Goal: Information Seeking & Learning: Learn about a topic

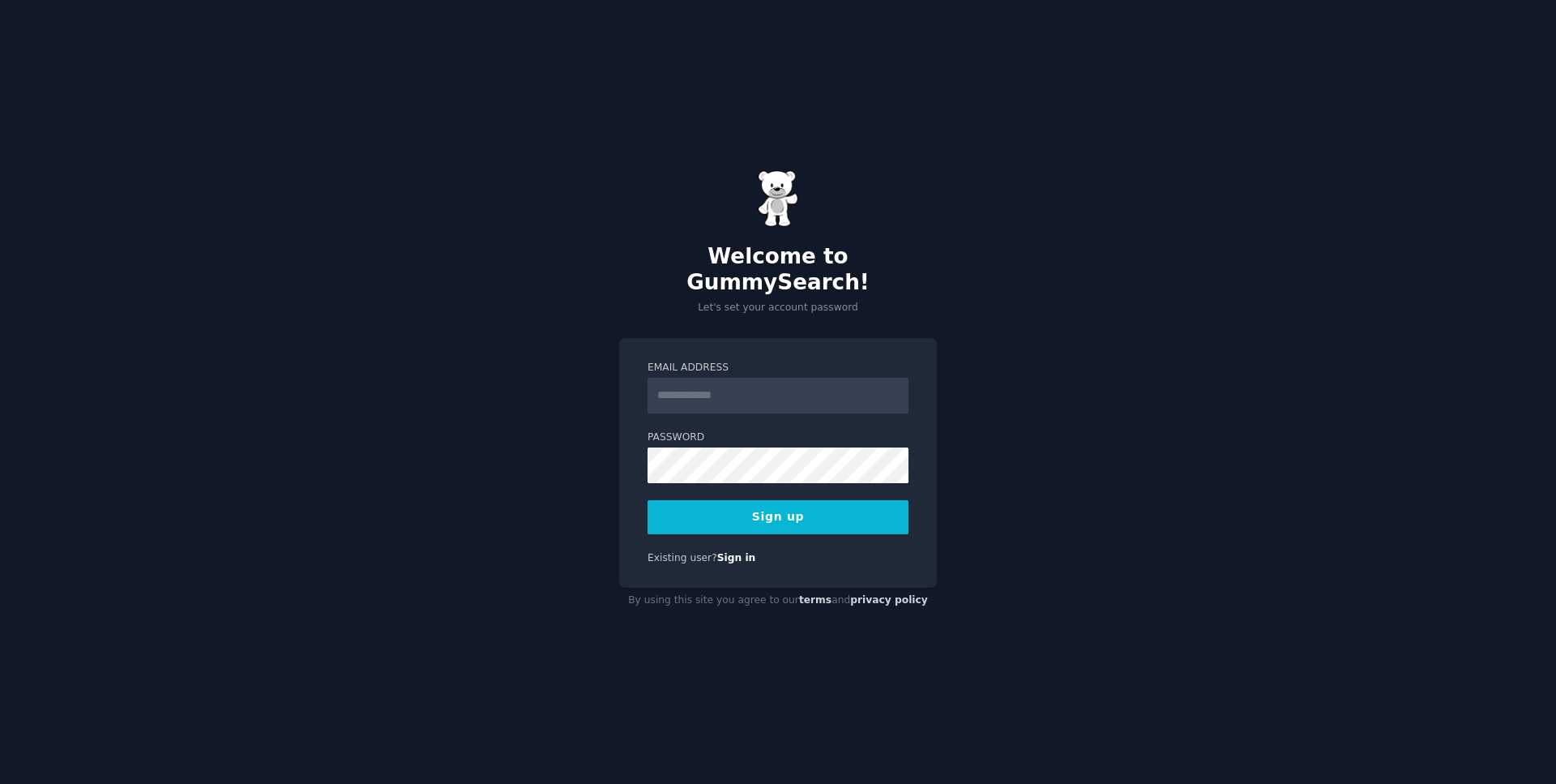
click at [342, 389] on div "Welcome to GummySearch! Let's set your account password Email Address Password …" at bounding box center [778, 392] width 1556 height 784
click at [755, 387] on input "Email Address" at bounding box center [778, 396] width 261 height 36
click at [751, 393] on input "Email Address" at bounding box center [778, 396] width 261 height 36
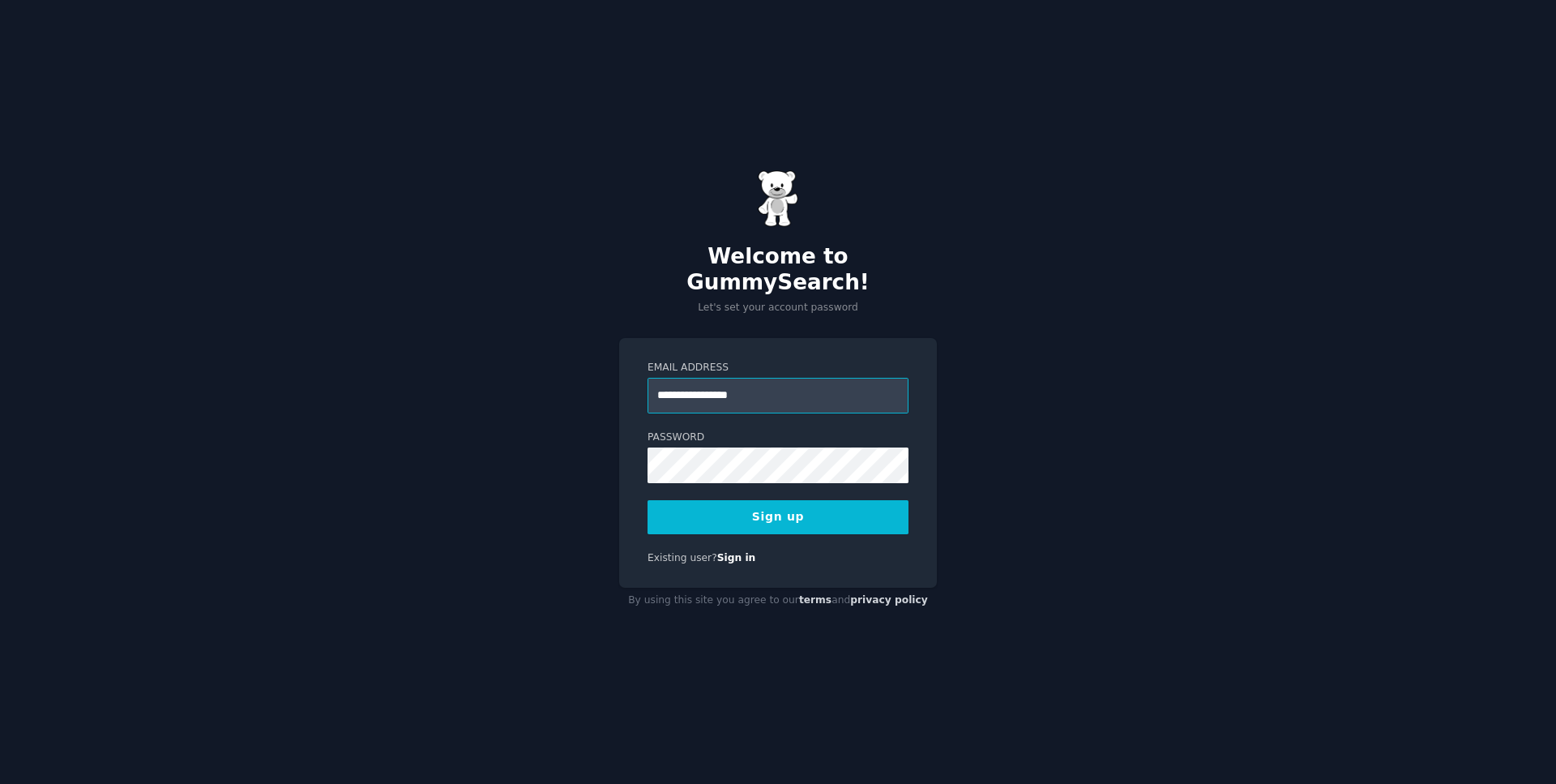
type input "**********"
click at [488, 385] on div "**********" at bounding box center [778, 392] width 1556 height 784
click at [281, 464] on div "**********" at bounding box center [778, 392] width 1556 height 784
click at [758, 510] on button "Sign up" at bounding box center [778, 517] width 261 height 34
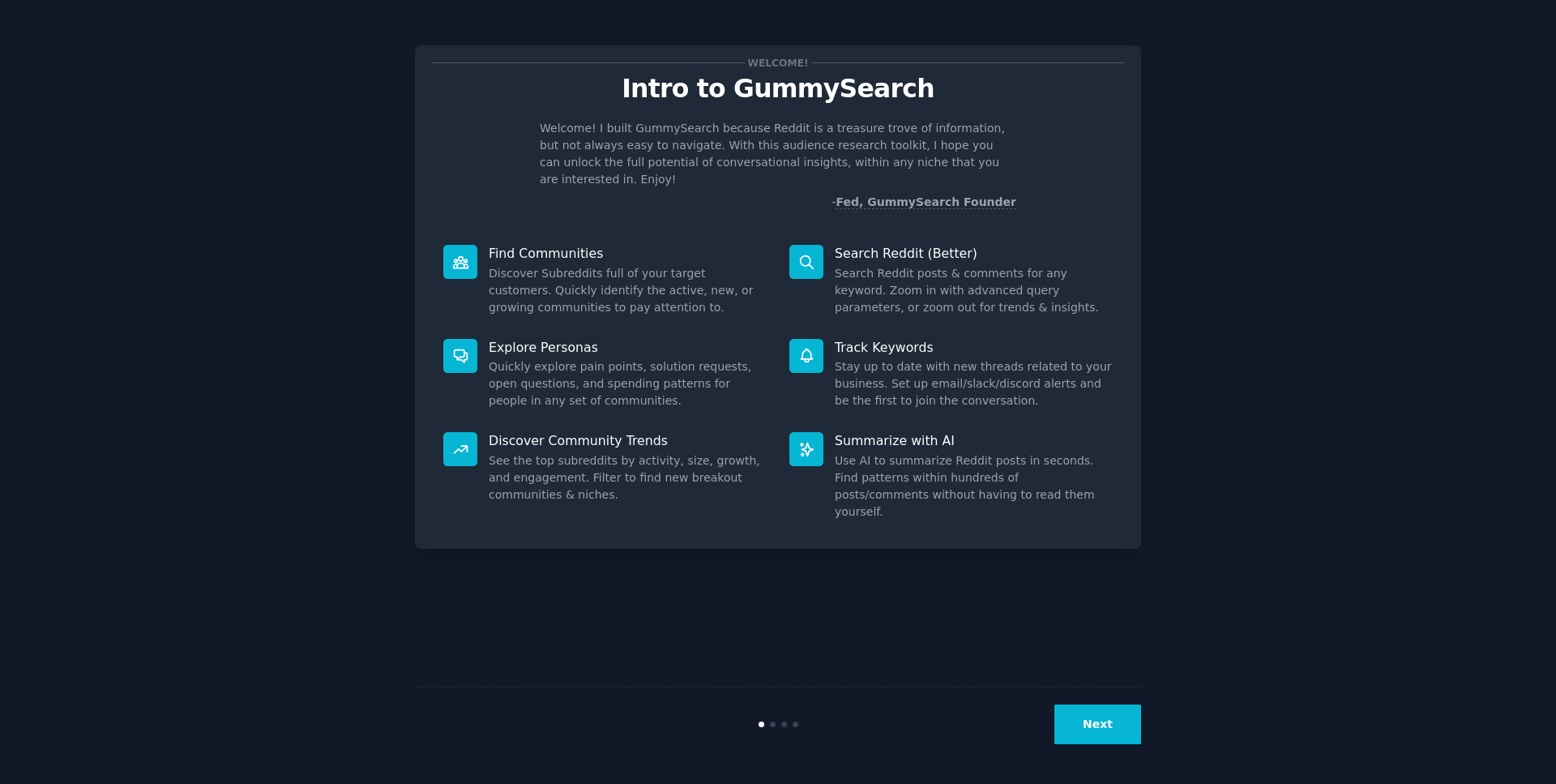
click at [153, 277] on div "Welcome! Intro to GummySearch Welcome! I built GummySearch because Reddit is a …" at bounding box center [778, 392] width 1511 height 738
drag, startPoint x: 531, startPoint y: 131, endPoint x: 808, endPoint y: 143, distance: 277.5
click at [777, 135] on div "Welcome! I built GummySearch because Reddit is a treasure trove of information,…" at bounding box center [778, 165] width 692 height 91
click at [808, 143] on p "Welcome! I built GummySearch because Reddit is a treasure trove of information,…" at bounding box center [778, 154] width 477 height 68
click at [1112, 733] on button "Next" at bounding box center [1097, 724] width 87 height 40
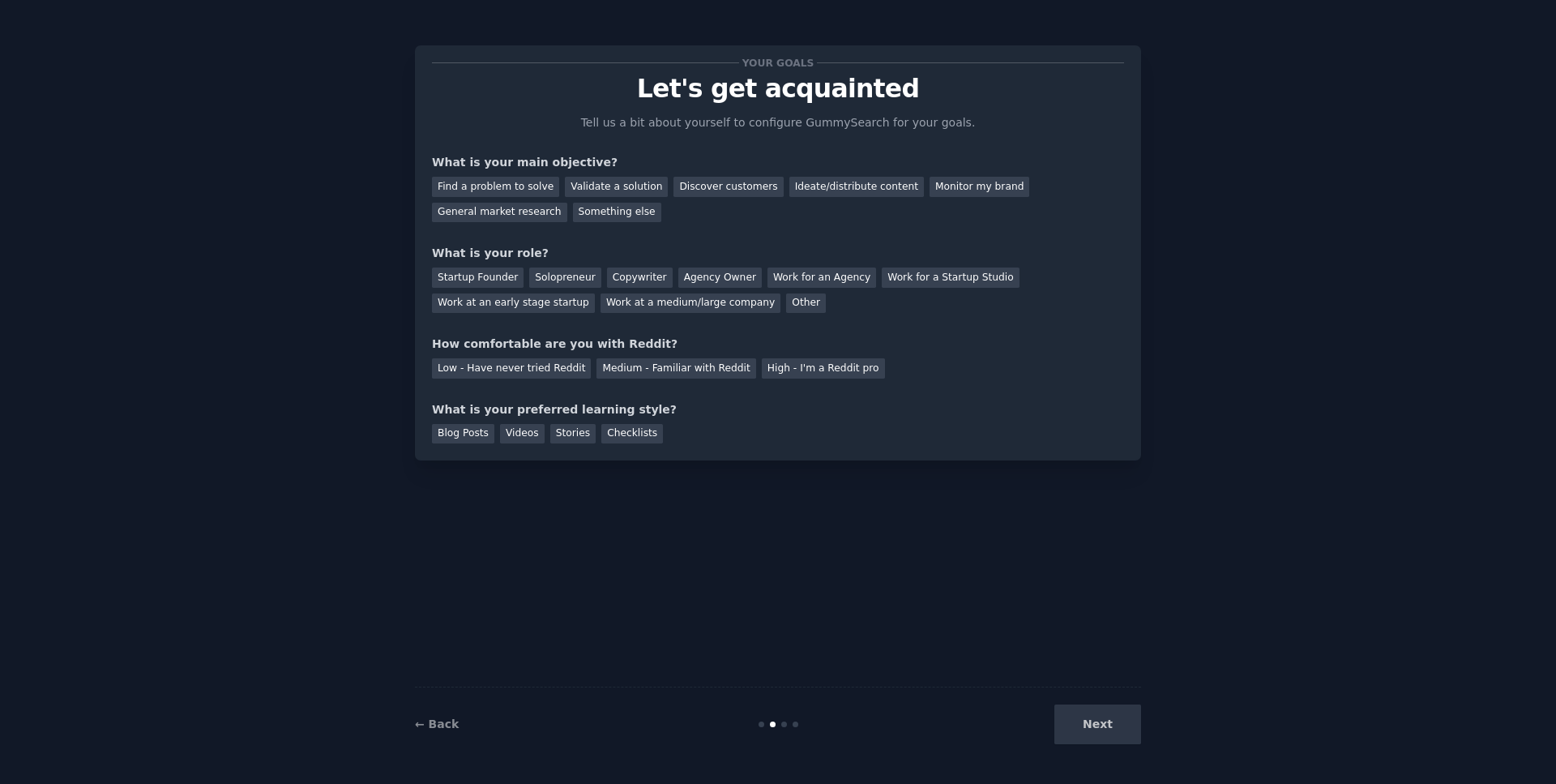
click at [1107, 731] on div "Next" at bounding box center [1020, 724] width 242 height 40
click at [1100, 726] on div "Next" at bounding box center [1020, 724] width 242 height 40
click at [517, 190] on div "Find a problem to solve" at bounding box center [495, 187] width 127 height 20
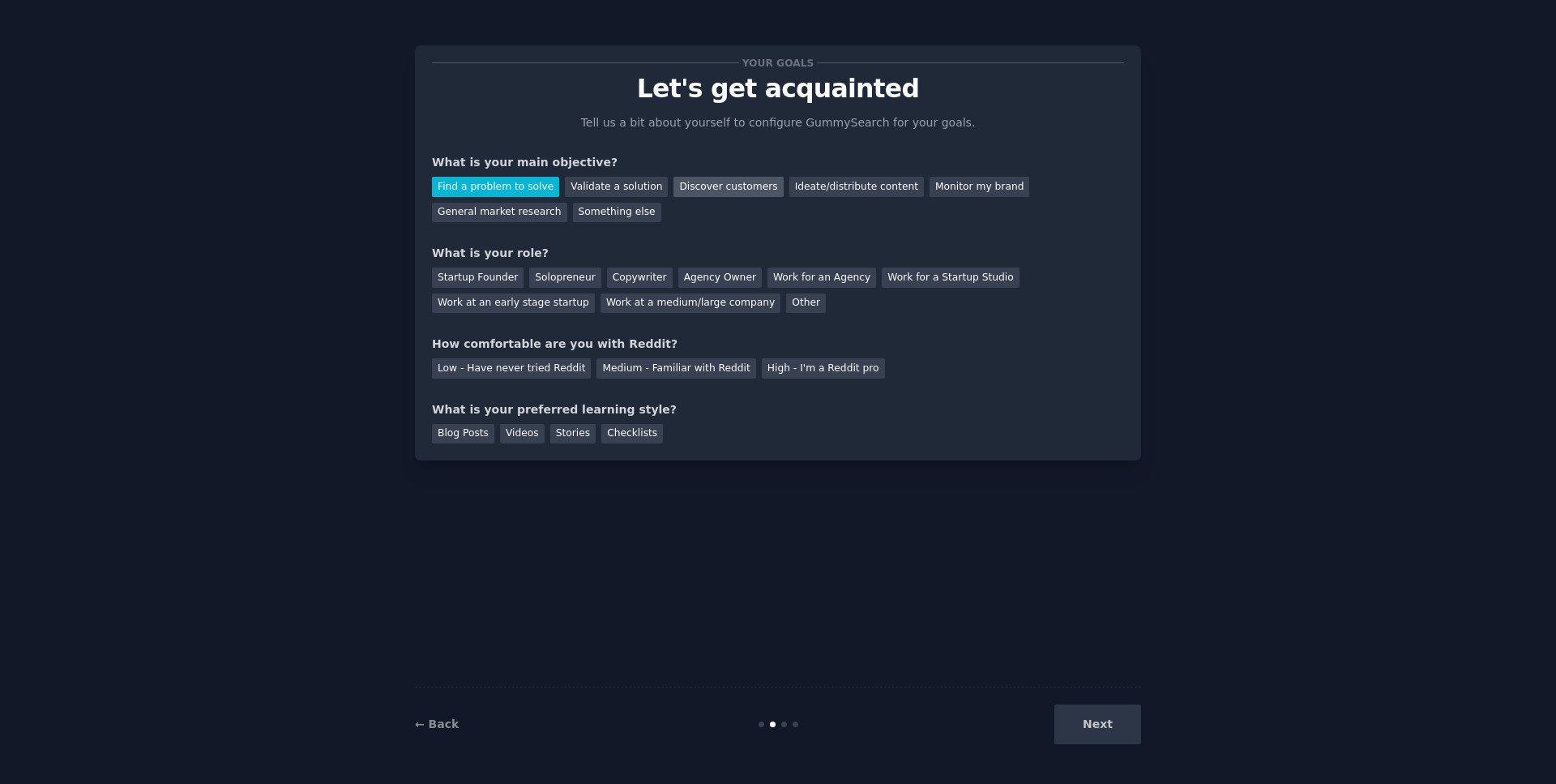
click at [734, 182] on div "Discover customers" at bounding box center [728, 187] width 109 height 20
click at [515, 191] on div "Find a problem to solve" at bounding box center [495, 187] width 127 height 20
click at [573, 219] on div "Something else" at bounding box center [617, 213] width 88 height 20
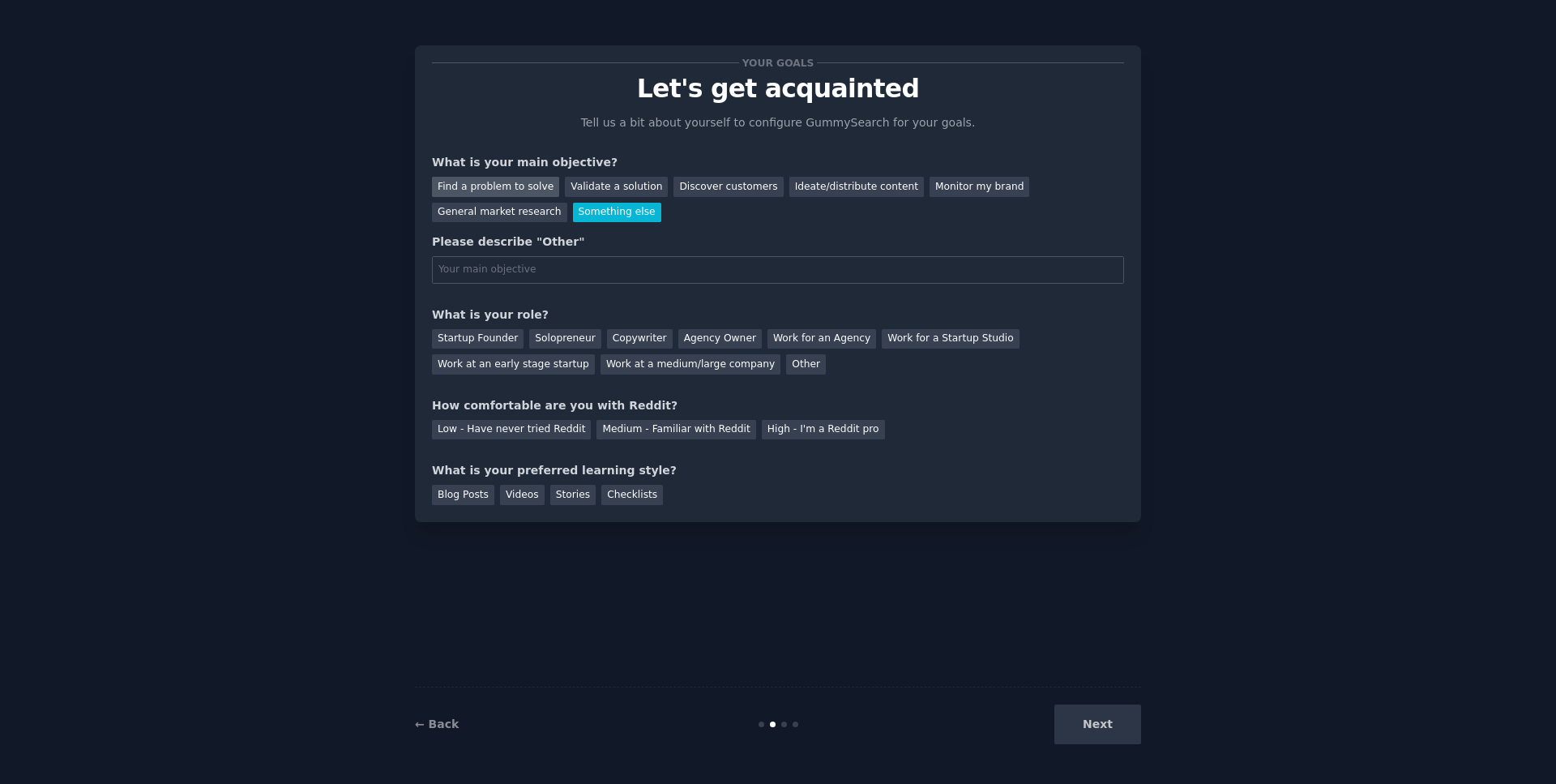
click at [473, 186] on div "Find a problem to solve" at bounding box center [495, 187] width 127 height 20
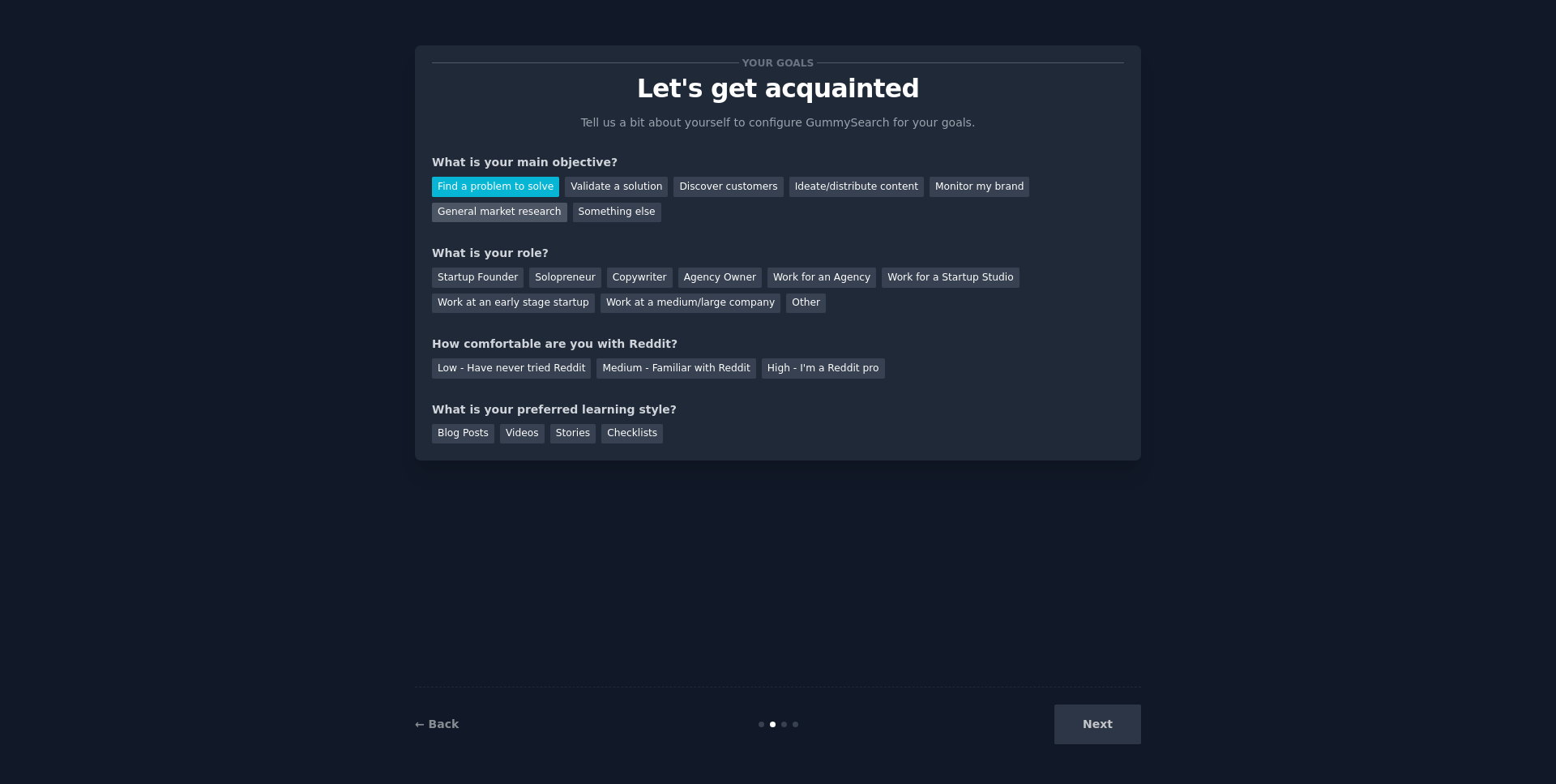
click at [567, 203] on div "General market research" at bounding box center [499, 213] width 135 height 20
drag, startPoint x: 551, startPoint y: 281, endPoint x: 558, endPoint y: 271, distance: 12.4
click at [558, 271] on div "Solopreneur" at bounding box center [564, 277] width 71 height 20
click at [160, 344] on div "Your goals Let's get acquainted Tell us a bit about yourself to configure Gummy…" at bounding box center [778, 392] width 1511 height 738
drag, startPoint x: 1098, startPoint y: 707, endPoint x: 1098, endPoint y: 716, distance: 8.9
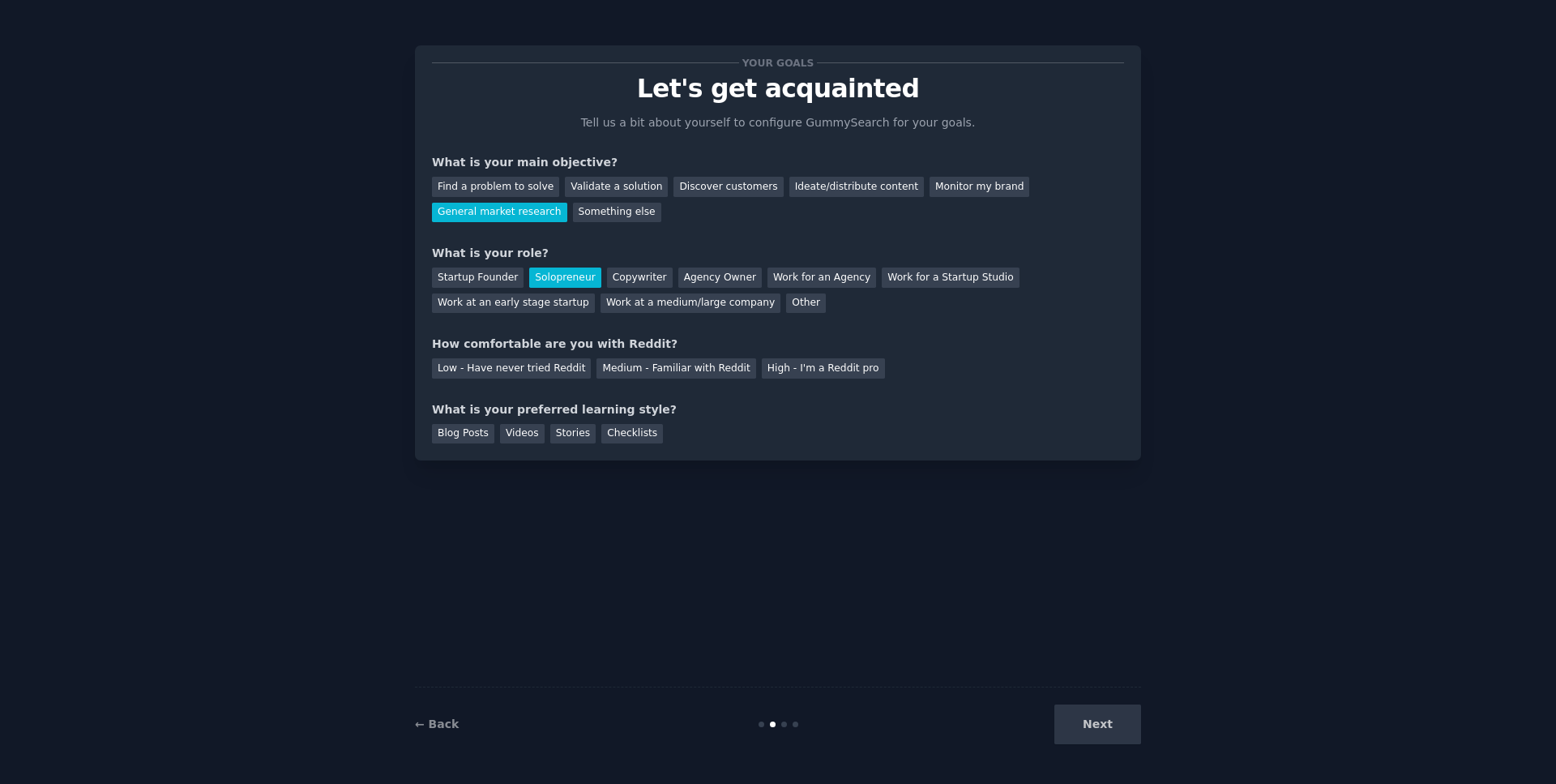
click at [1097, 708] on div "Next" at bounding box center [1020, 724] width 242 height 40
click at [1101, 725] on div "Next" at bounding box center [1020, 724] width 242 height 40
click at [503, 378] on div "Low - Have never tried Reddit" at bounding box center [511, 368] width 159 height 20
click at [573, 434] on div "Stories" at bounding box center [572, 434] width 45 height 20
click at [1091, 728] on button "Next" at bounding box center [1097, 724] width 87 height 40
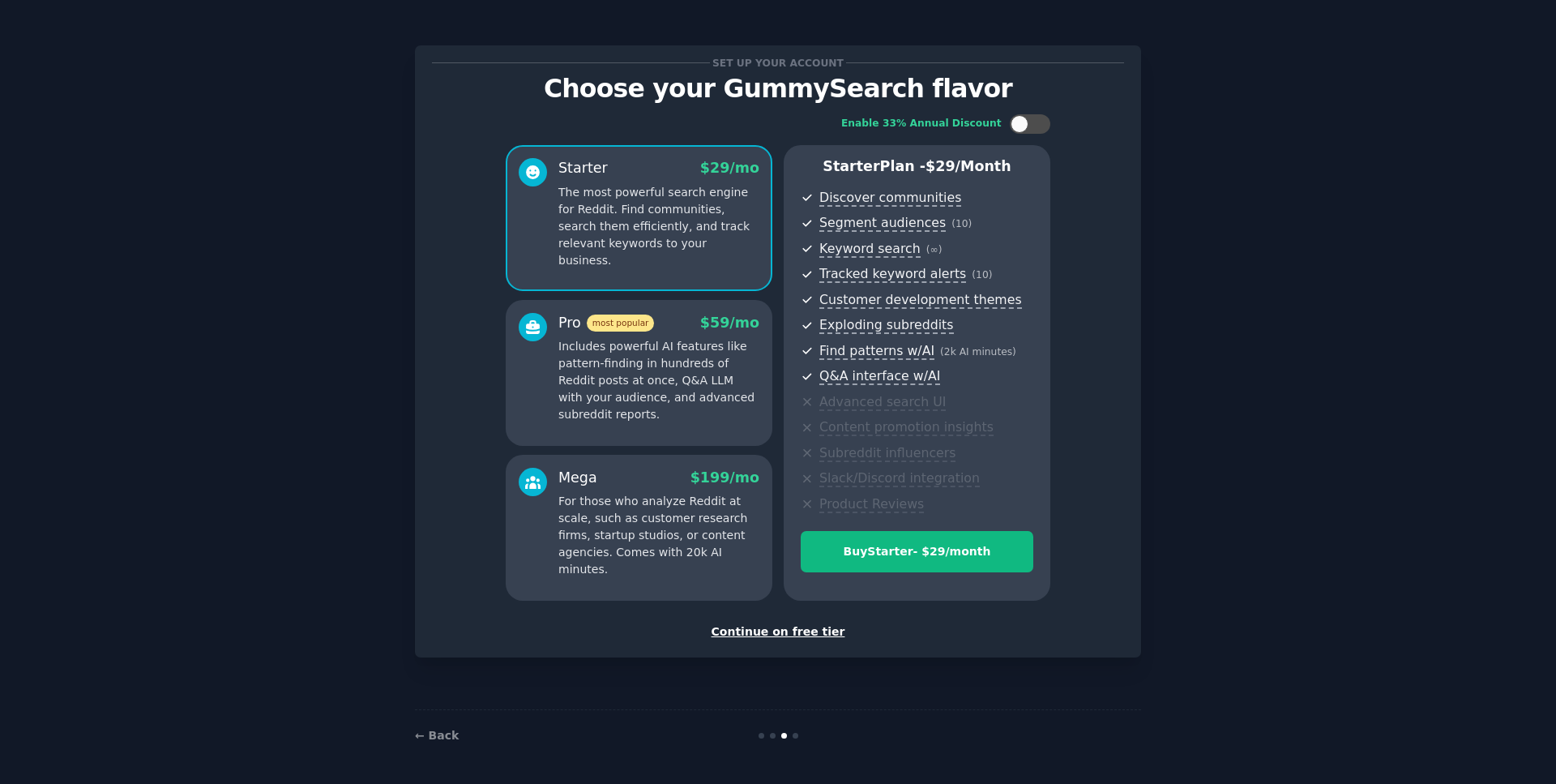
click at [663, 364] on p "Includes powerful AI features like pattern-finding in hundreds of Reddit posts …" at bounding box center [658, 380] width 201 height 85
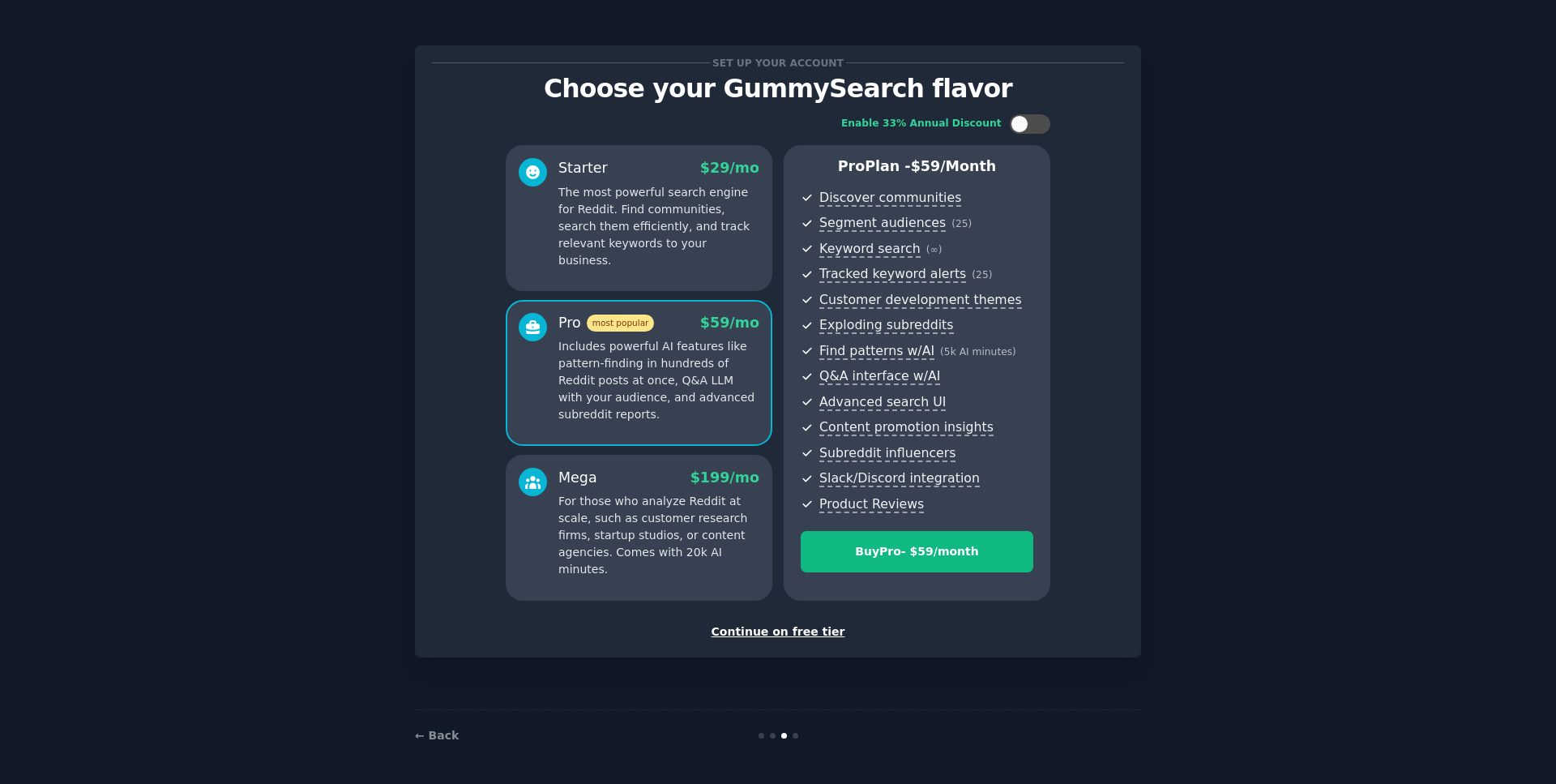
click at [631, 481] on div "Mega $ 199 /mo" at bounding box center [658, 478] width 201 height 20
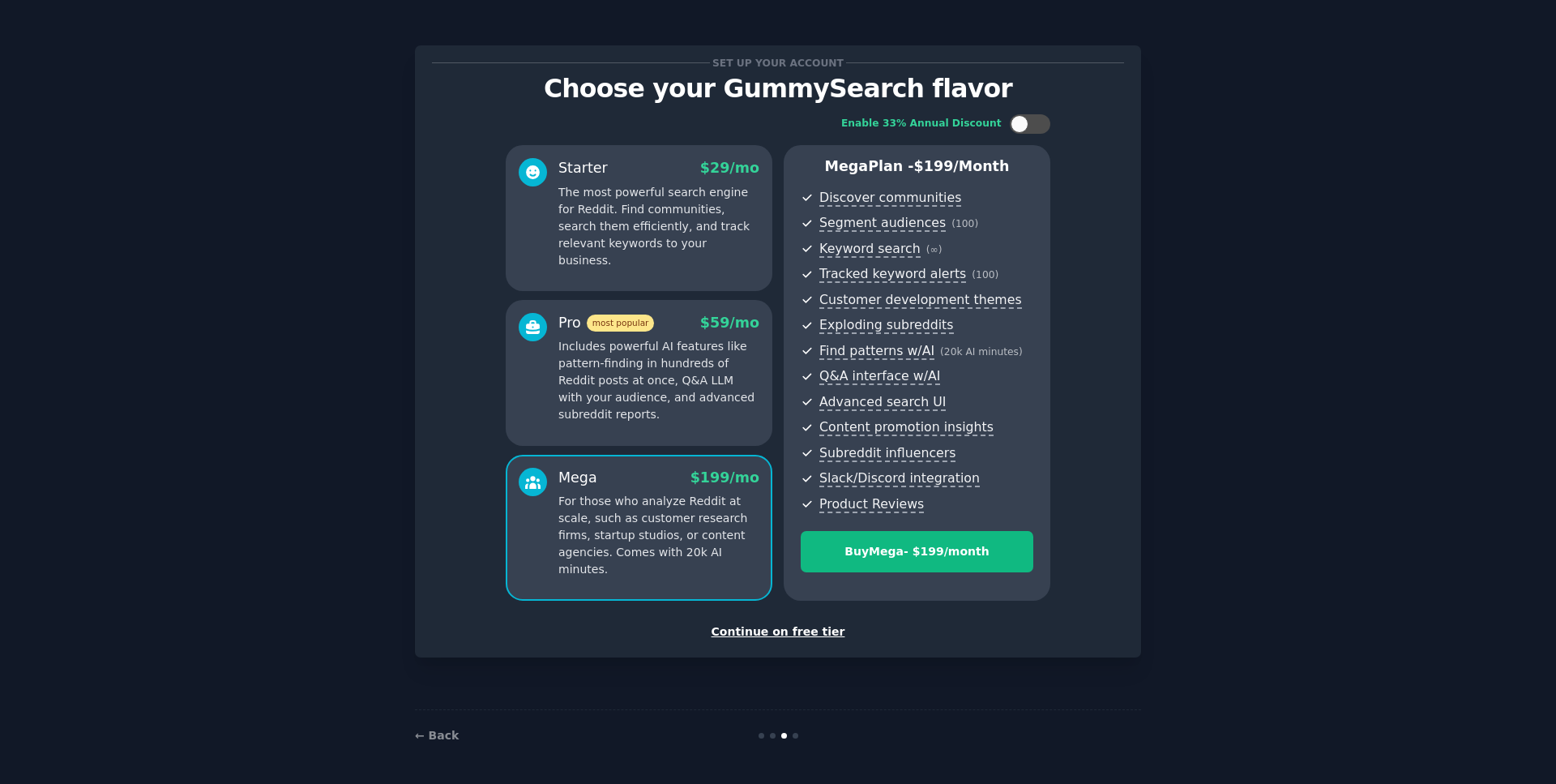
click at [664, 397] on p "Includes powerful AI features like pattern-finding in hundreds of Reddit posts …" at bounding box center [658, 380] width 201 height 85
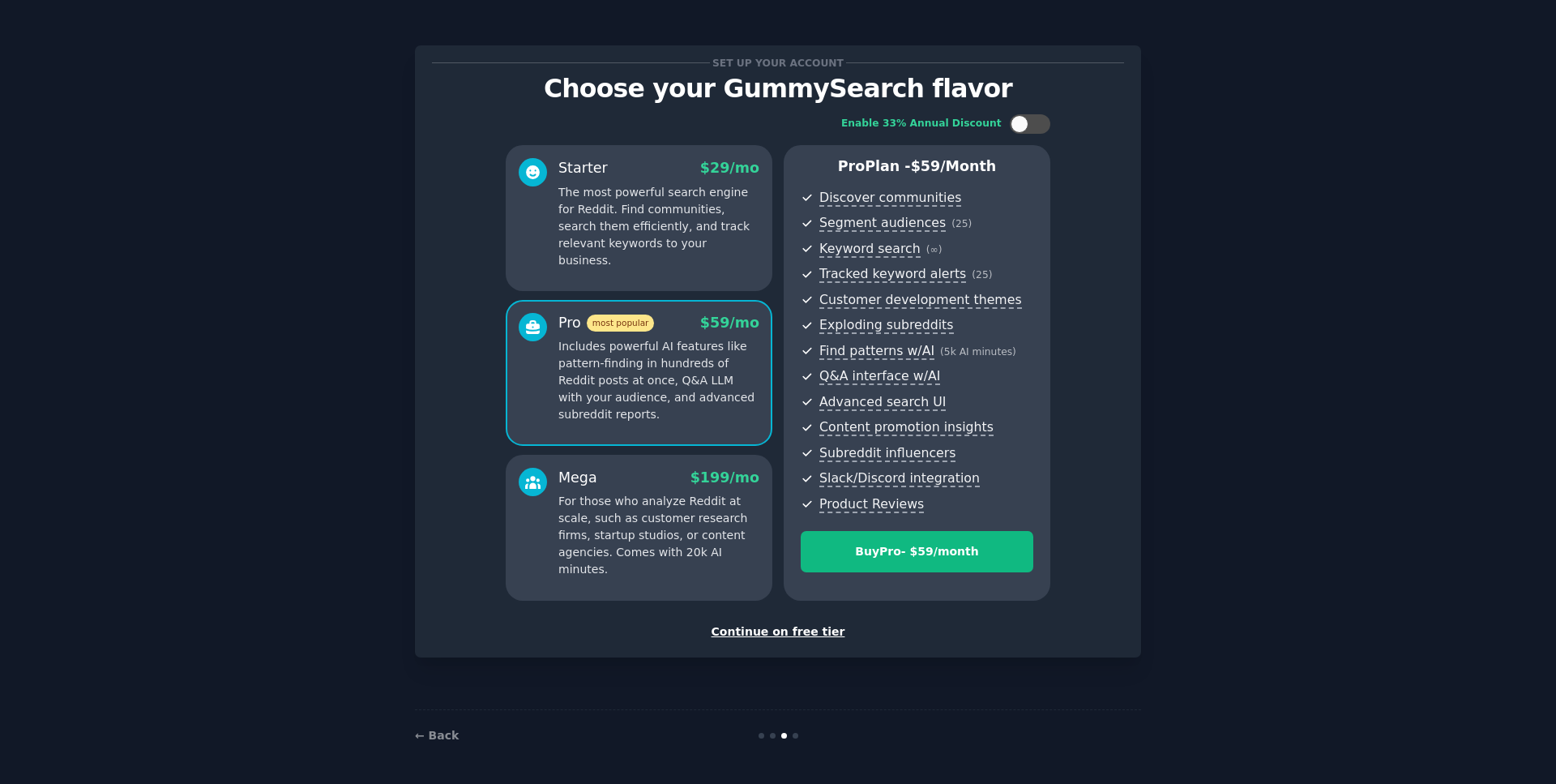
click at [652, 488] on div "Mega $ 199 /mo For those who analyze Reddit at scale, such as customer research…" at bounding box center [658, 523] width 201 height 111
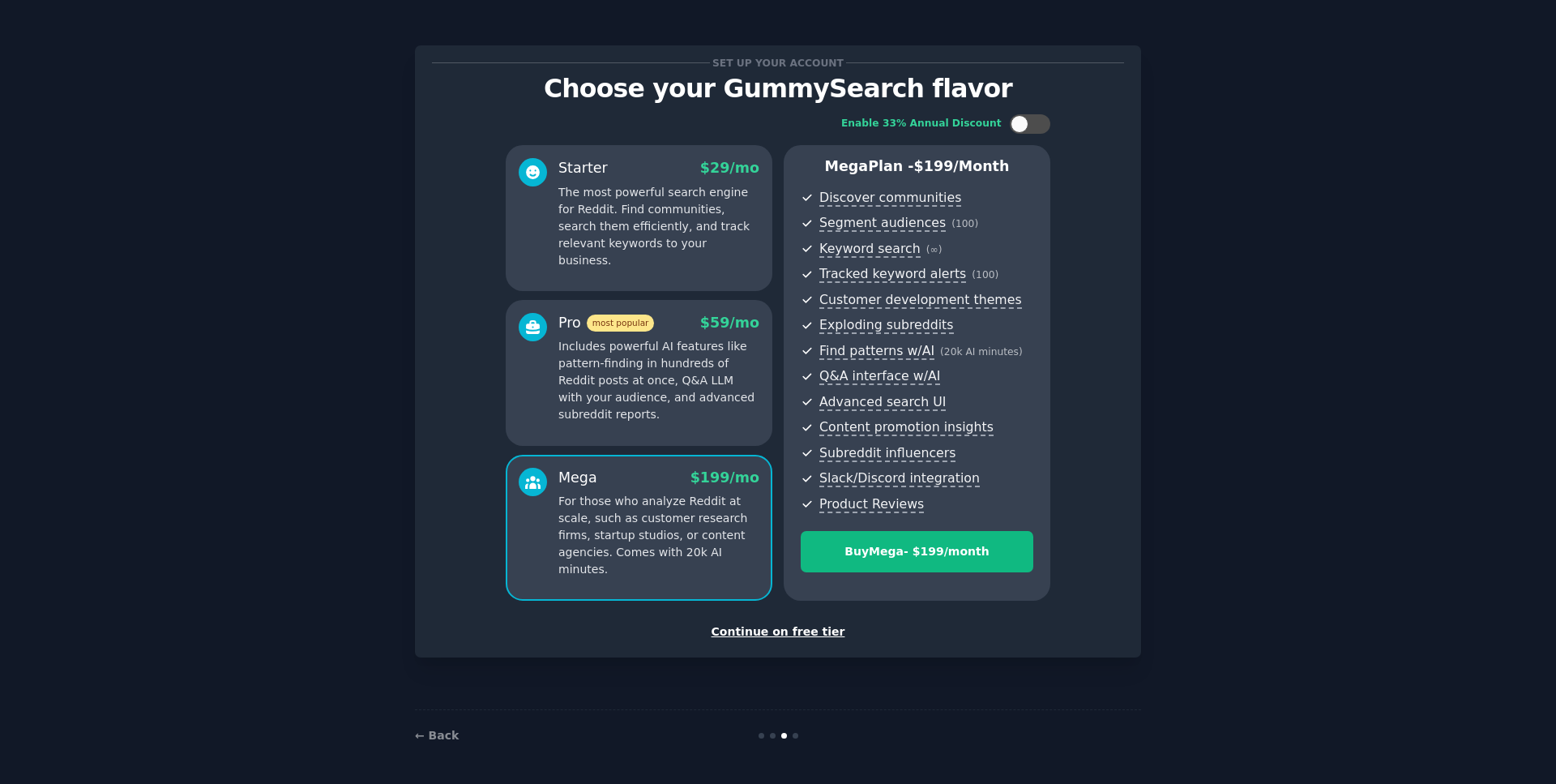
click at [657, 409] on p "Includes powerful AI features like pattern-finding in hundreds of Reddit posts …" at bounding box center [658, 380] width 201 height 85
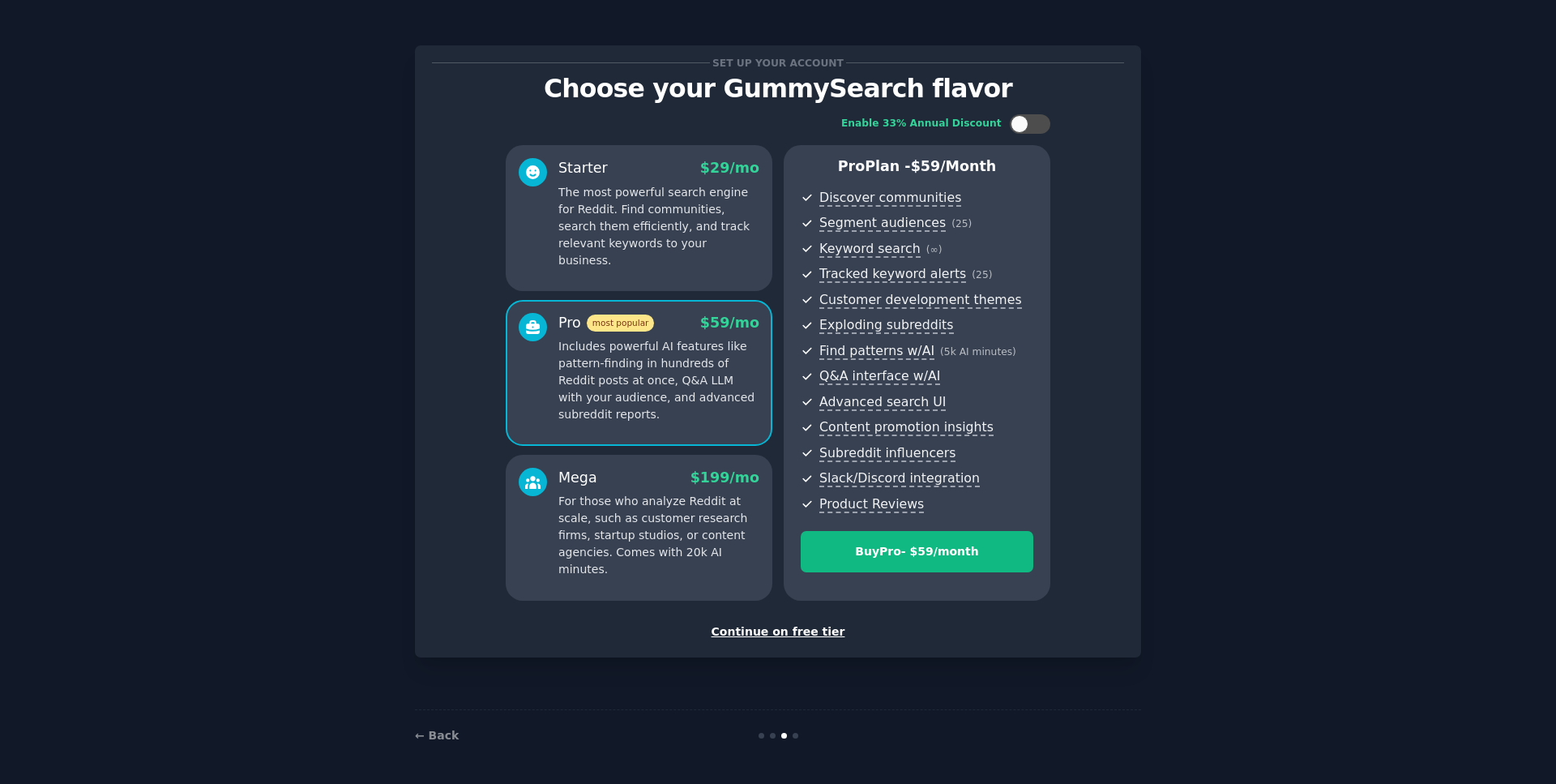
click at [650, 503] on p "For those who analyze Reddit at scale, such as customer research firms, startup…" at bounding box center [658, 535] width 201 height 85
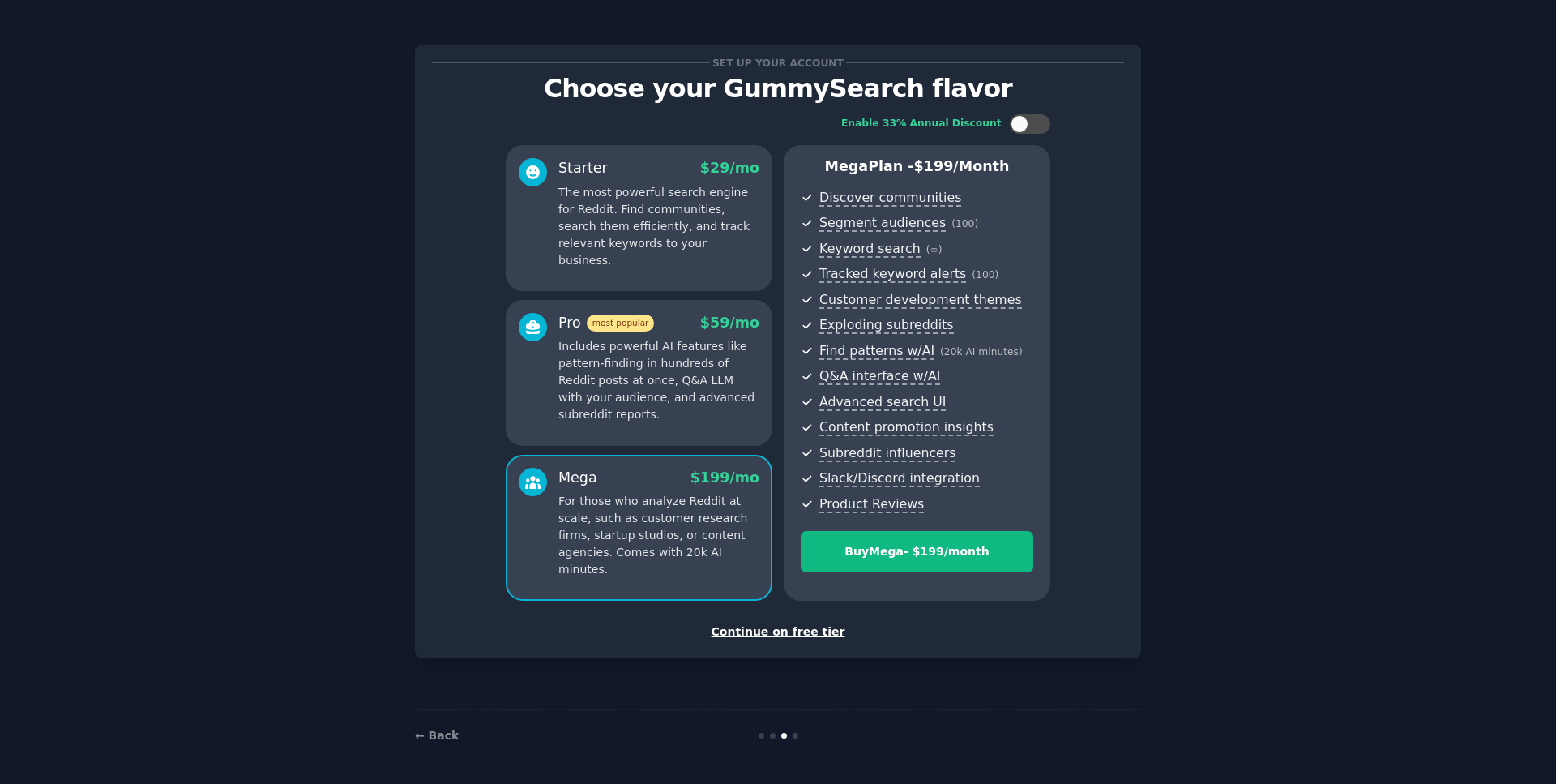
click at [686, 396] on p "Includes powerful AI features like pattern-finding in hundreds of Reddit posts …" at bounding box center [658, 380] width 201 height 85
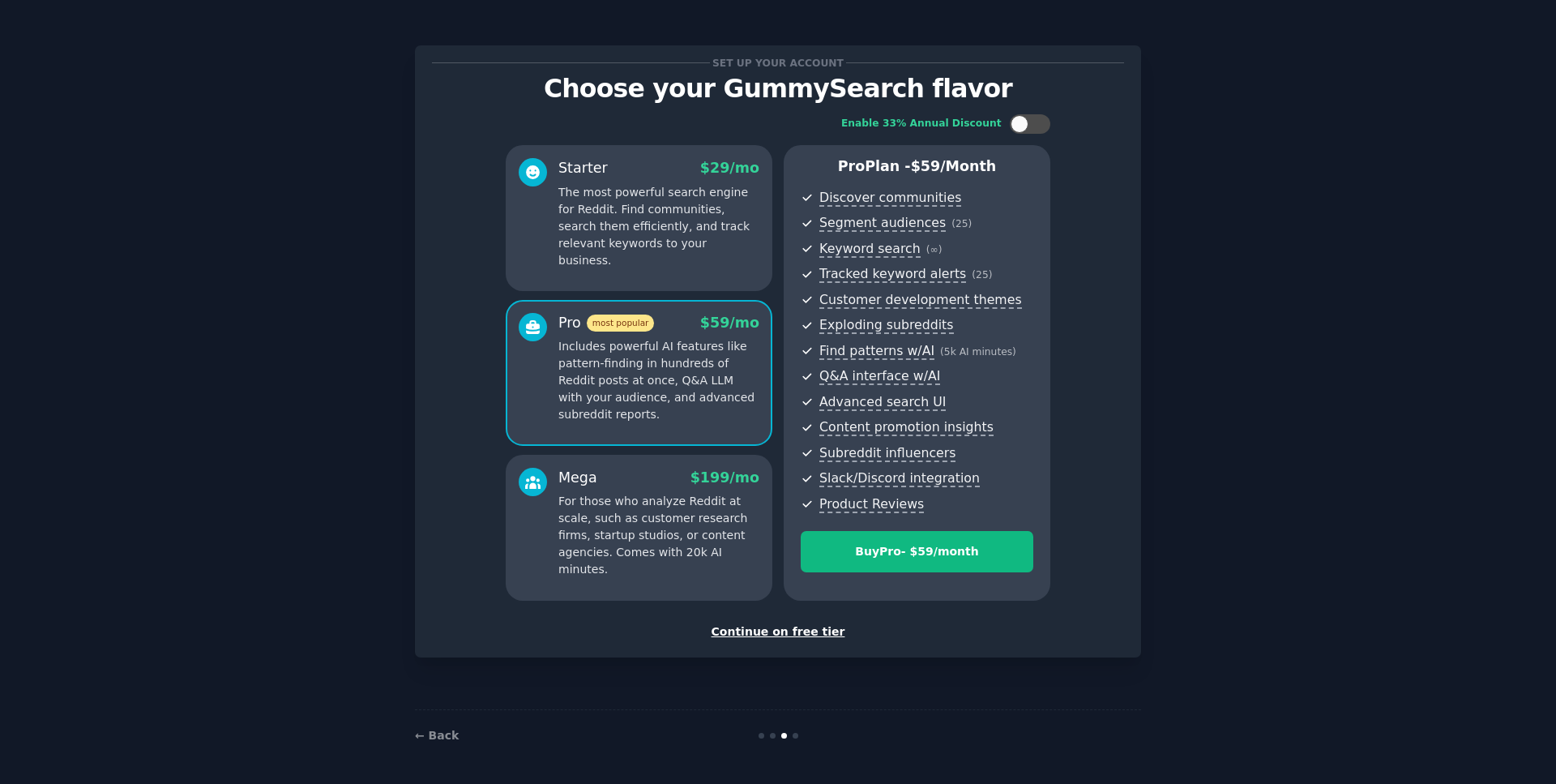
click at [668, 495] on p "For those who analyze Reddit at scale, such as customer research firms, startup…" at bounding box center [658, 535] width 201 height 85
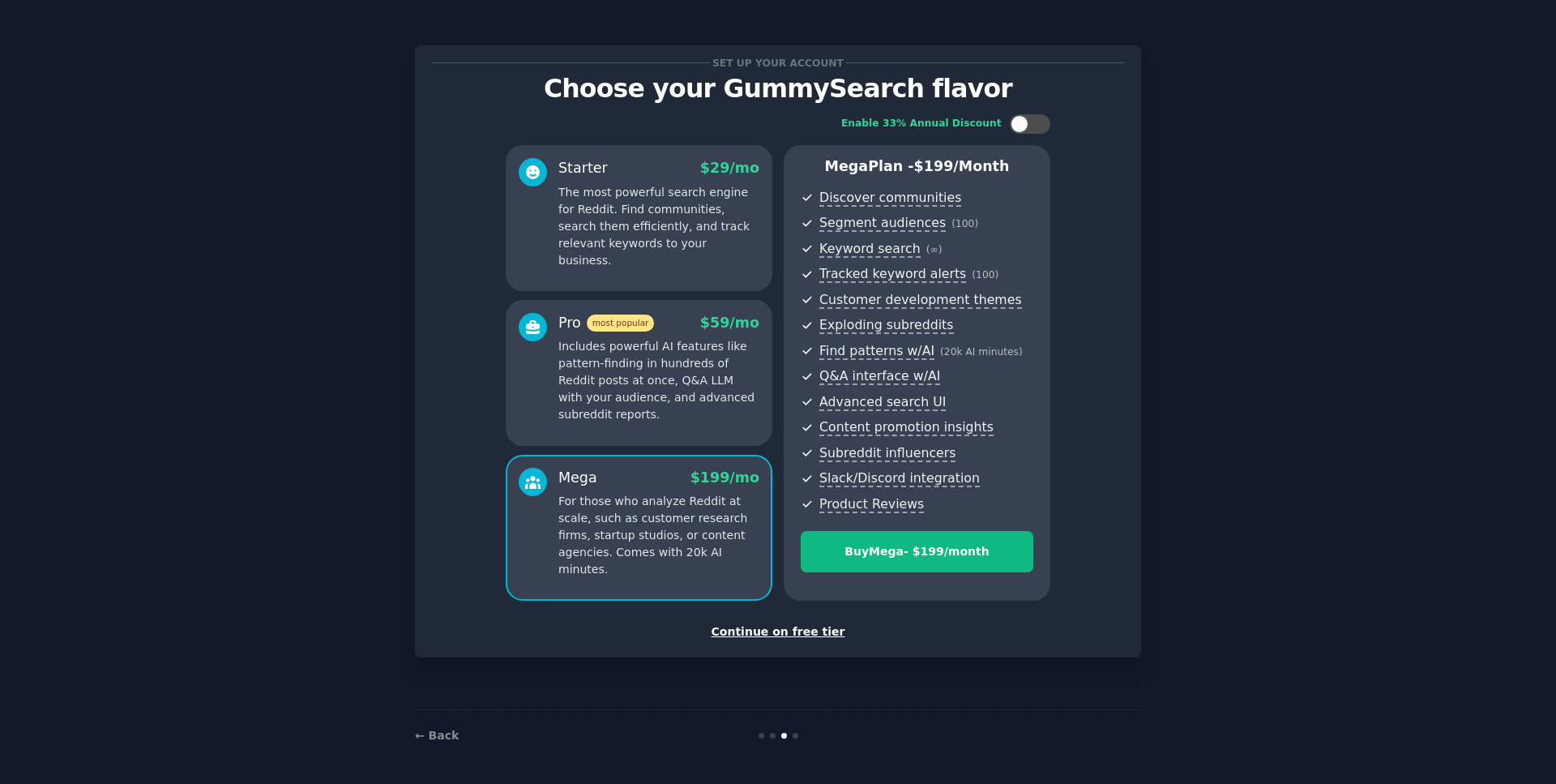
click at [711, 381] on p "Includes powerful AI features like pattern-finding in hundreds of Reddit posts …" at bounding box center [658, 380] width 201 height 85
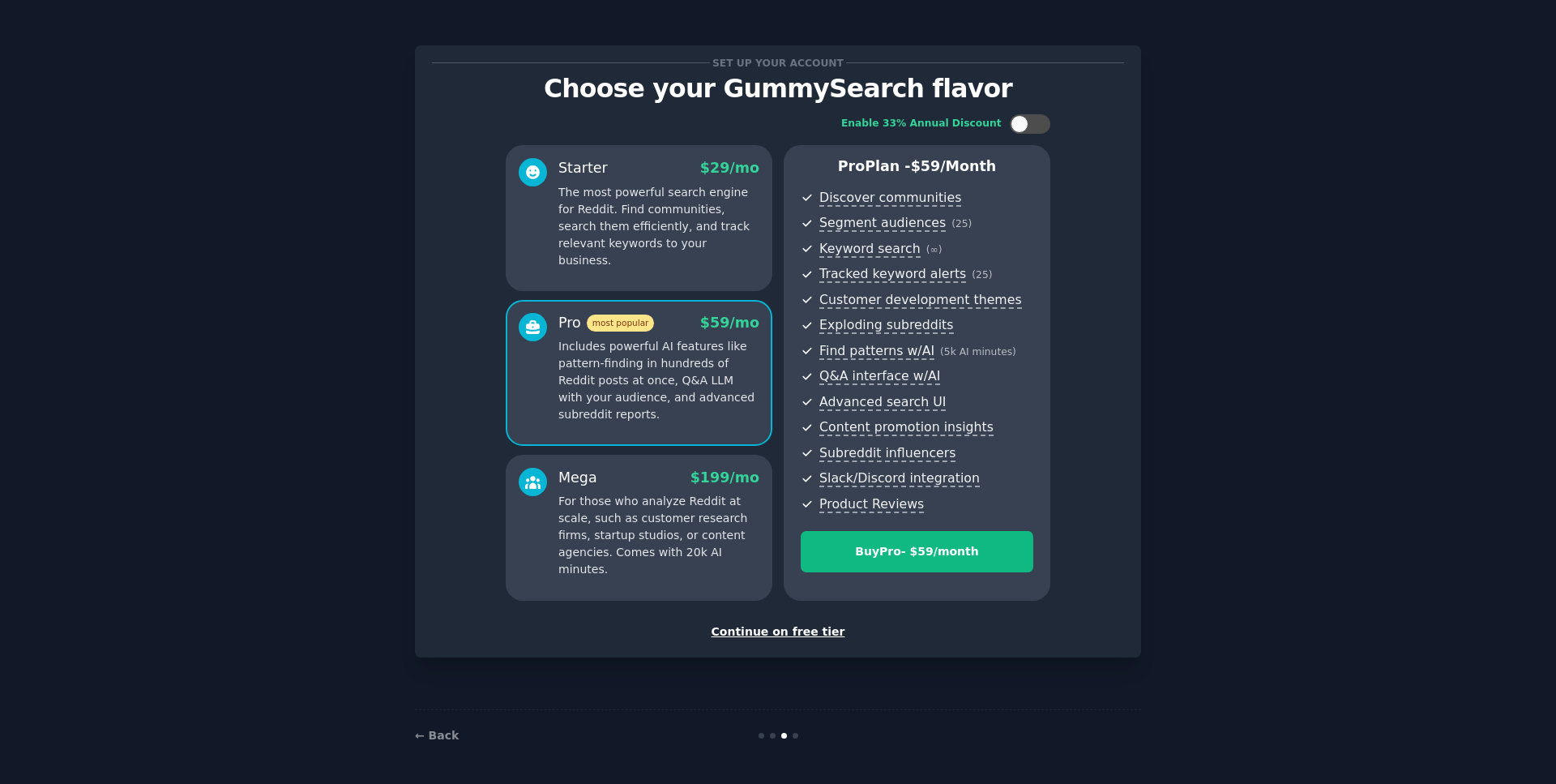
click at [675, 470] on div "Mega $ 199 /mo" at bounding box center [658, 478] width 201 height 20
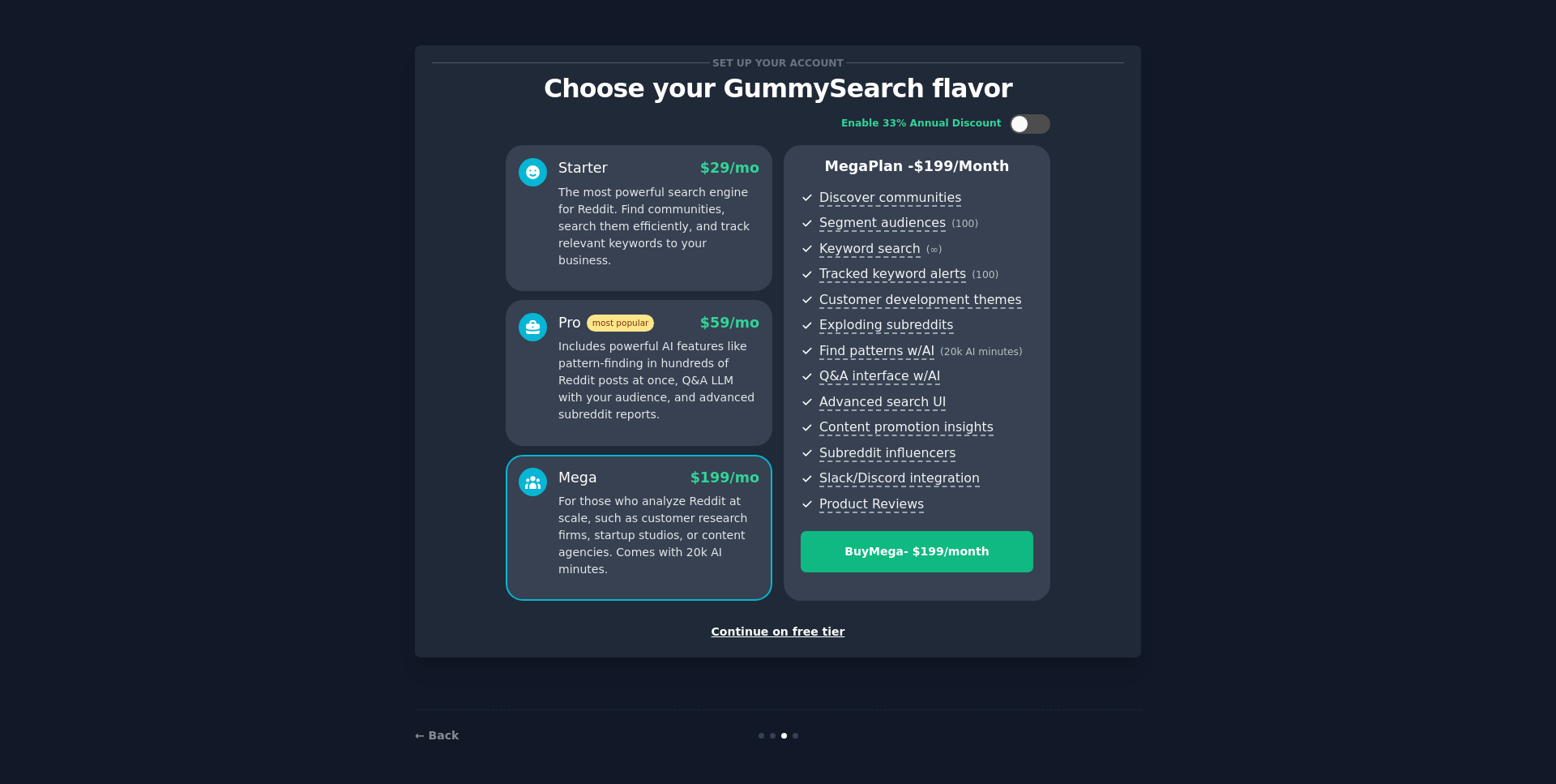
click at [711, 379] on p "Includes powerful AI features like pattern-finding in hundreds of Reddit posts …" at bounding box center [658, 380] width 201 height 85
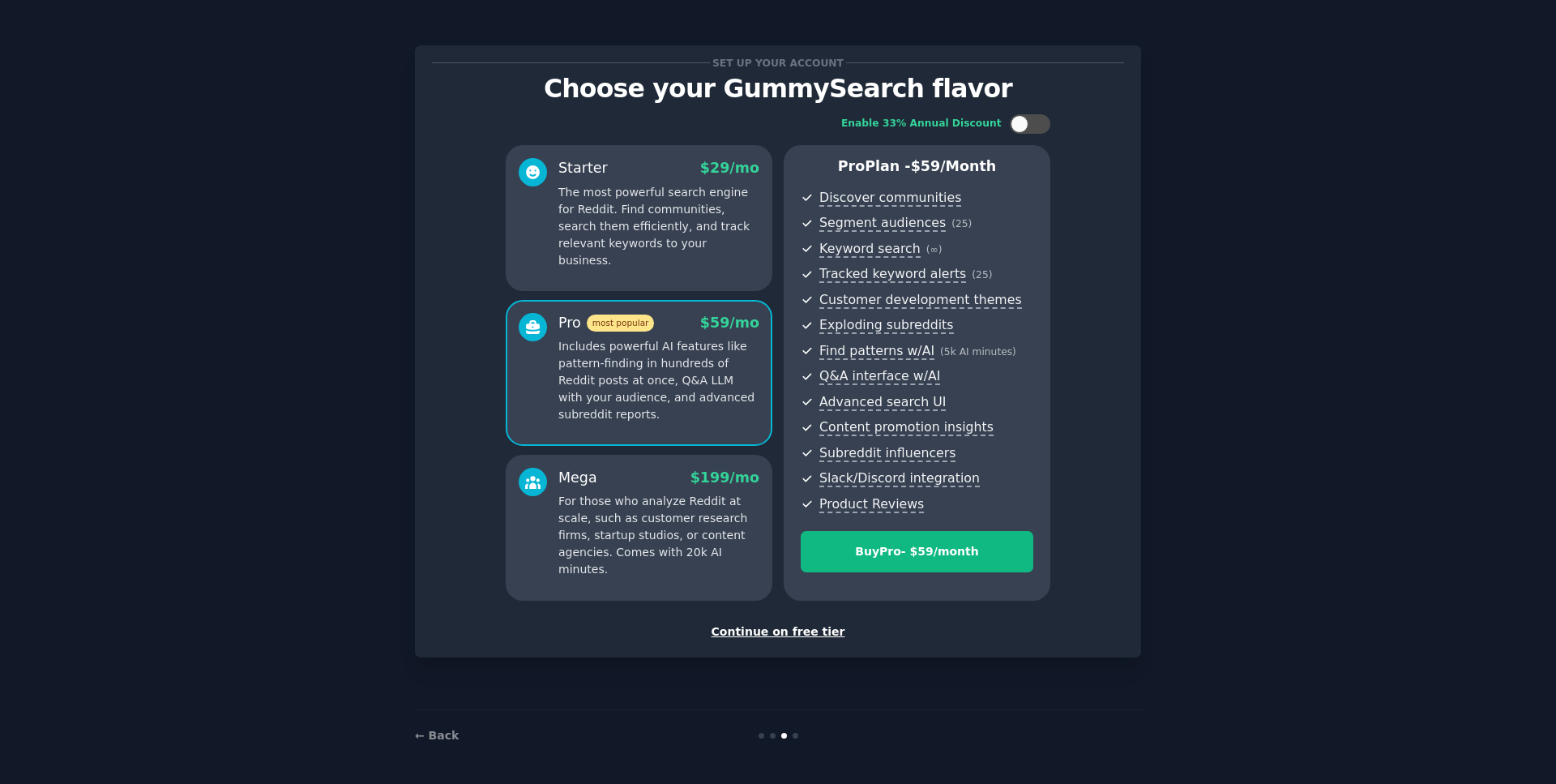
click at [666, 487] on div "Mega $ 199 /mo" at bounding box center [658, 478] width 201 height 20
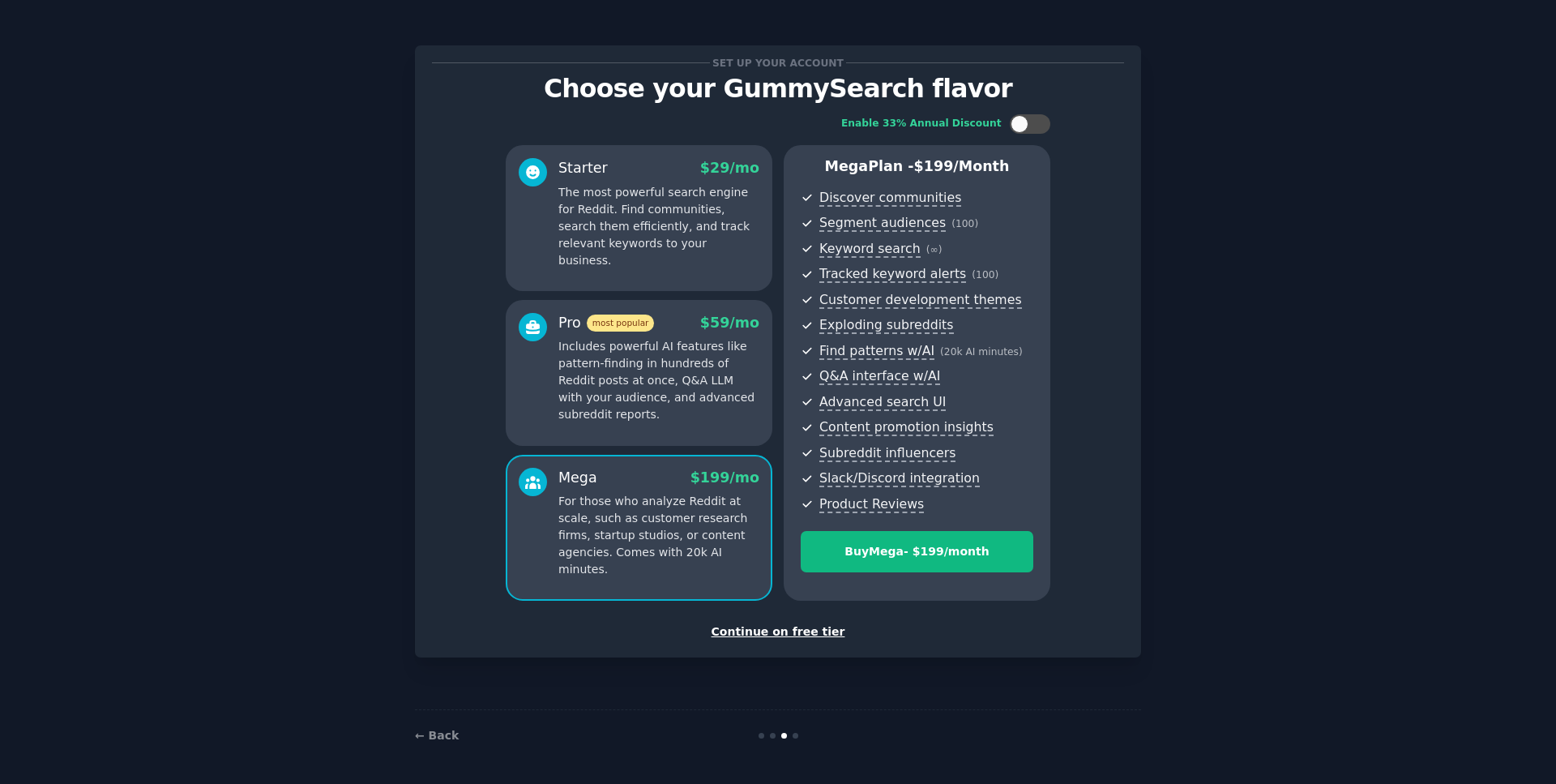
click at [712, 396] on p "Includes powerful AI features like pattern-finding in hundreds of Reddit posts …" at bounding box center [658, 380] width 201 height 85
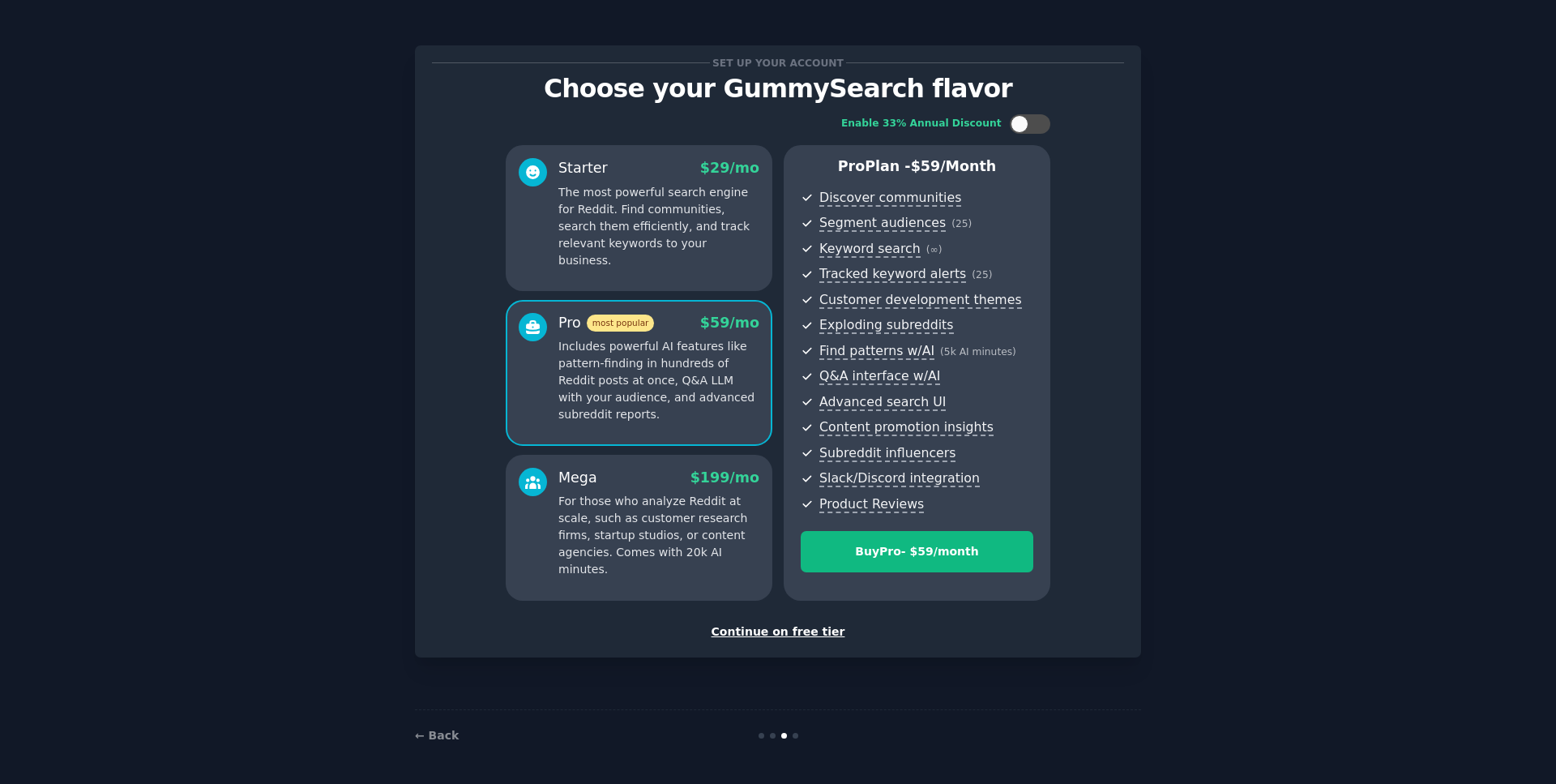
click at [675, 507] on p "For those who analyze Reddit at scale, such as customer research firms, startup…" at bounding box center [658, 535] width 201 height 85
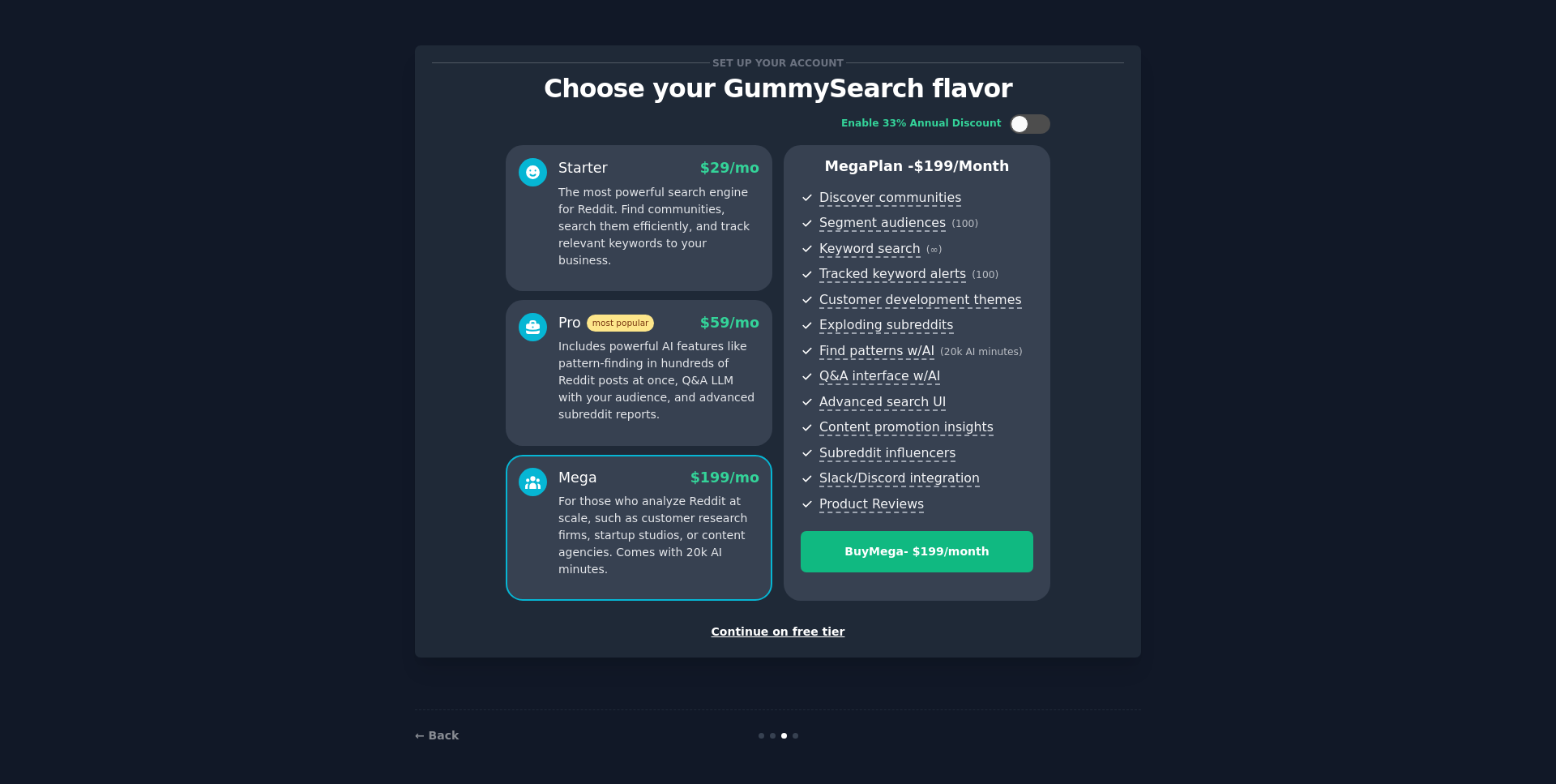
click at [705, 376] on p "Includes powerful AI features like pattern-finding in hundreds of Reddit posts …" at bounding box center [658, 380] width 201 height 85
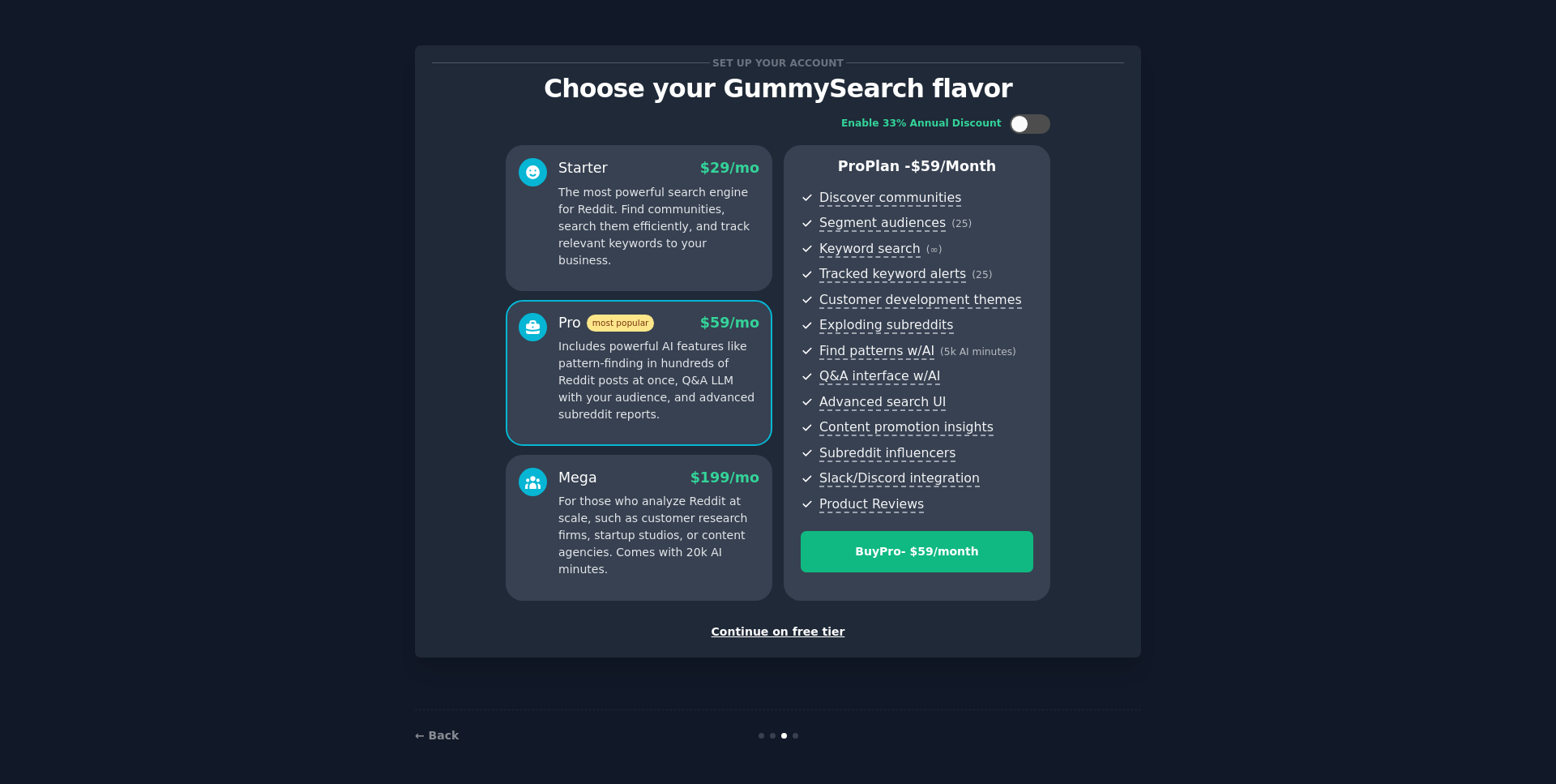
click at [682, 481] on div "Mega $ 199 /mo" at bounding box center [658, 478] width 201 height 20
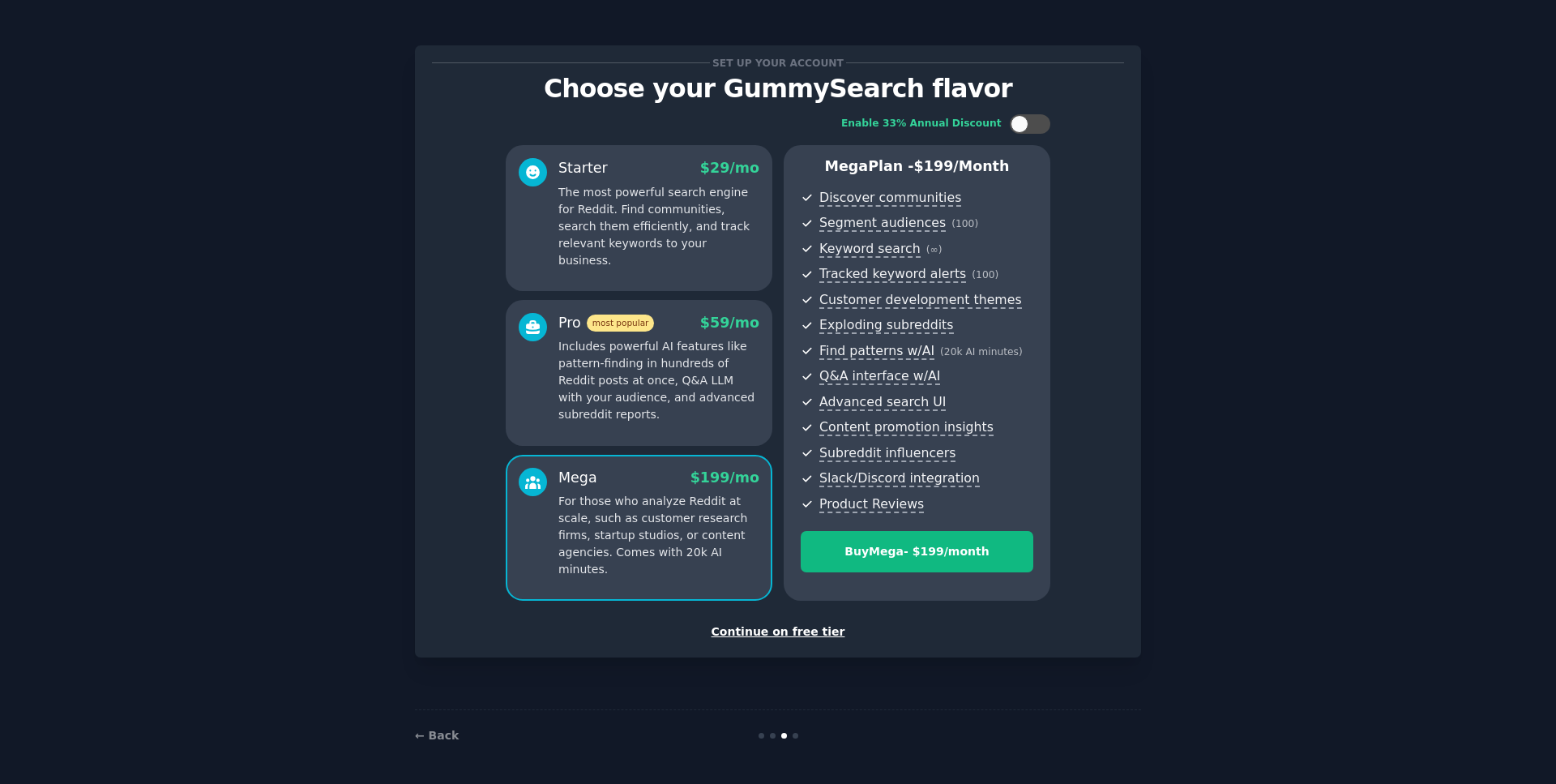
click at [724, 377] on p "Includes powerful AI features like pattern-finding in hundreds of Reddit posts …" at bounding box center [658, 380] width 201 height 85
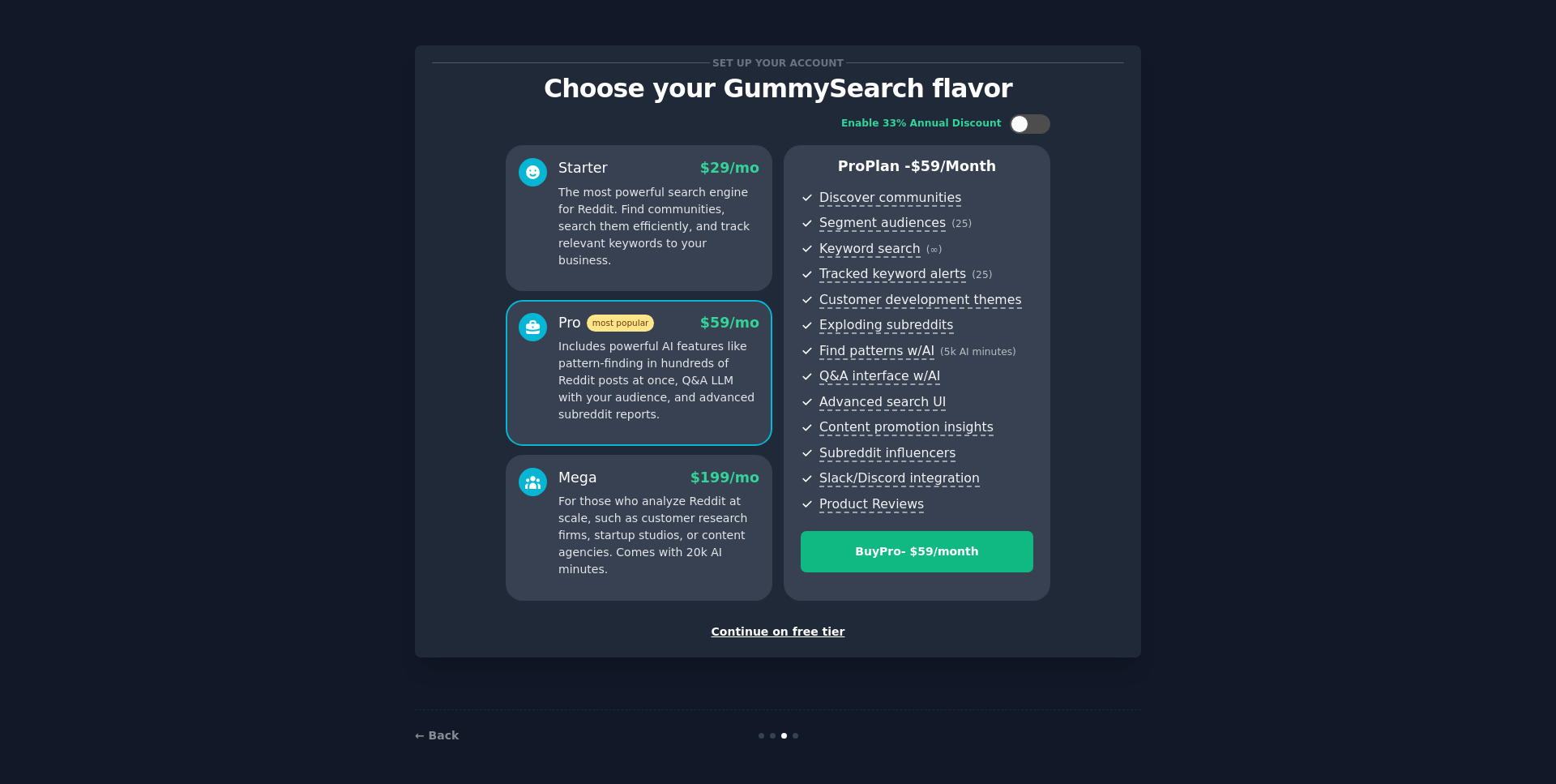
click at [677, 526] on p "For those who analyze Reddit at scale, such as customer research firms, startup…" at bounding box center [658, 535] width 201 height 85
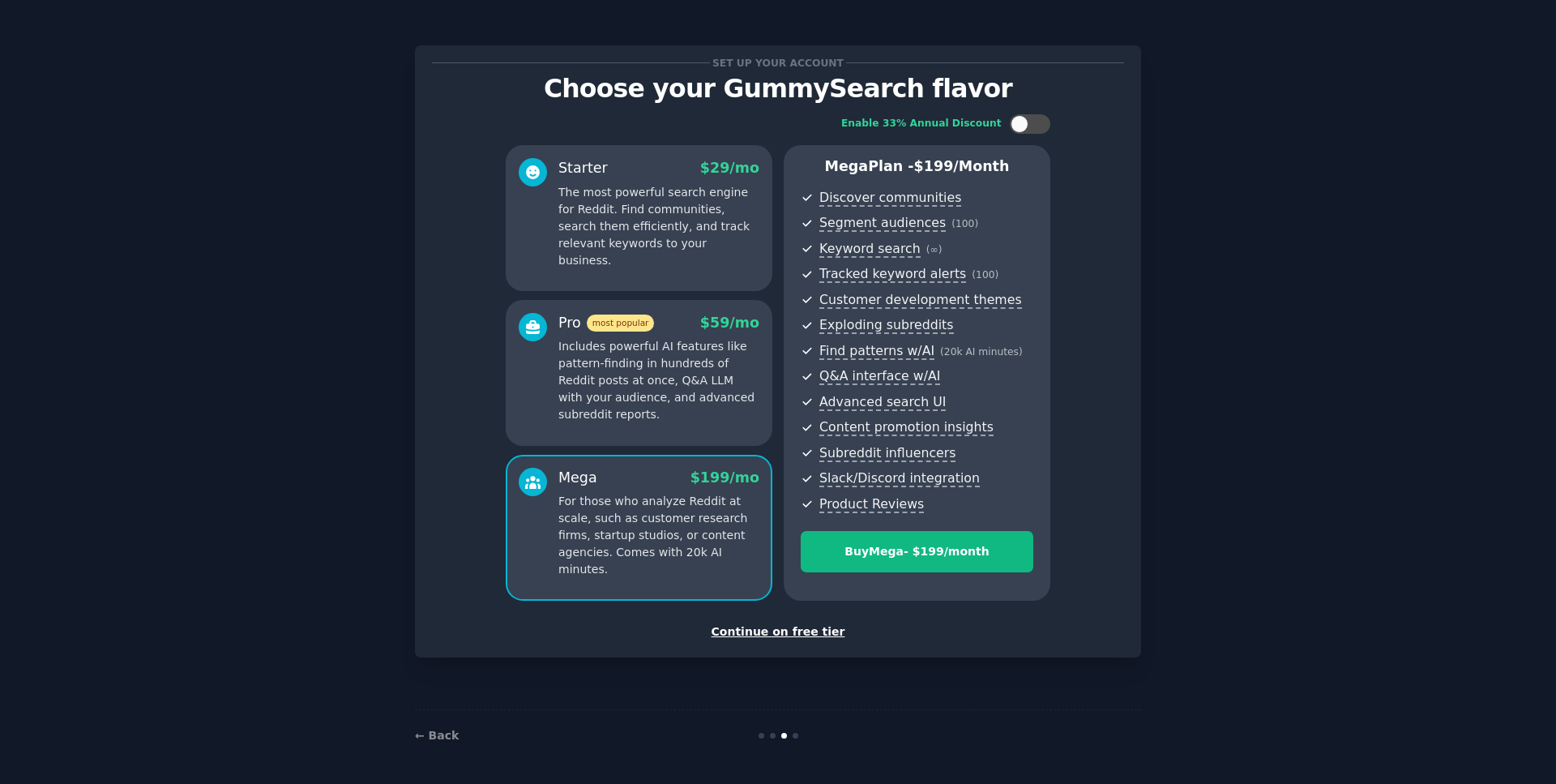
click at [725, 395] on p "Includes powerful AI features like pattern-finding in hundreds of Reddit posts …" at bounding box center [658, 380] width 201 height 85
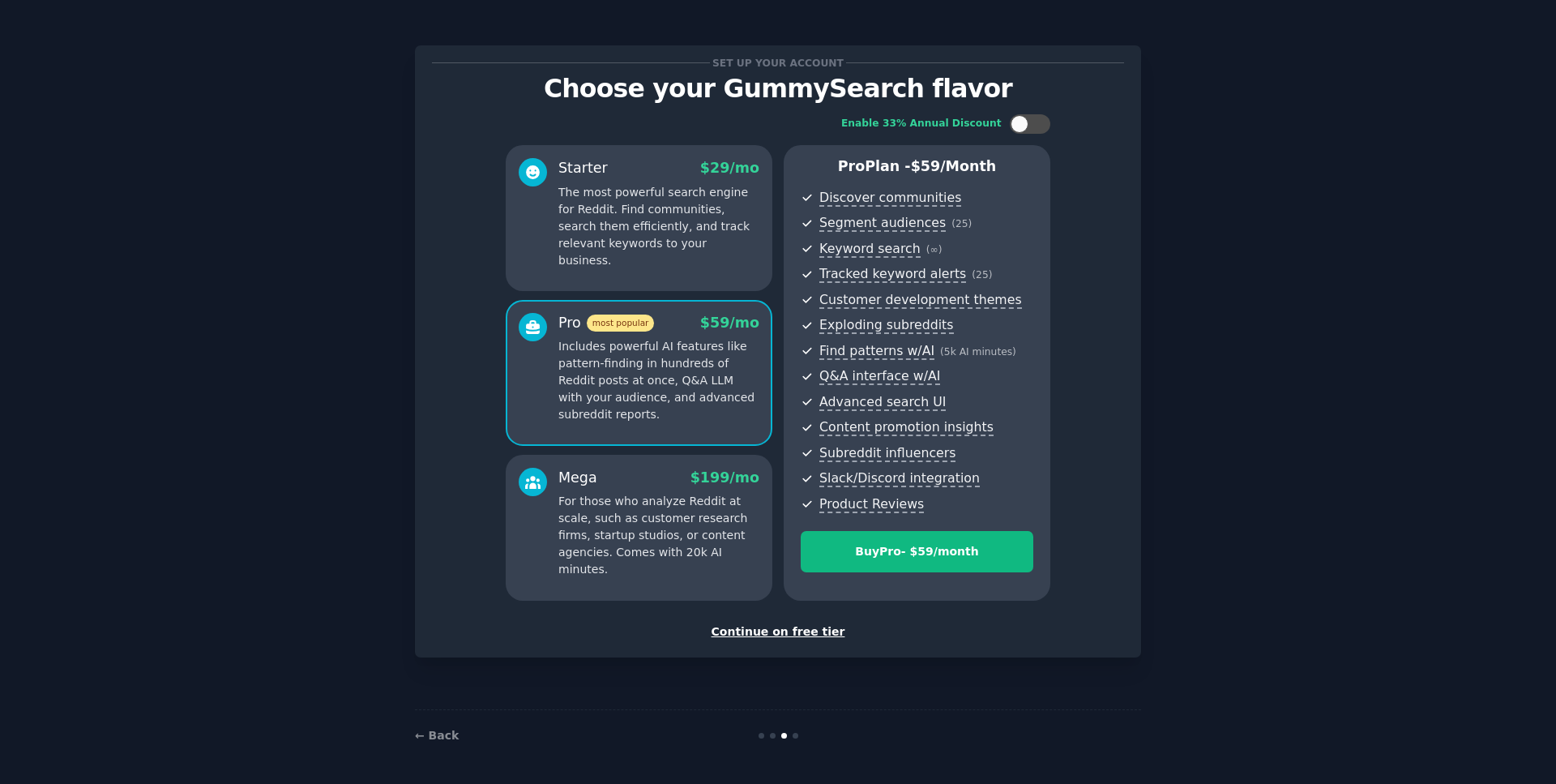
click at [691, 522] on p "For those who analyze Reddit at scale, such as customer research firms, startup…" at bounding box center [658, 535] width 201 height 85
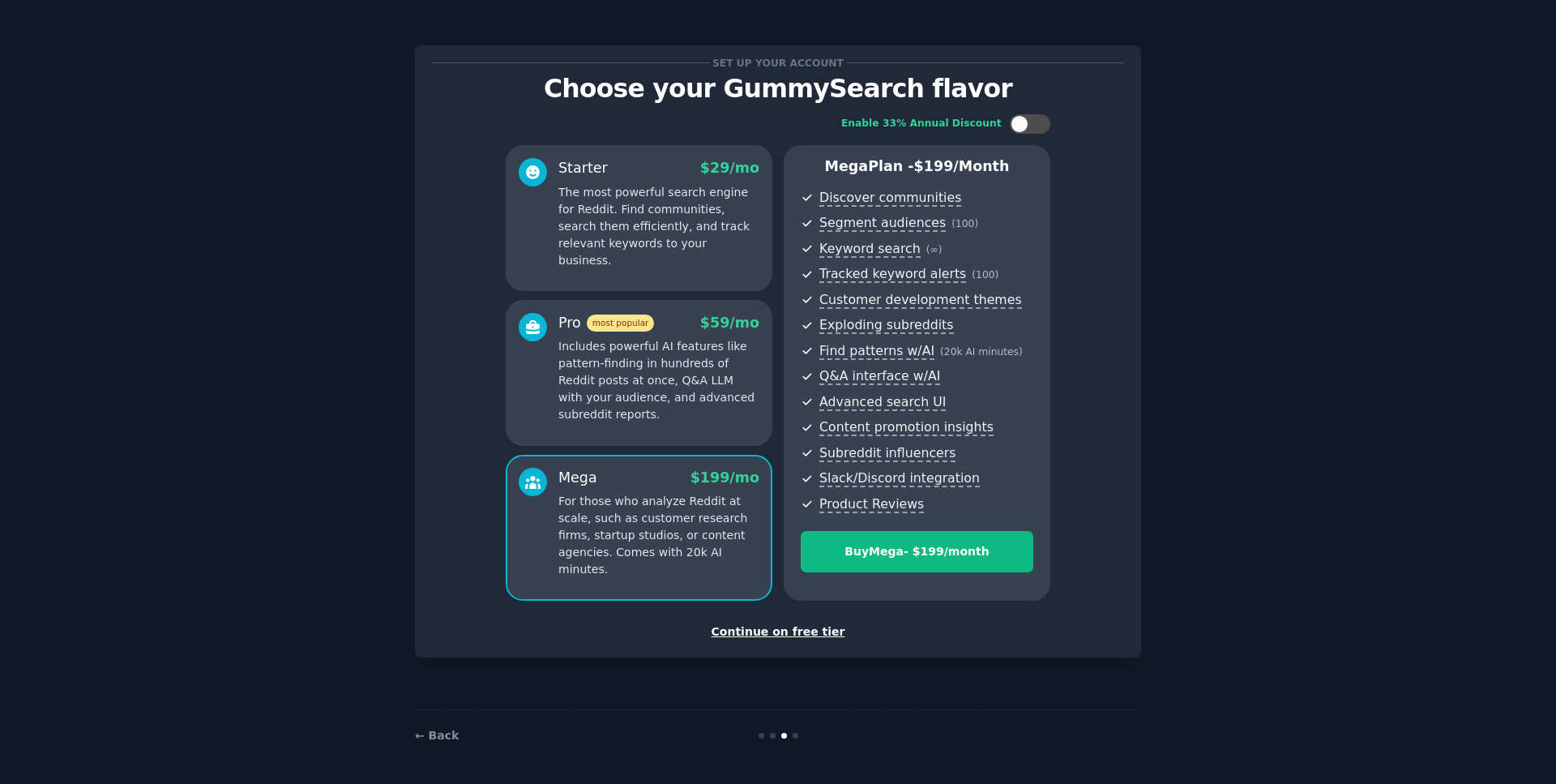
click at [692, 203] on p "The most powerful search engine for Reddit. Find communities, search them effic…" at bounding box center [658, 226] width 201 height 85
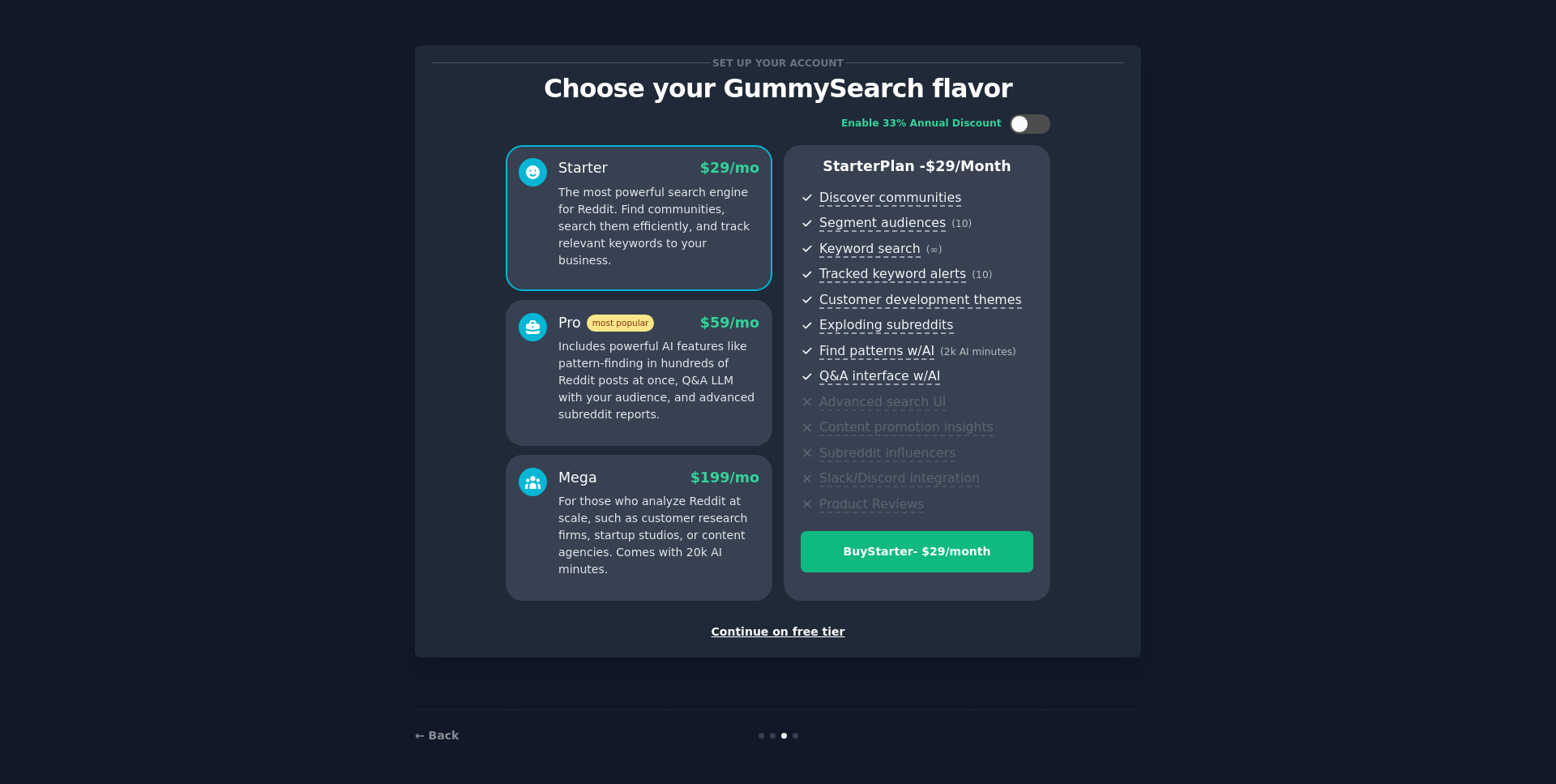
click at [790, 634] on div "Continue on free tier" at bounding box center [778, 631] width 692 height 17
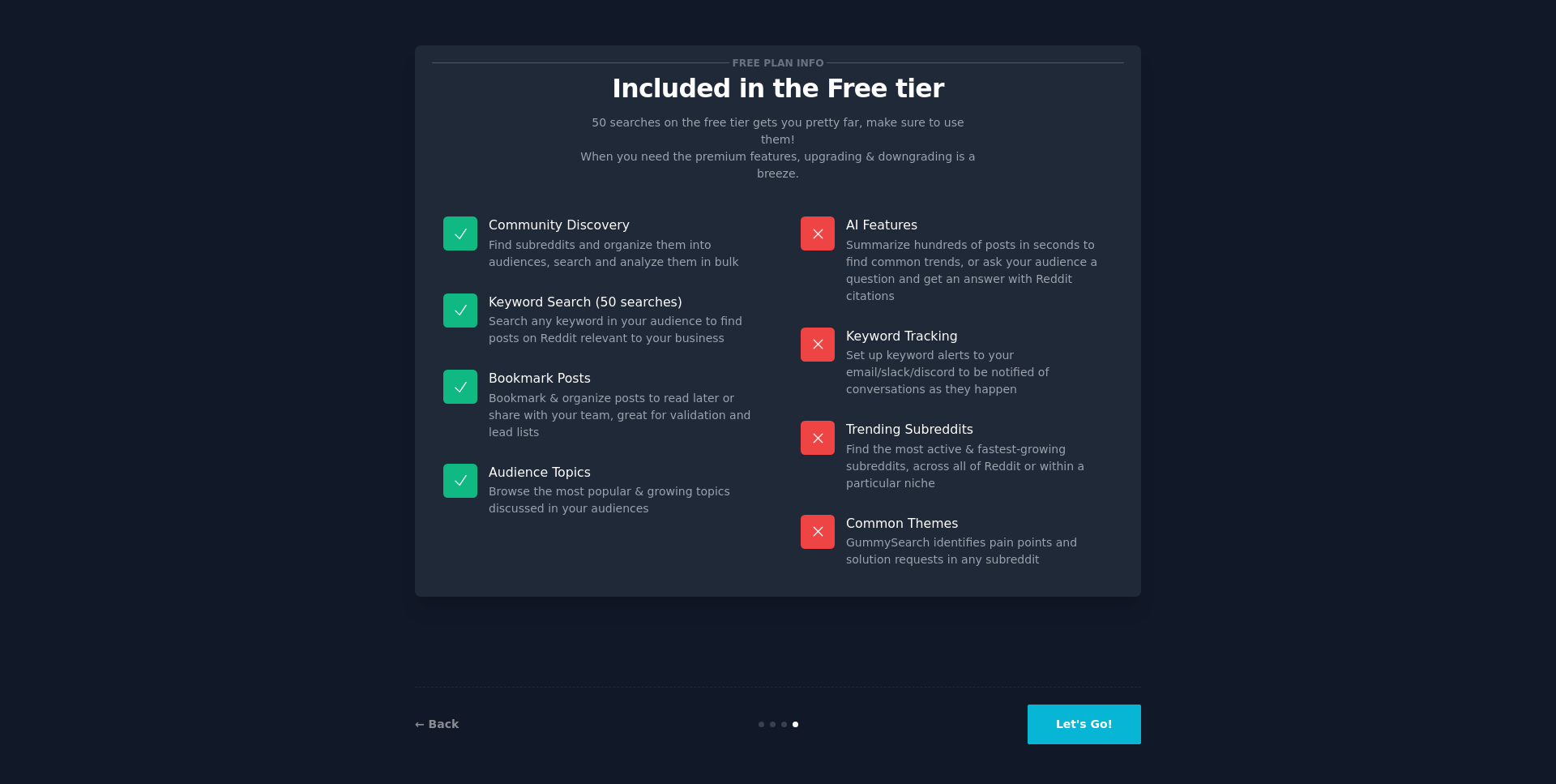
click at [1086, 721] on button "Let's Go!" at bounding box center [1084, 724] width 113 height 40
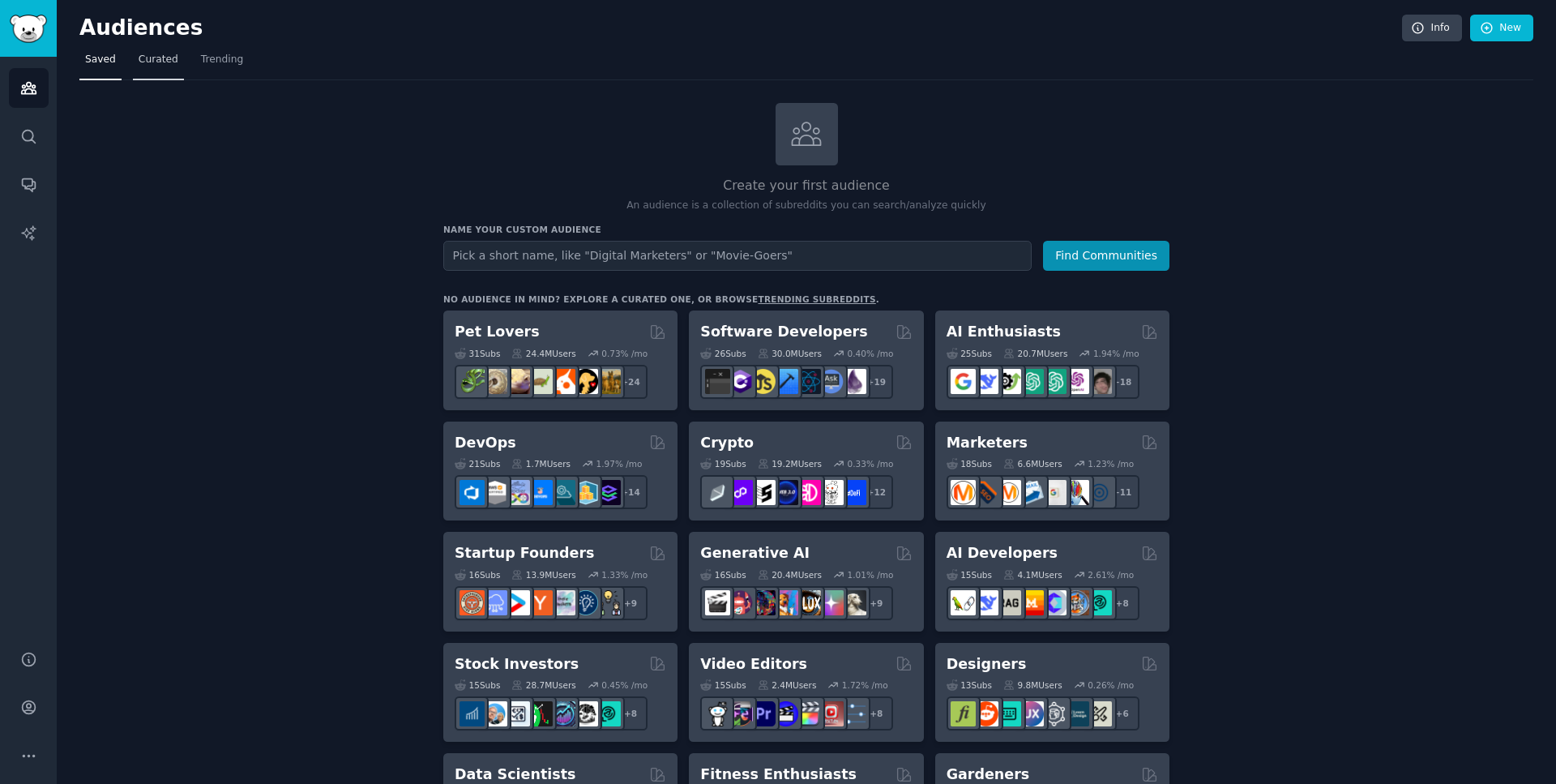
click at [150, 71] on link "Curated" at bounding box center [158, 63] width 51 height 33
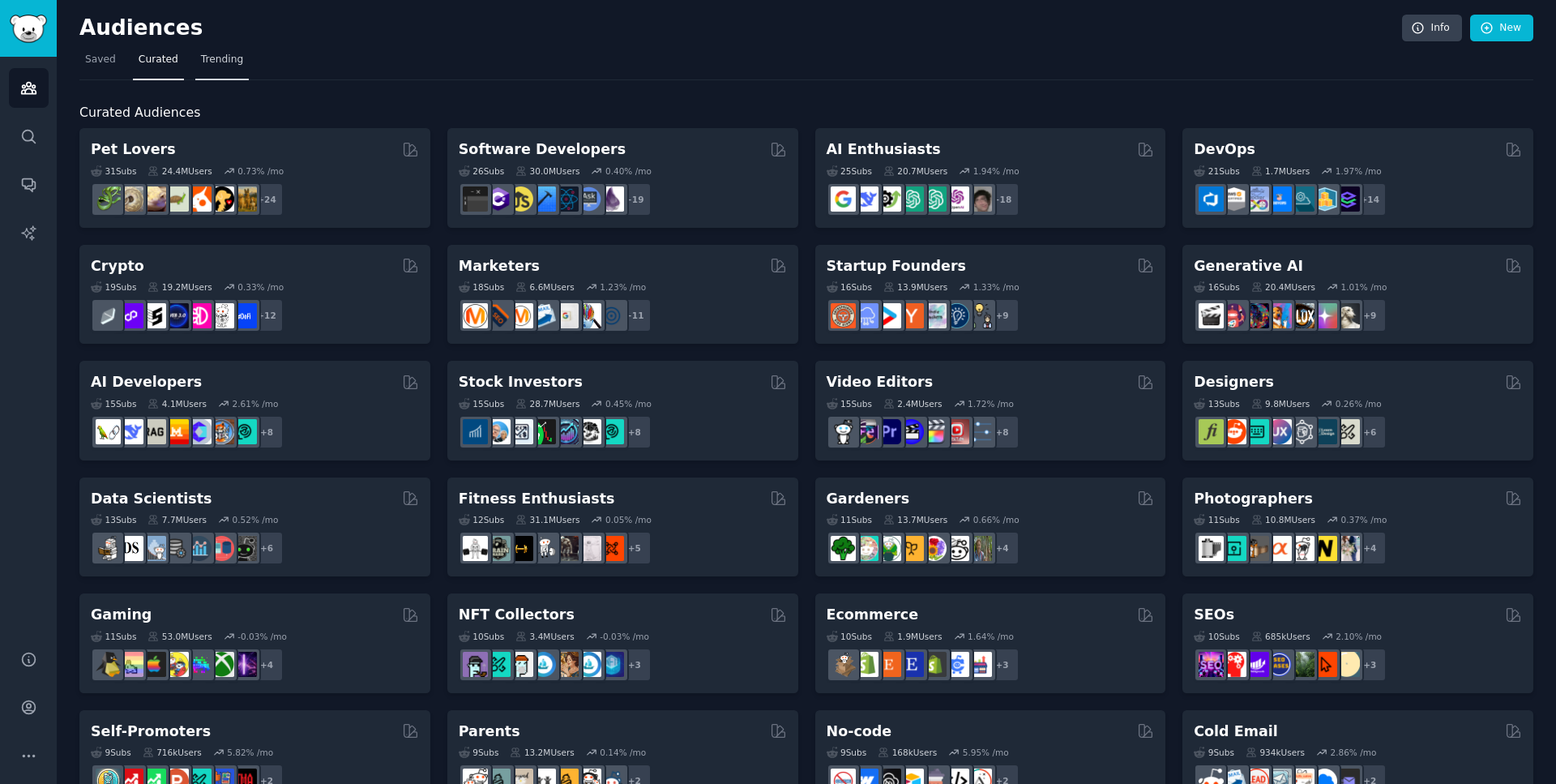
click at [216, 62] on span "Trending" at bounding box center [222, 60] width 42 height 15
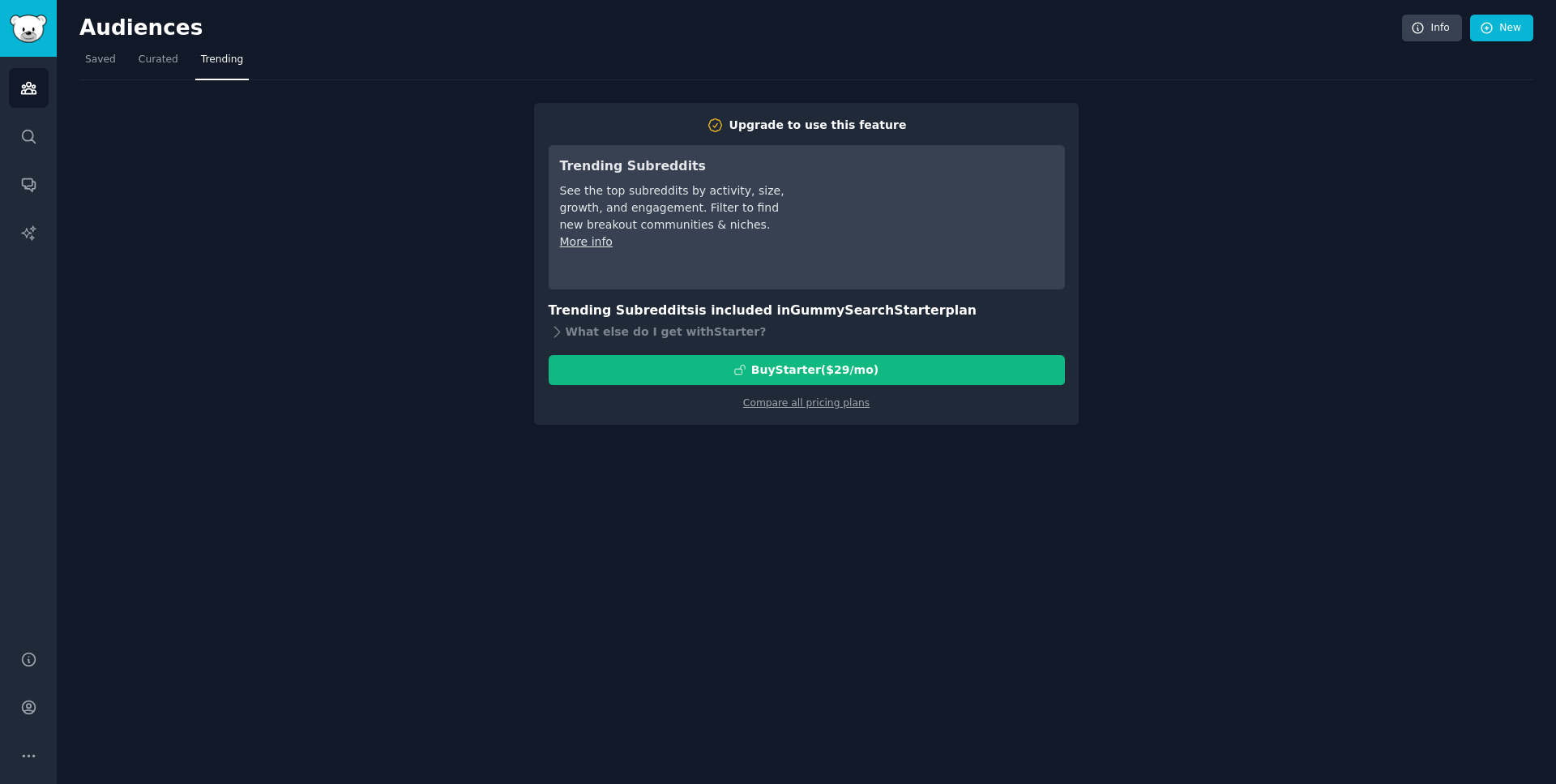
click at [121, 52] on nav "Saved Curated Trending" at bounding box center [806, 63] width 1454 height 33
click at [112, 59] on link "Saved" at bounding box center [100, 63] width 42 height 33
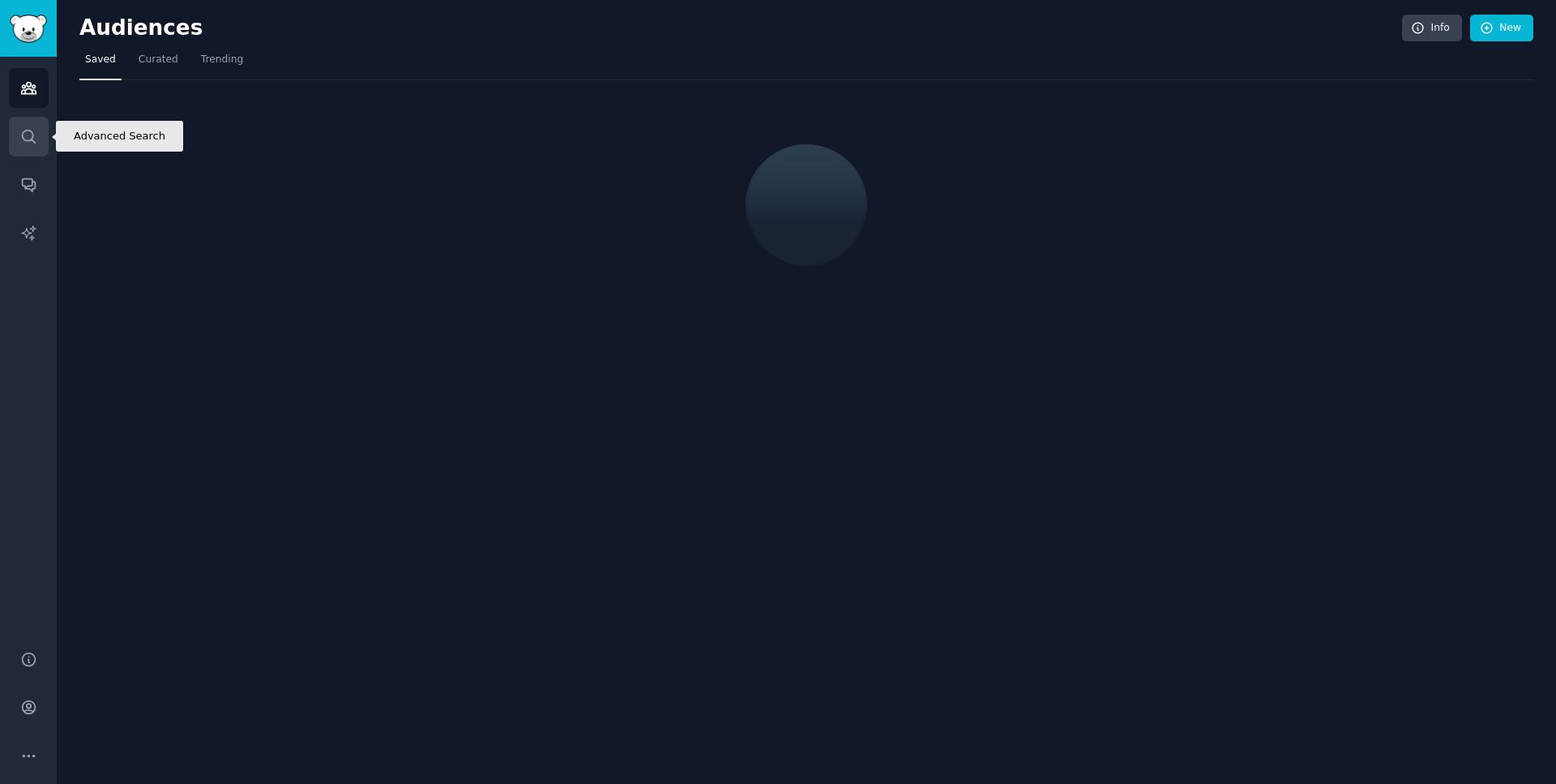
click at [23, 134] on icon "Sidebar" at bounding box center [28, 136] width 13 height 13
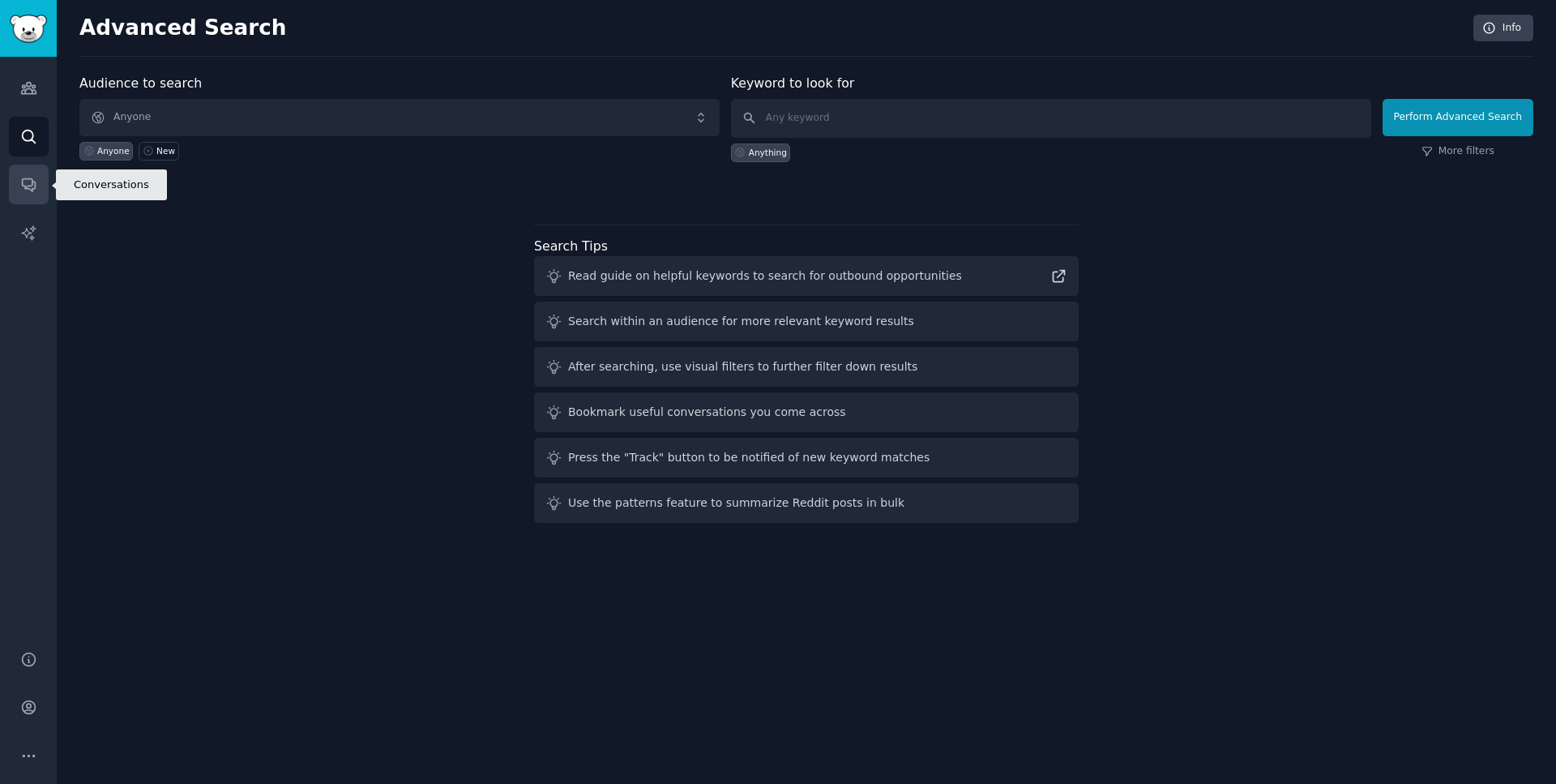
click at [22, 172] on link "Conversations" at bounding box center [29, 185] width 40 height 40
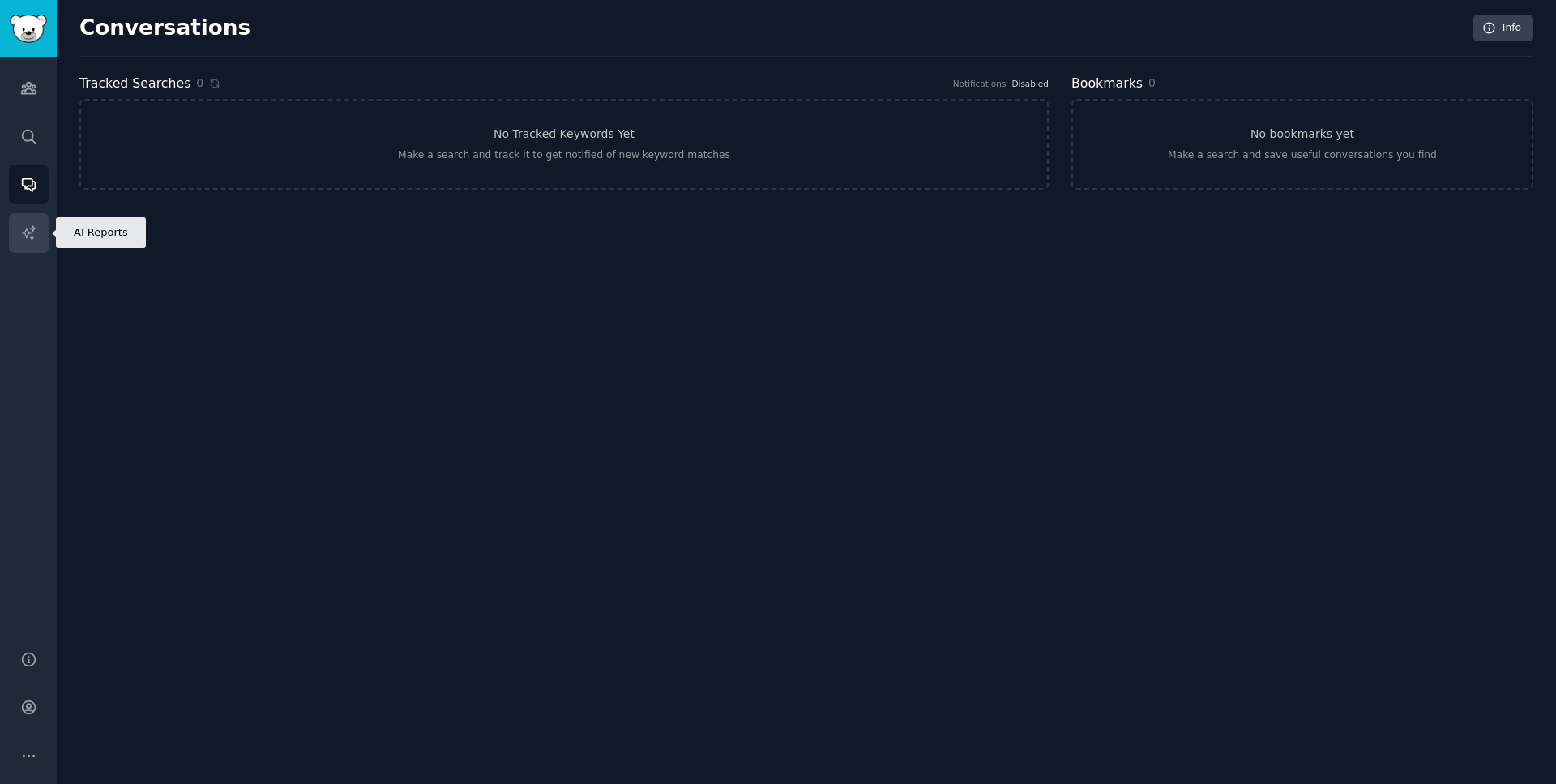
click at [26, 219] on link "AI Reports" at bounding box center [29, 233] width 40 height 40
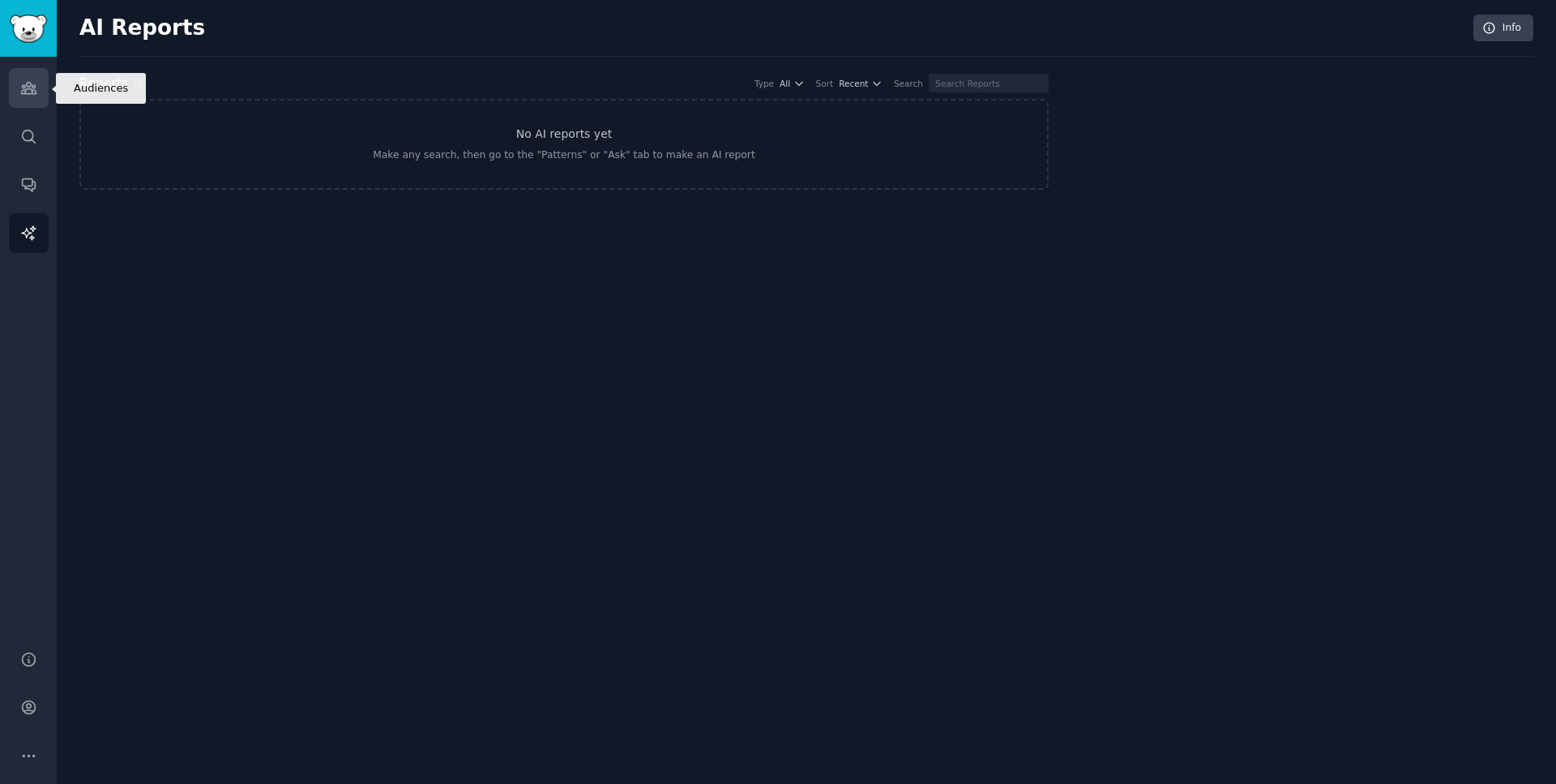
click at [24, 100] on link "Audiences" at bounding box center [29, 88] width 40 height 40
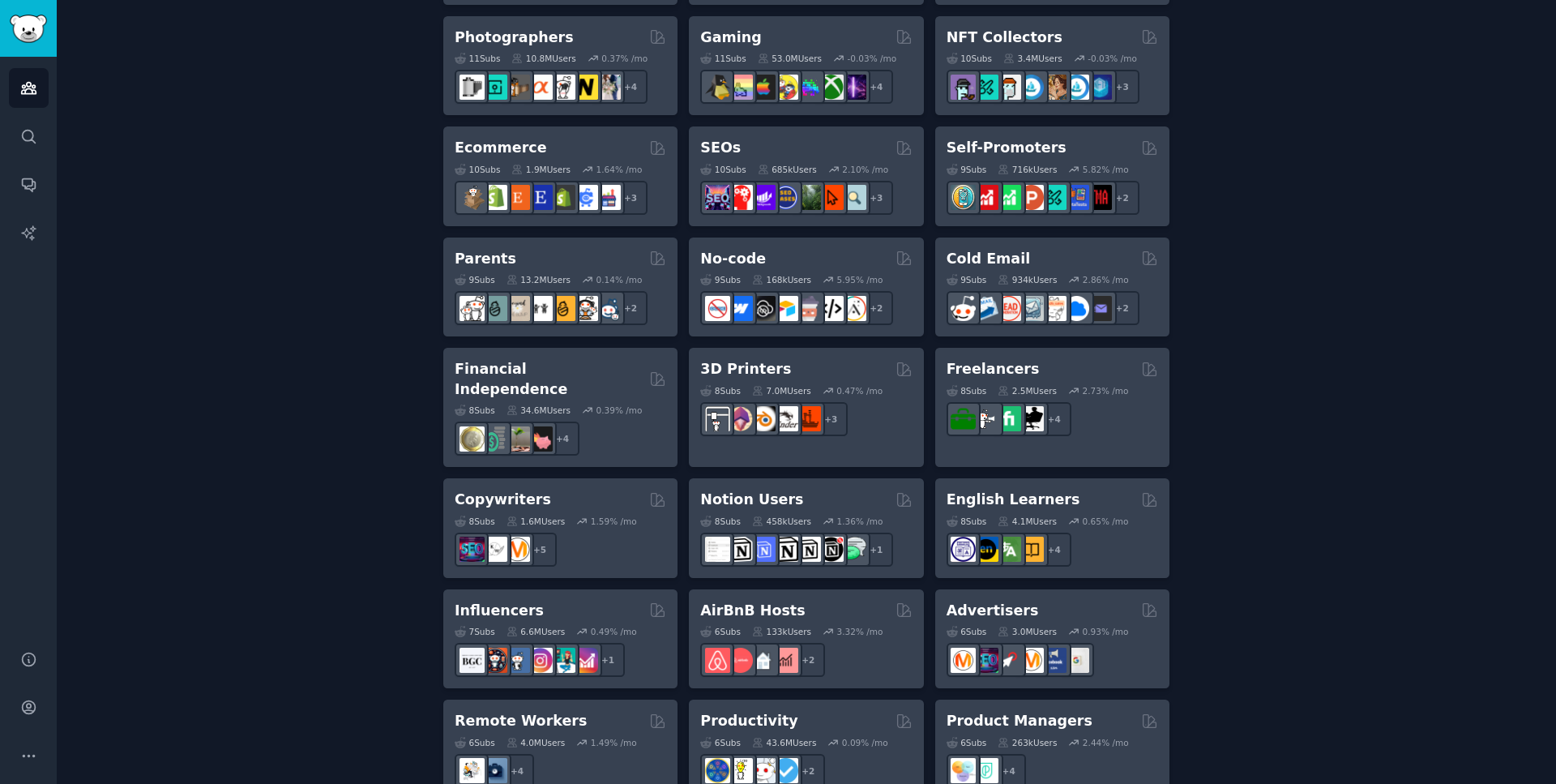
scroll to position [924, 0]
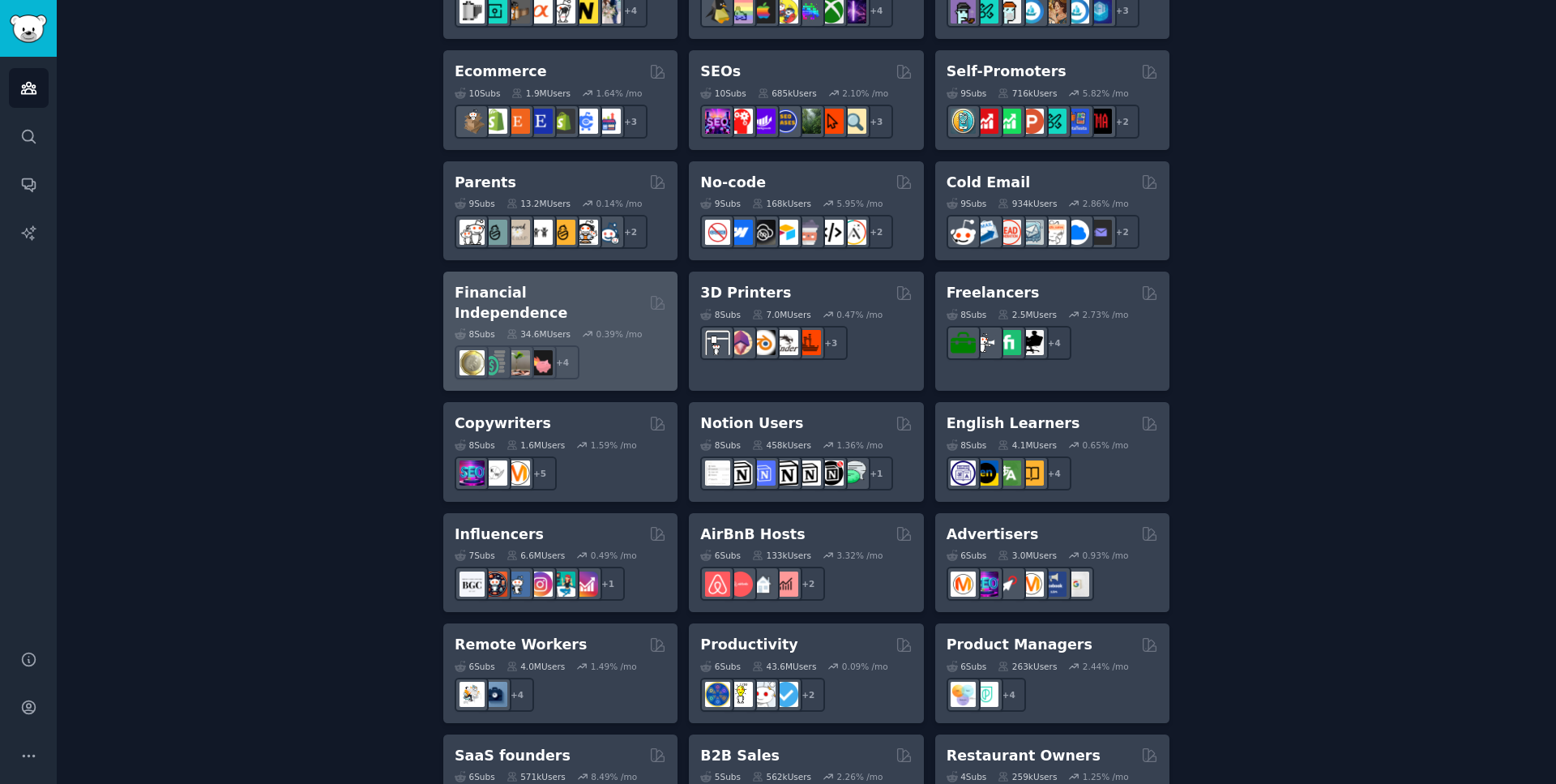
click at [494, 288] on h2 "Financial Independence" at bounding box center [549, 303] width 189 height 40
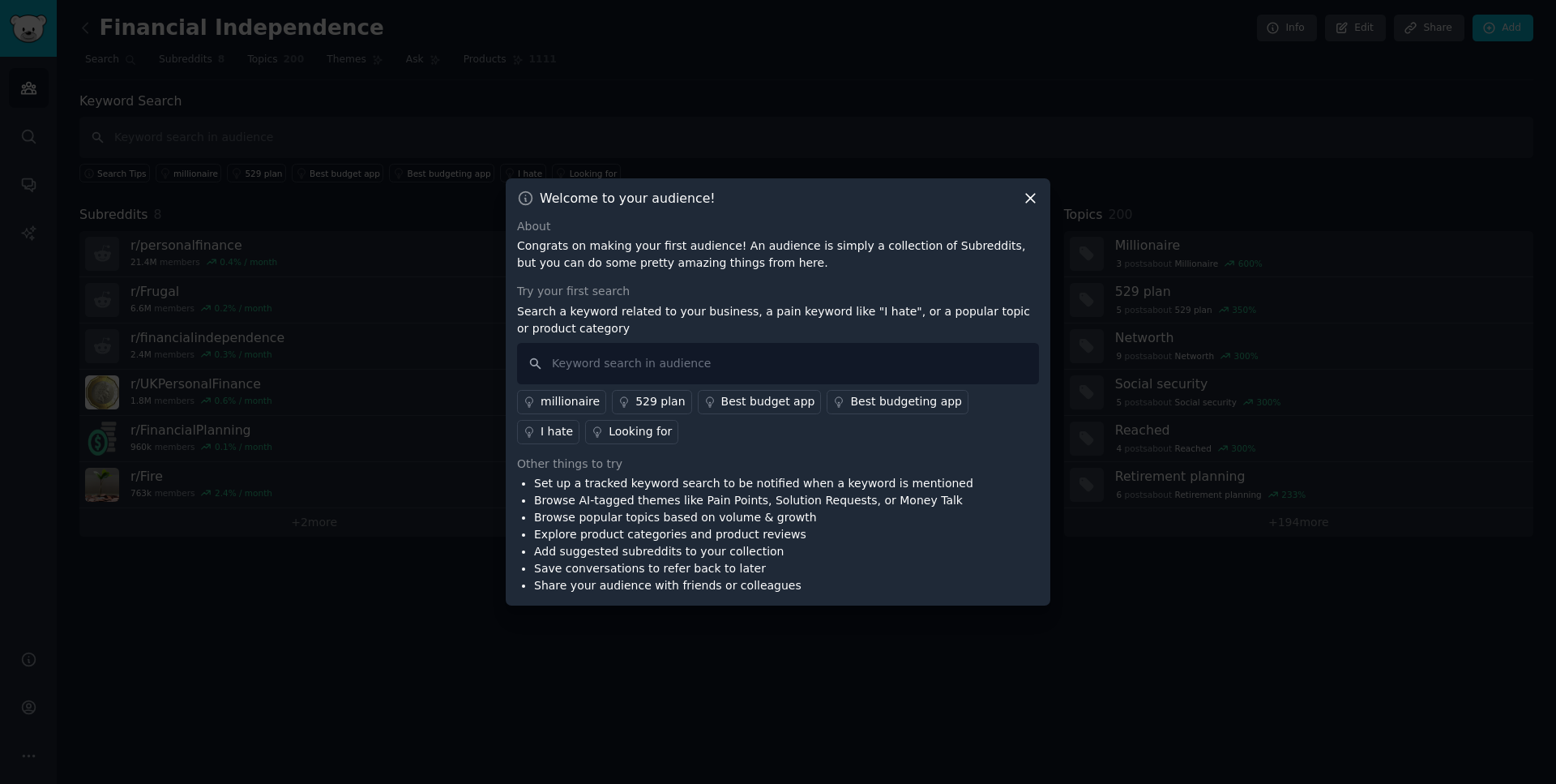
click at [1014, 200] on div "Welcome to your audience!" at bounding box center [778, 198] width 522 height 17
click at [1035, 194] on icon at bounding box center [1030, 198] width 9 height 9
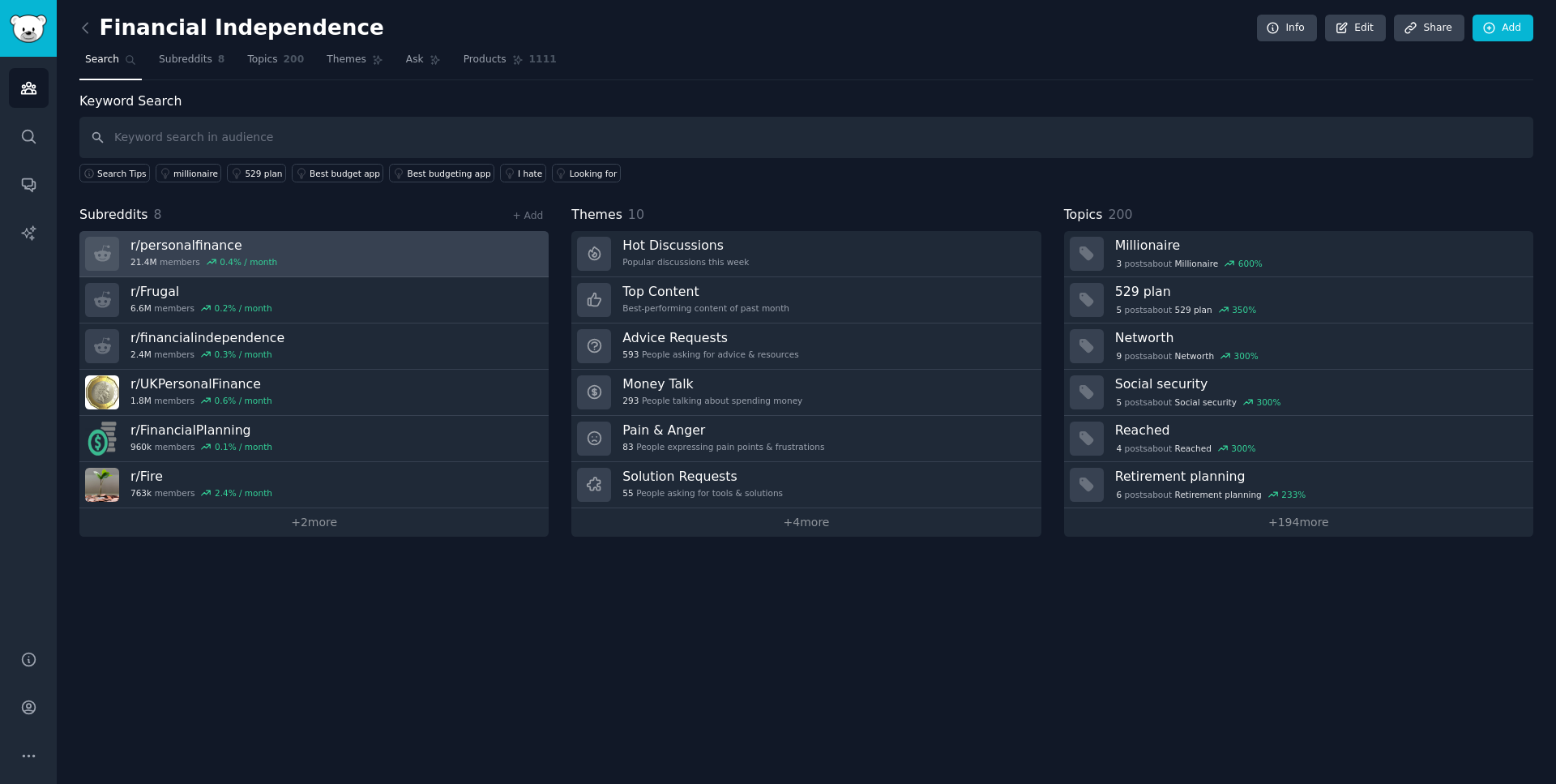
click at [366, 267] on link "r/ personalfinance 21.4M members 0.4 % / month" at bounding box center [313, 254] width 469 height 46
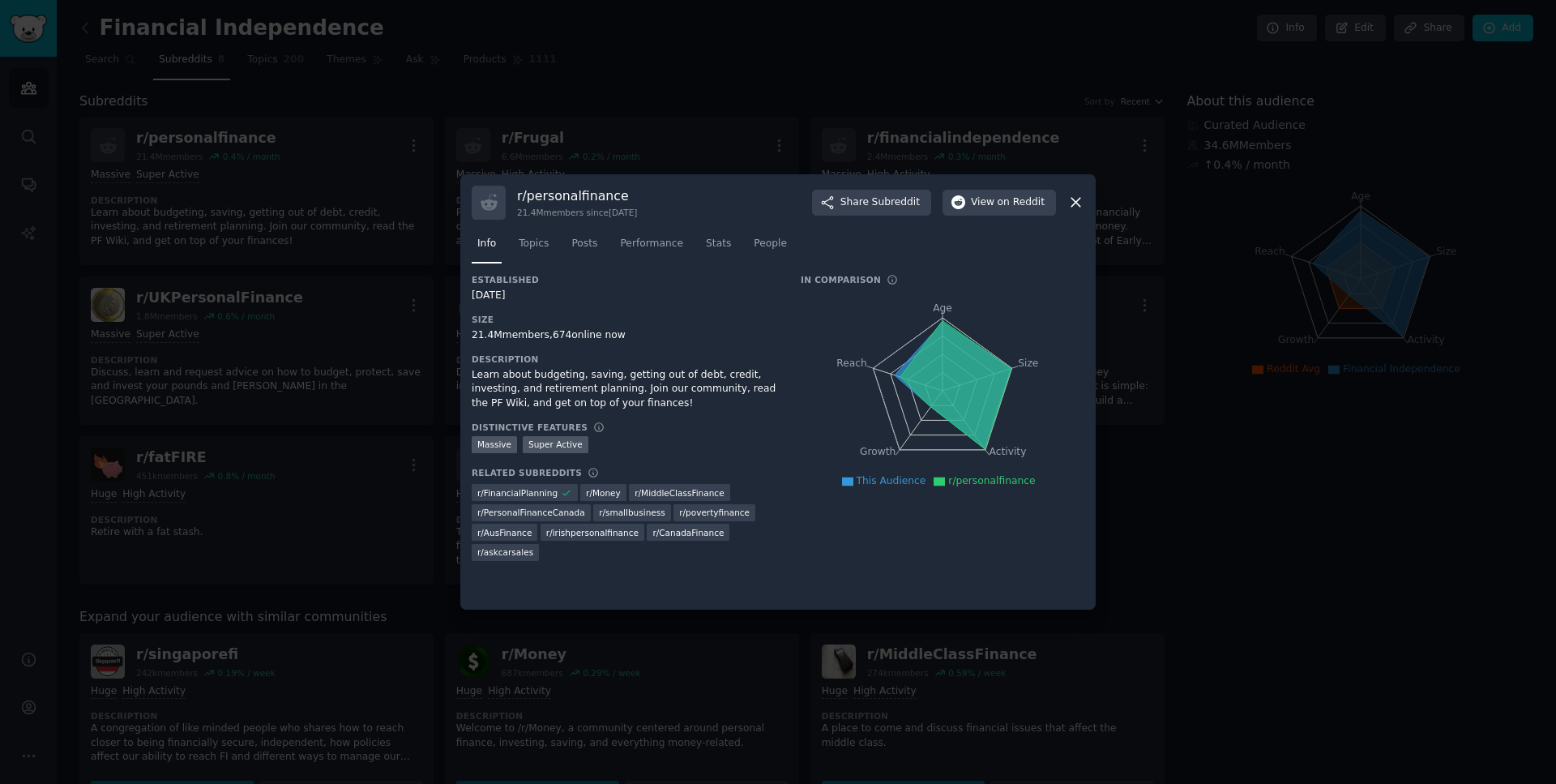
click at [962, 370] on icon at bounding box center [955, 384] width 111 height 128
click at [962, 387] on icon at bounding box center [955, 384] width 111 height 128
click at [905, 479] on span "This Audience" at bounding box center [892, 480] width 70 height 11
click at [905, 481] on span "This Audience" at bounding box center [892, 480] width 70 height 11
click at [974, 486] on span "r/personalfinance" at bounding box center [991, 480] width 87 height 11
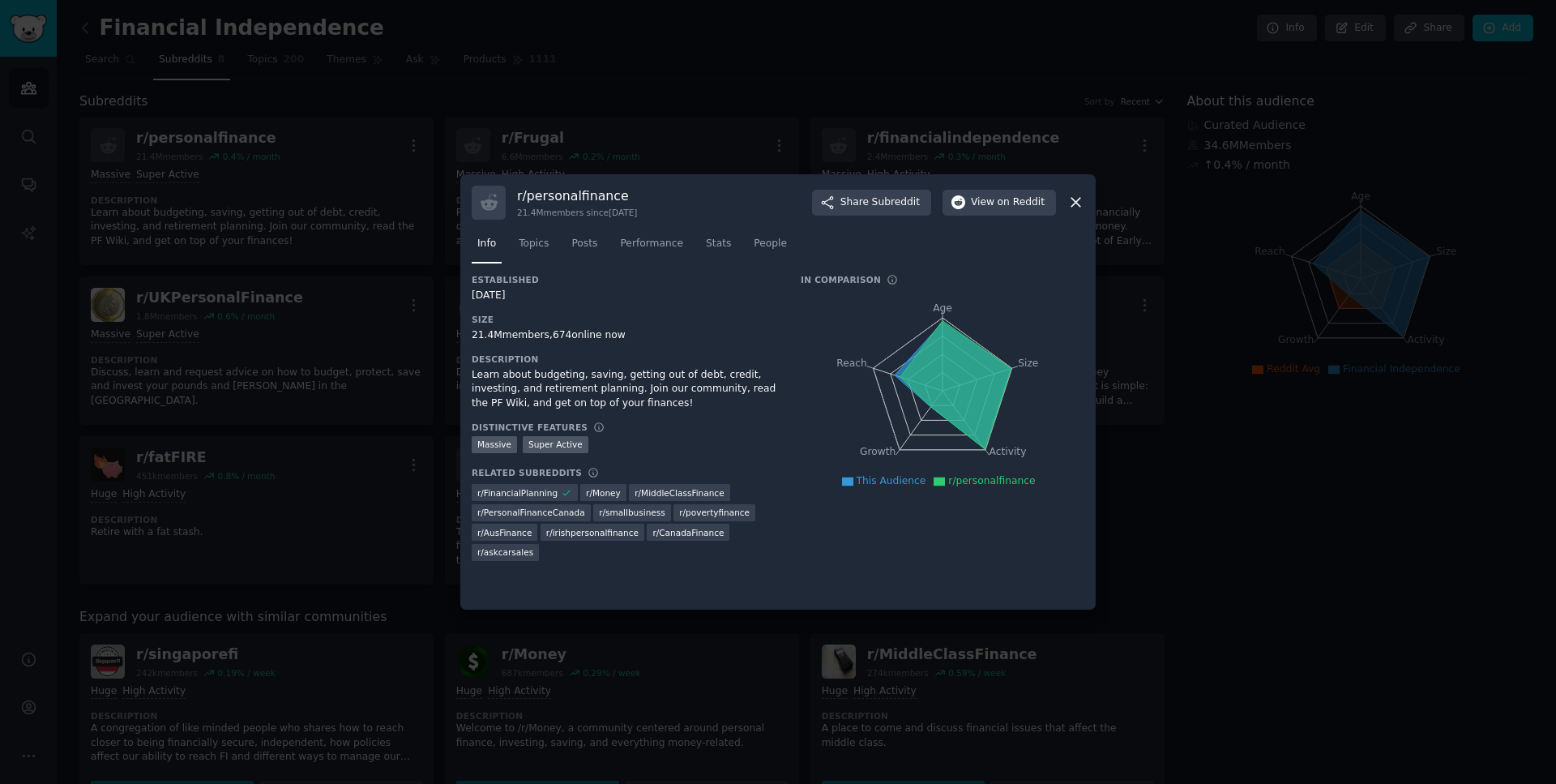
click at [1084, 199] on div "r/ personalfinance 21.4M members since 02/08/2009 Share Subreddit View on Reddi…" at bounding box center [777, 392] width 635 height 436
click at [1080, 203] on icon at bounding box center [1075, 202] width 17 height 17
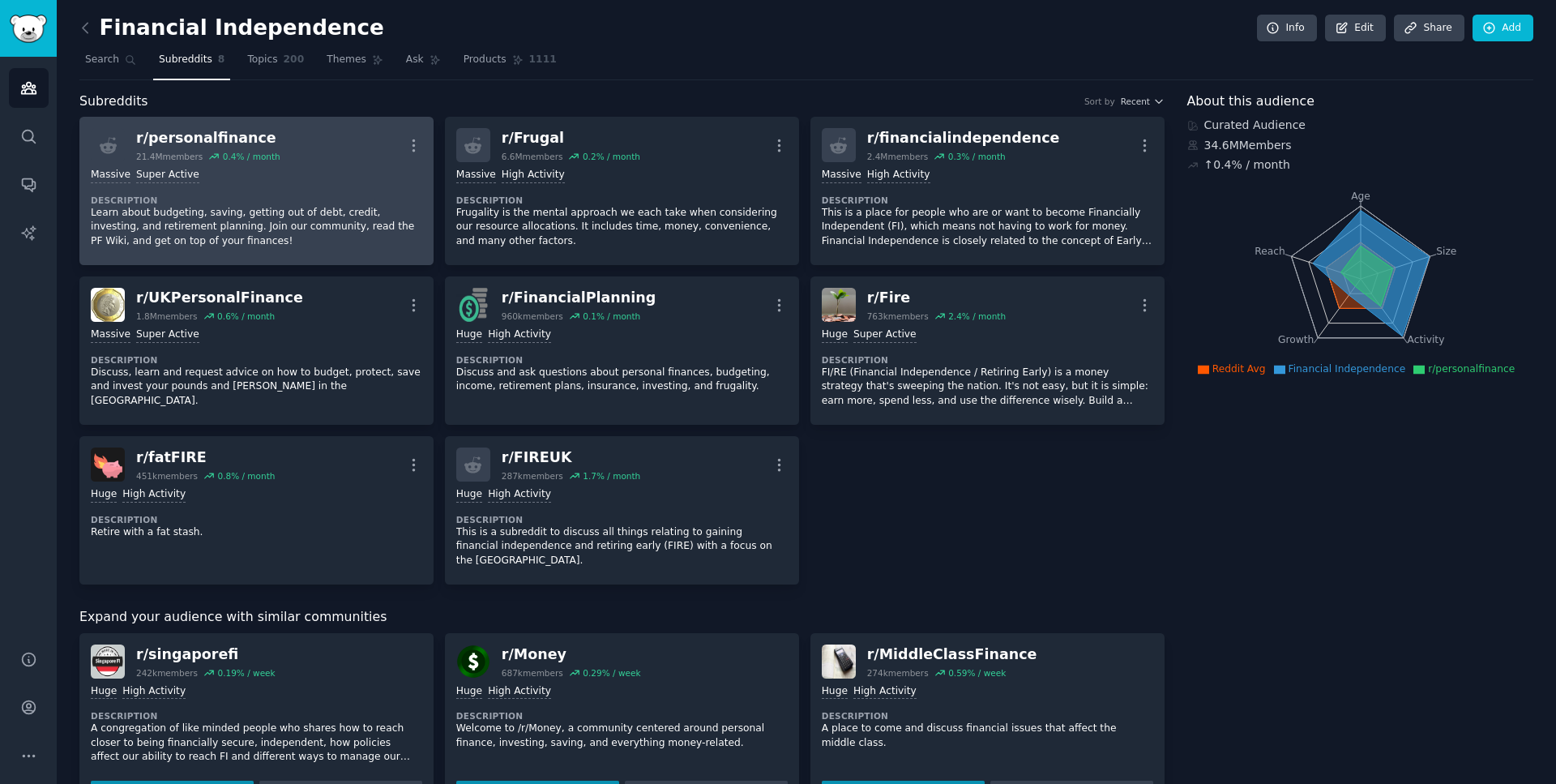
click at [235, 207] on p "Learn about budgeting, saving, getting out of debt, credit, investing, and reti…" at bounding box center [257, 227] width 332 height 43
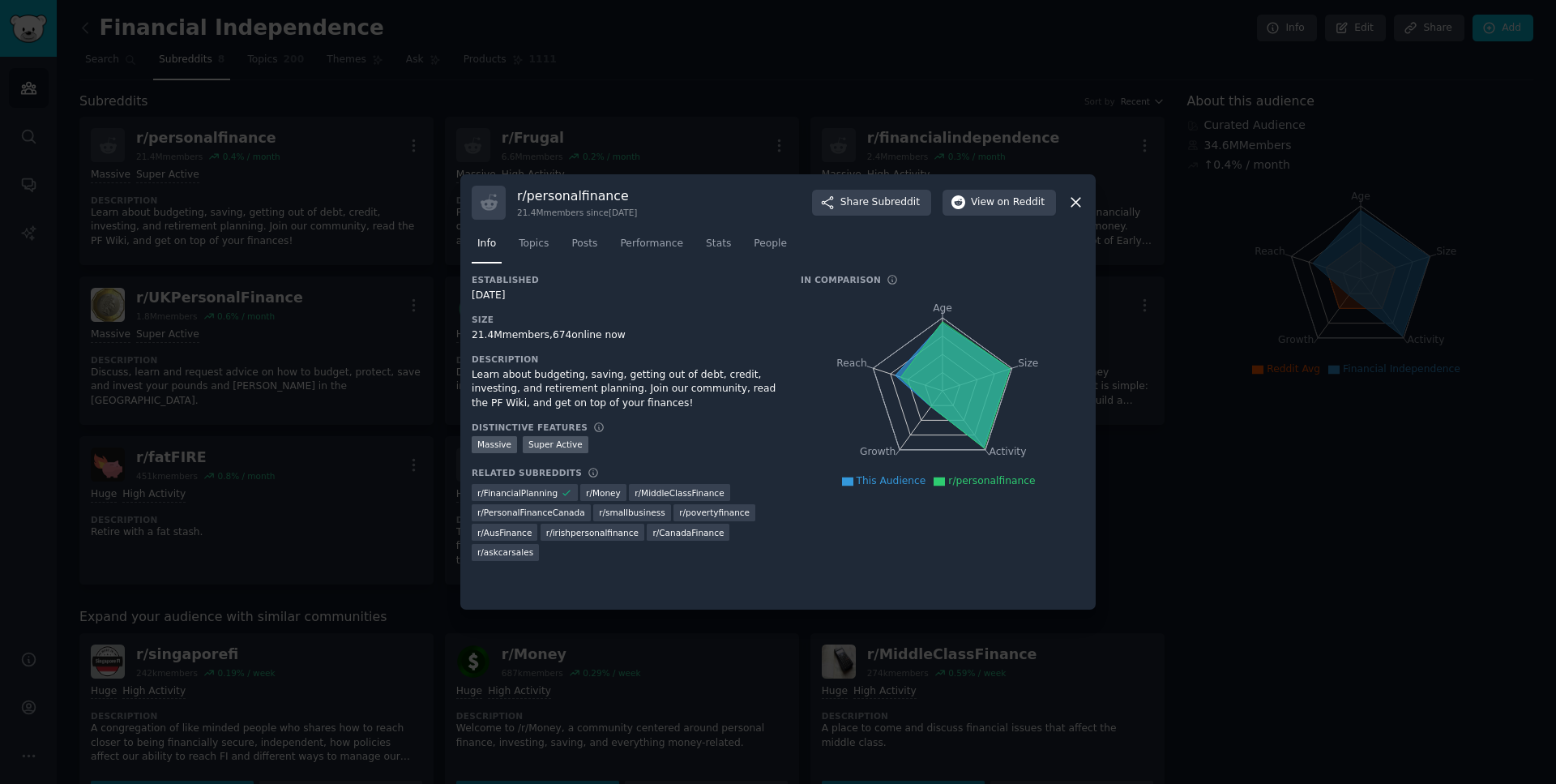
click at [1076, 200] on icon at bounding box center [1075, 202] width 17 height 17
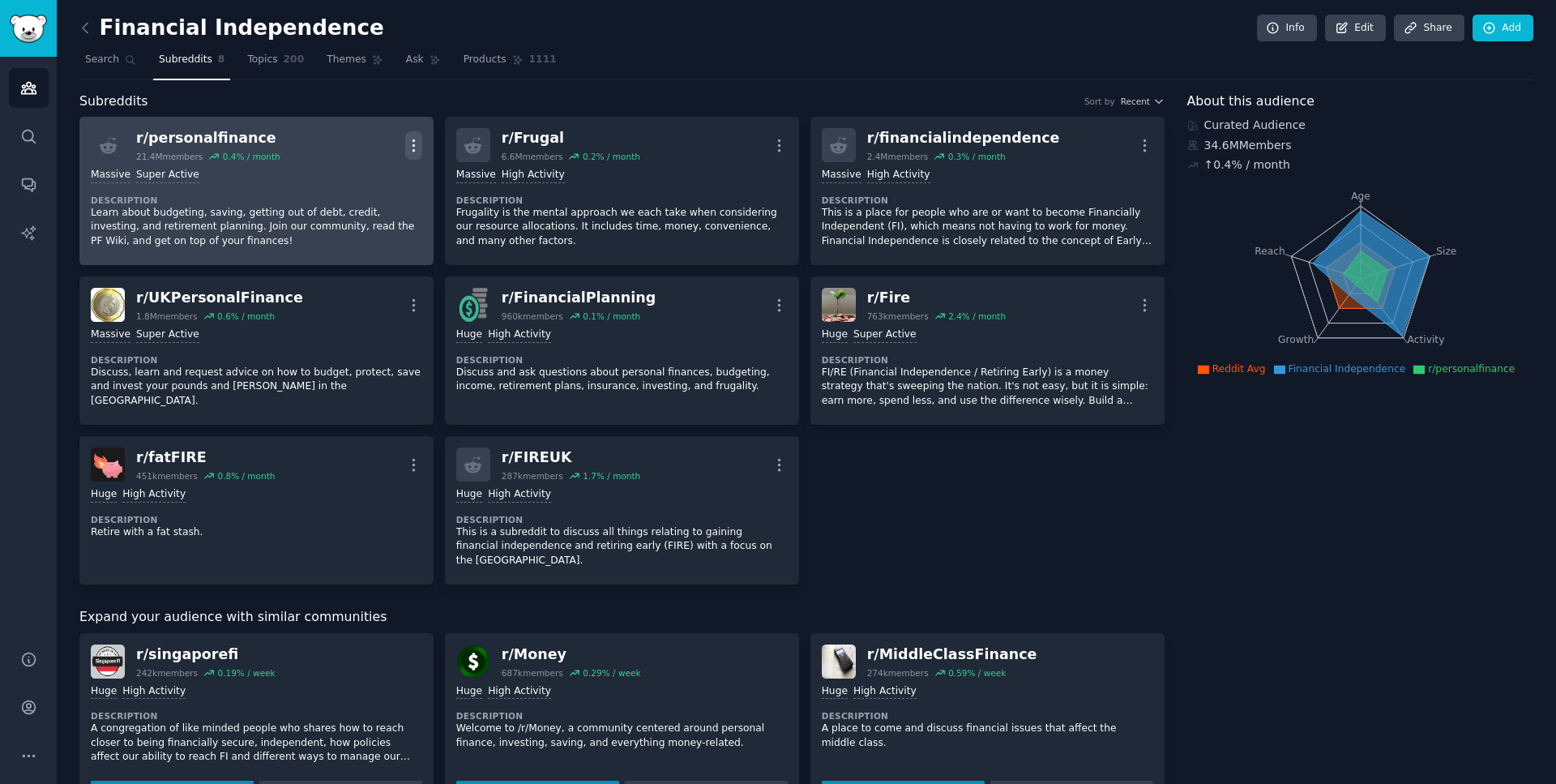
click at [421, 142] on icon "button" at bounding box center [413, 145] width 17 height 17
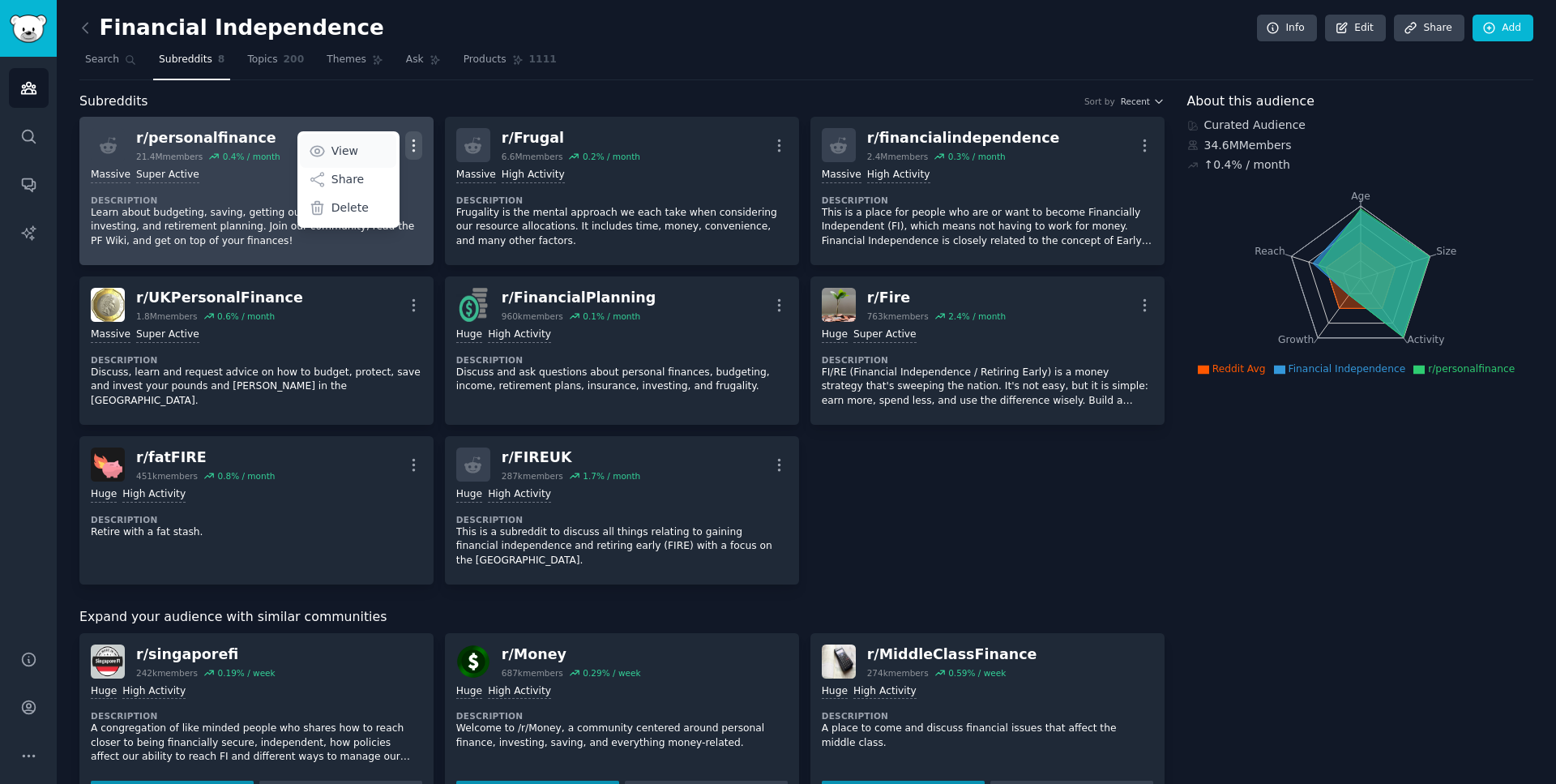
click at [359, 151] on link "View" at bounding box center [348, 151] width 96 height 34
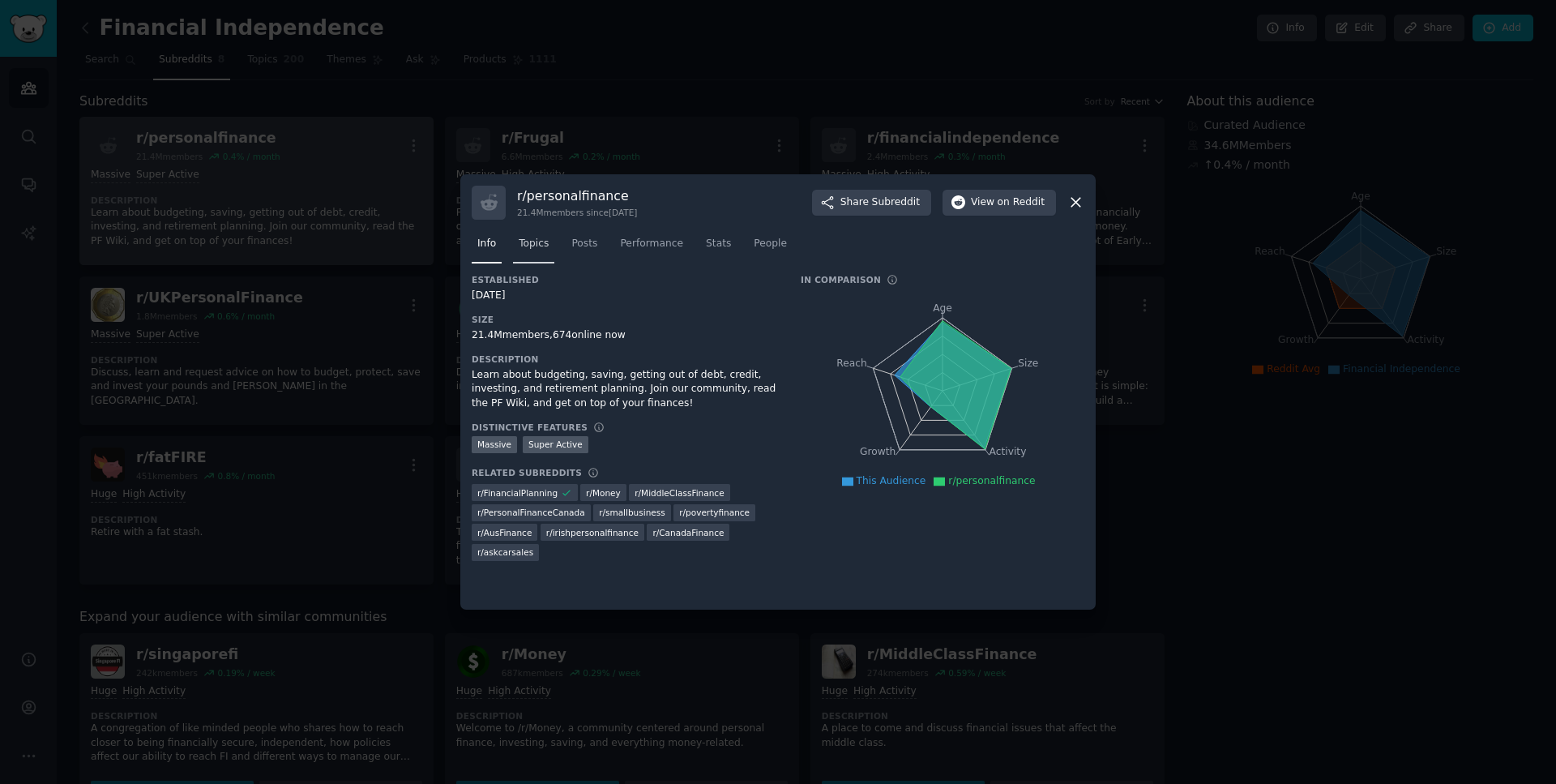
click at [528, 244] on span "Topics" at bounding box center [534, 244] width 30 height 15
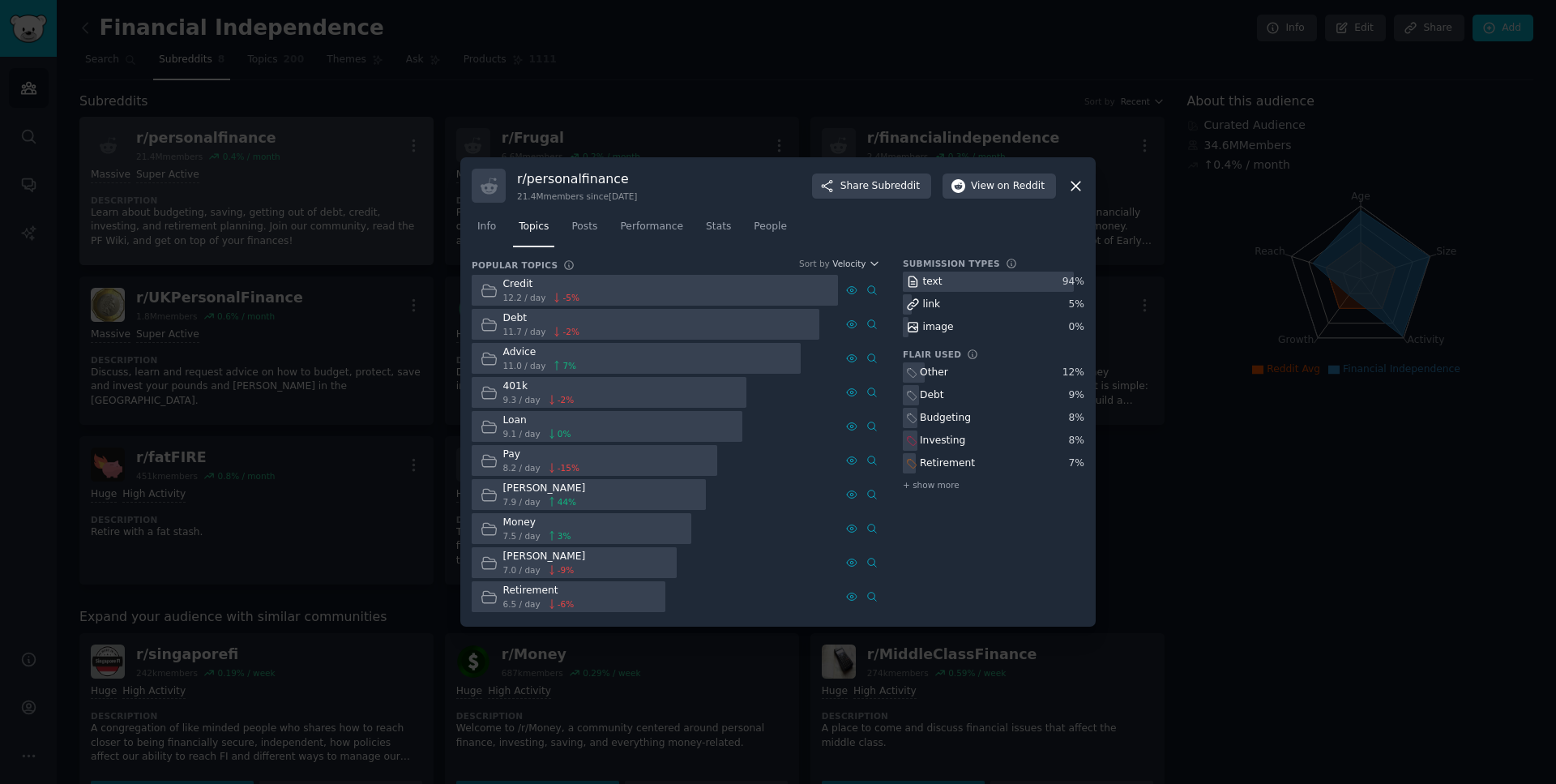
click at [959, 297] on div "link" at bounding box center [994, 304] width 182 height 20
click at [930, 302] on div "link" at bounding box center [932, 304] width 18 height 15
click at [926, 335] on div "image" at bounding box center [929, 327] width 53 height 20
click at [924, 370] on div "Other" at bounding box center [934, 373] width 28 height 15
click at [931, 392] on div "Debt" at bounding box center [932, 395] width 24 height 15
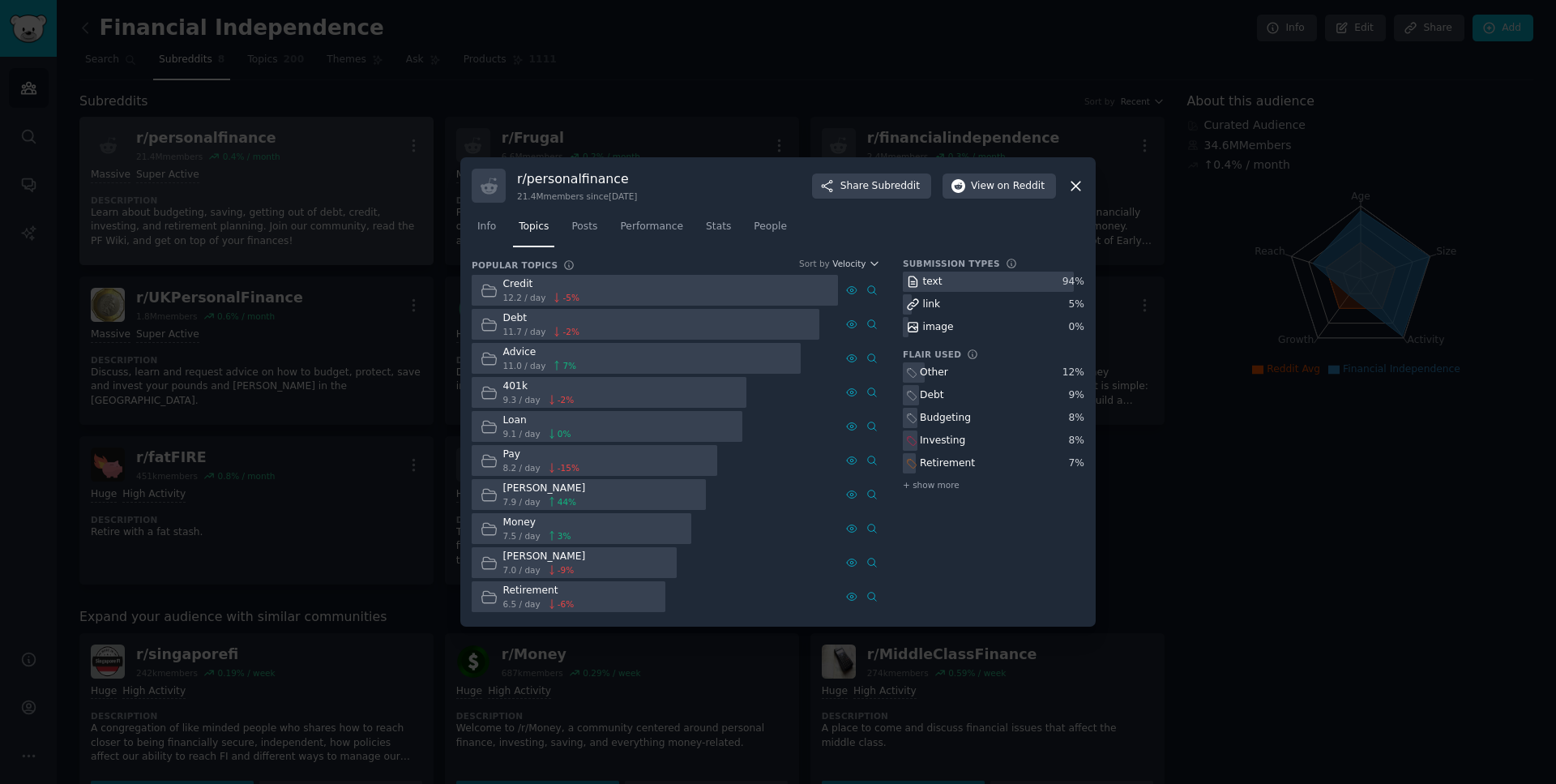
click at [936, 413] on div "Budgeting" at bounding box center [945, 418] width 51 height 15
click at [939, 443] on div "Investing" at bounding box center [942, 441] width 45 height 15
click at [941, 462] on div "Retirement" at bounding box center [947, 463] width 55 height 15
click at [936, 487] on span "+ show more" at bounding box center [931, 484] width 57 height 11
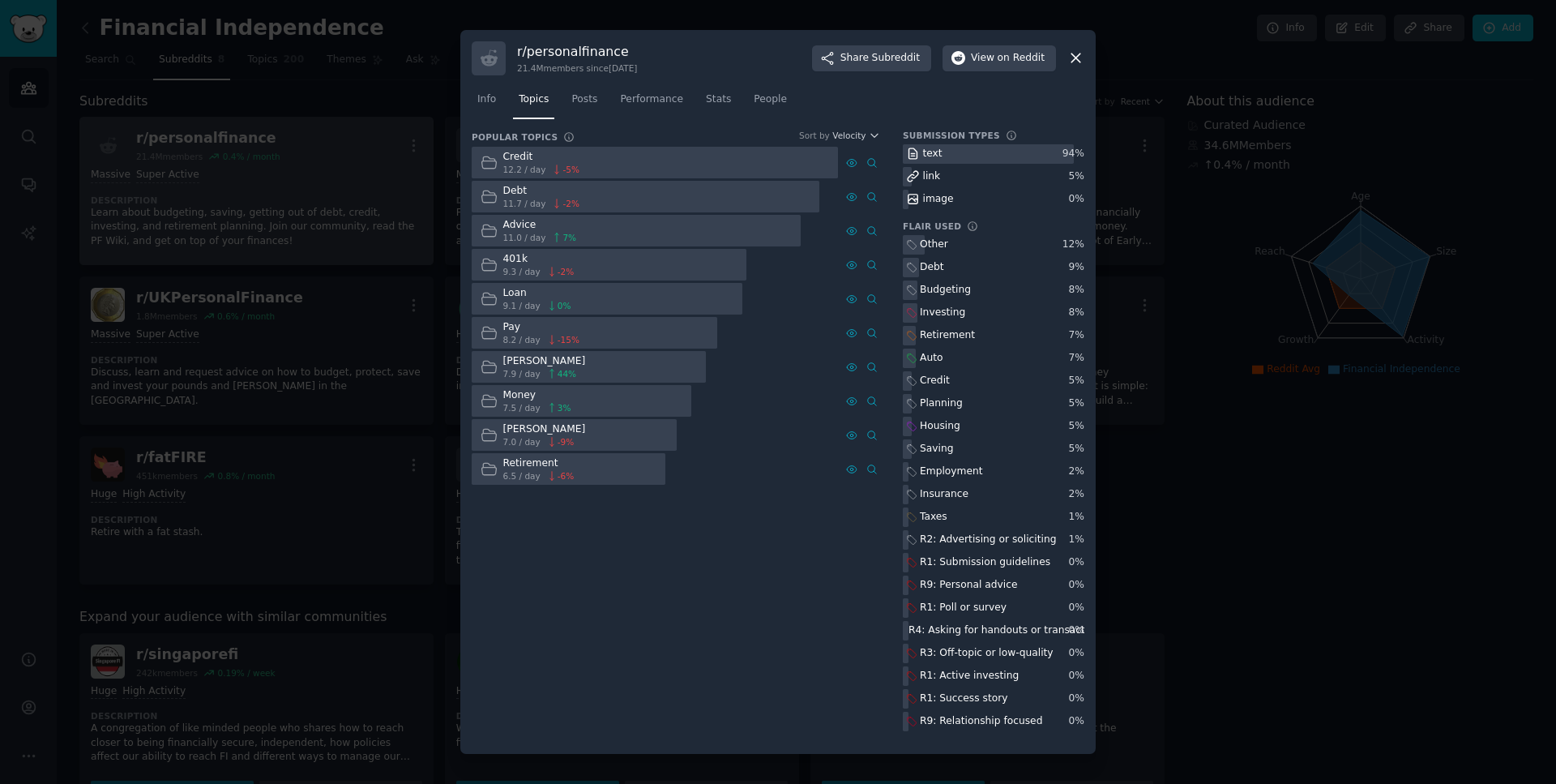
click at [568, 462] on div "Retirement 6.5 / day -6 %" at bounding box center [527, 469] width 111 height 32
click at [512, 404] on span "7.5 / day" at bounding box center [521, 407] width 37 height 11
click at [517, 355] on div "Ira" at bounding box center [544, 361] width 83 height 15
click at [488, 97] on span "Info" at bounding box center [486, 99] width 19 height 15
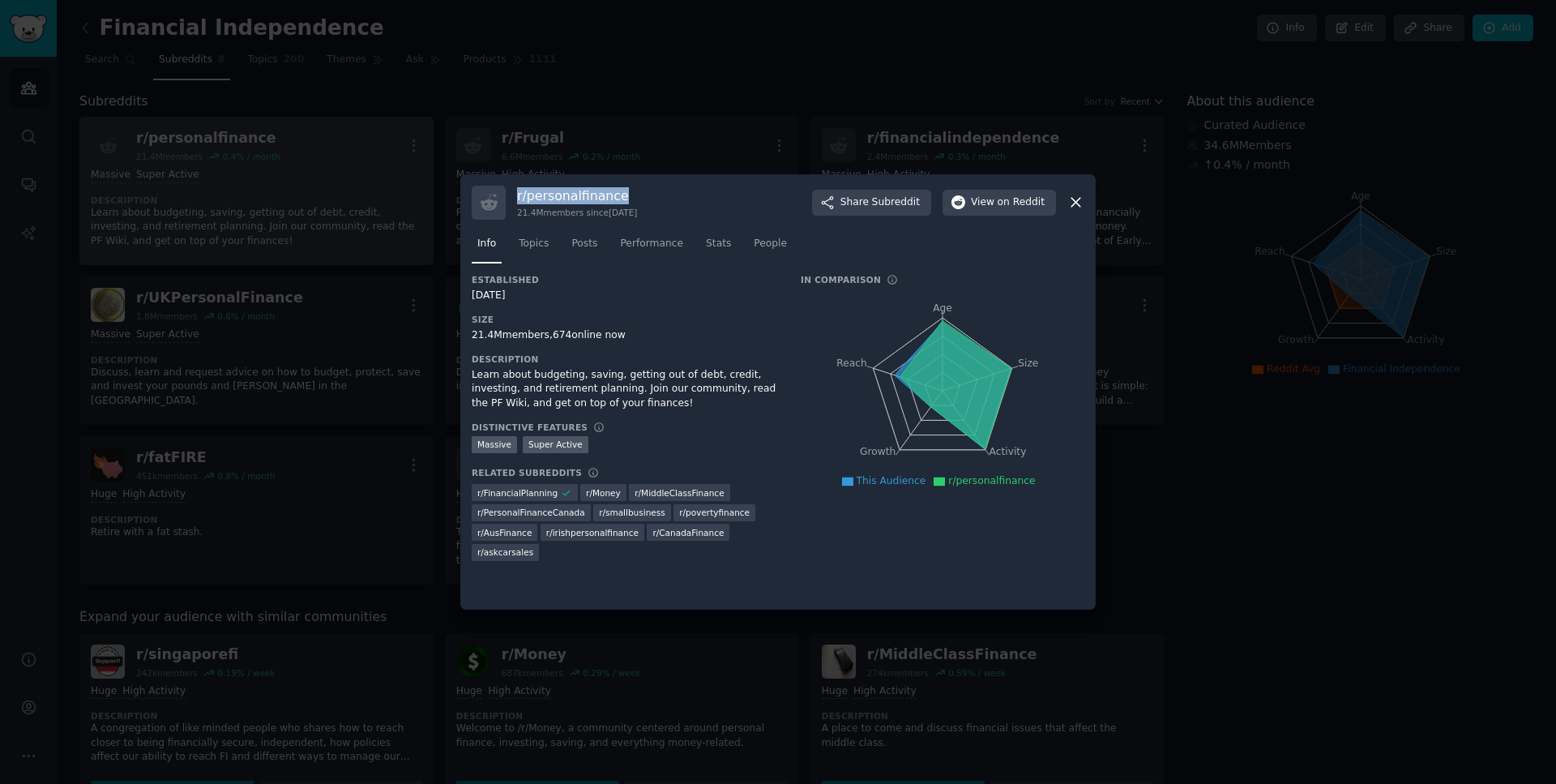
drag, startPoint x: 624, startPoint y: 194, endPoint x: 514, endPoint y: 195, distance: 110.2
click at [514, 195] on div "r/ personalfinance 21.4M members since 02/08/2009 Share Subreddit View on Reddit" at bounding box center [778, 203] width 613 height 34
click at [550, 447] on div "Super Active" at bounding box center [556, 444] width 66 height 17
click at [491, 440] on div "Massive" at bounding box center [494, 444] width 45 height 17
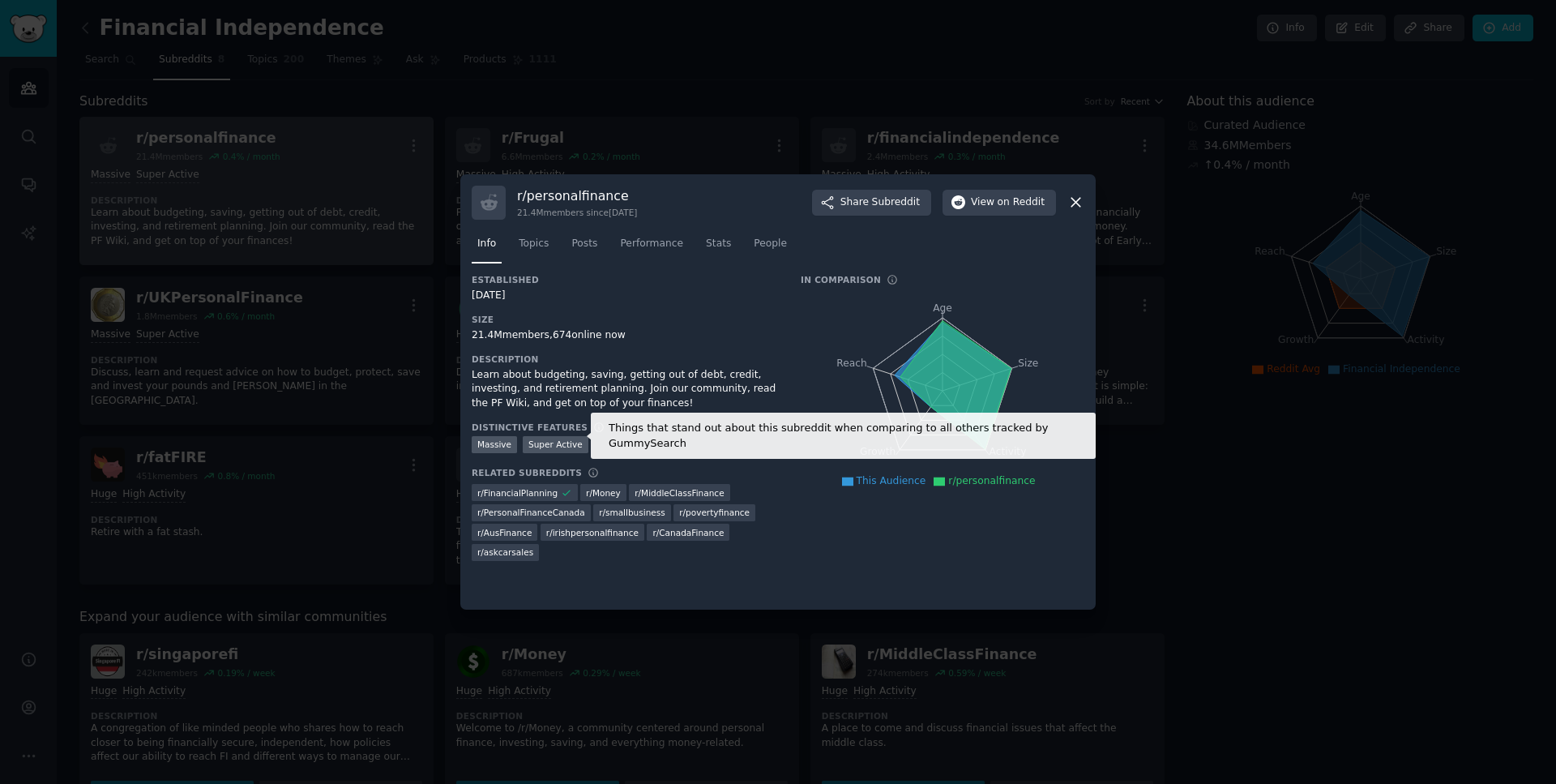
click at [593, 425] on icon at bounding box center [598, 426] width 11 height 11
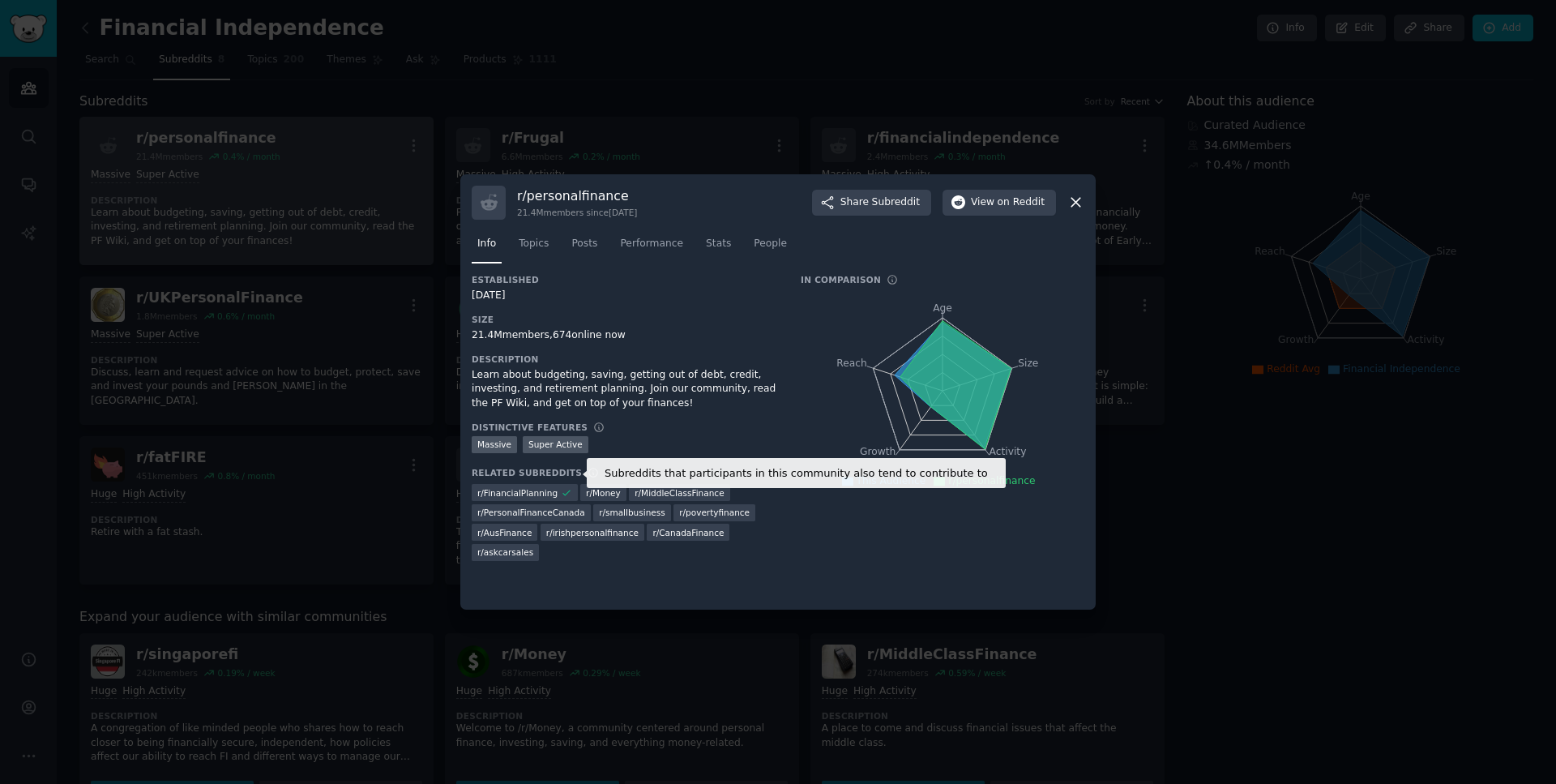
click at [589, 473] on icon at bounding box center [593, 472] width 9 height 9
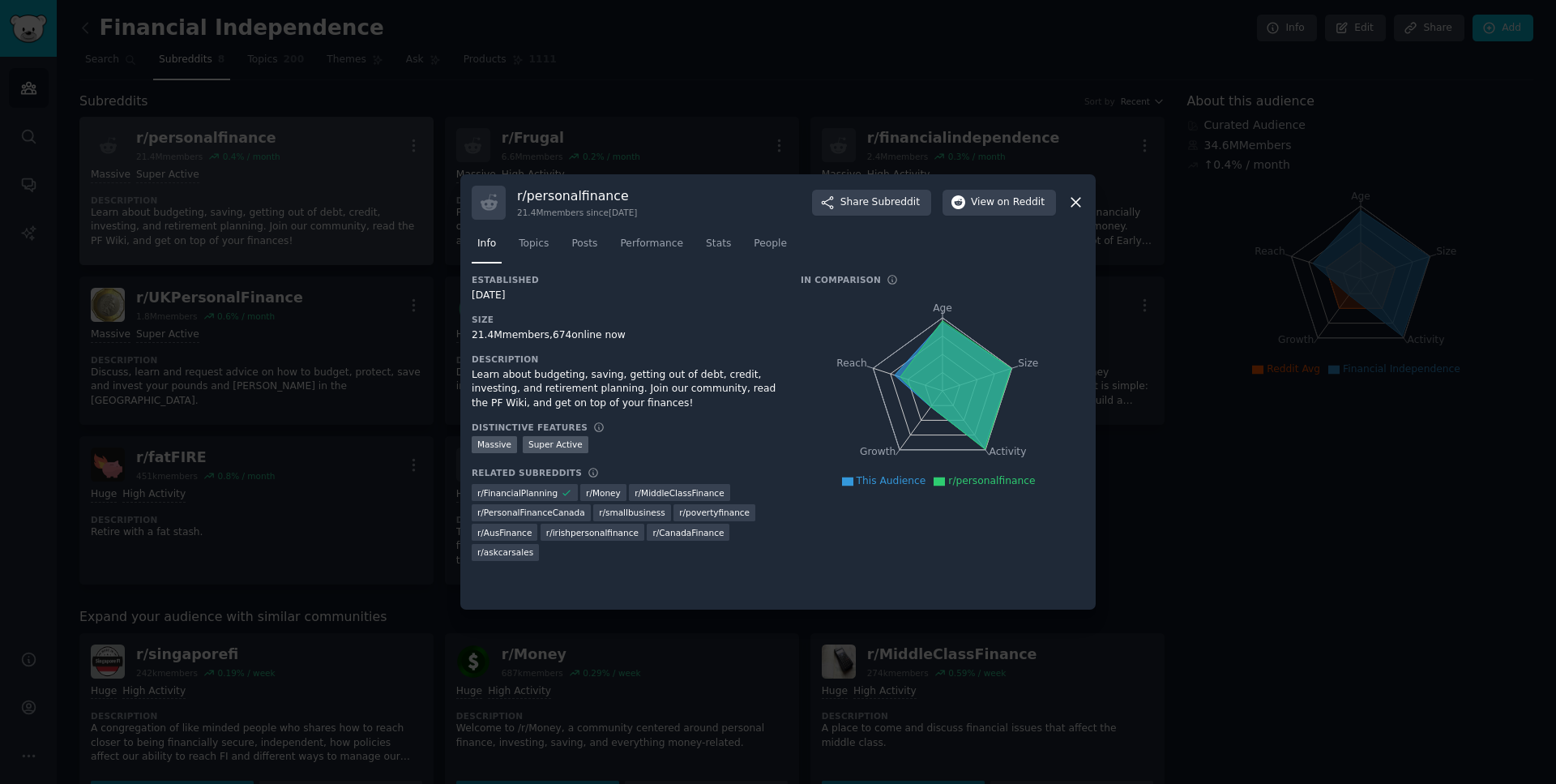
click at [598, 380] on div "Learn about budgeting, saving, getting out of debt, credit, investing, and reti…" at bounding box center [625, 389] width 306 height 43
drag, startPoint x: 529, startPoint y: 297, endPoint x: 456, endPoint y: 297, distance: 72.9
click at [472, 297] on div "Established 02/08/2009 Size 21.4M members, 674 online now Description Learn abo…" at bounding box center [778, 436] width 613 height 324
click at [583, 302] on div "02/08/2009" at bounding box center [625, 296] width 306 height 15
drag, startPoint x: 476, startPoint y: 329, endPoint x: 571, endPoint y: 340, distance: 96.2
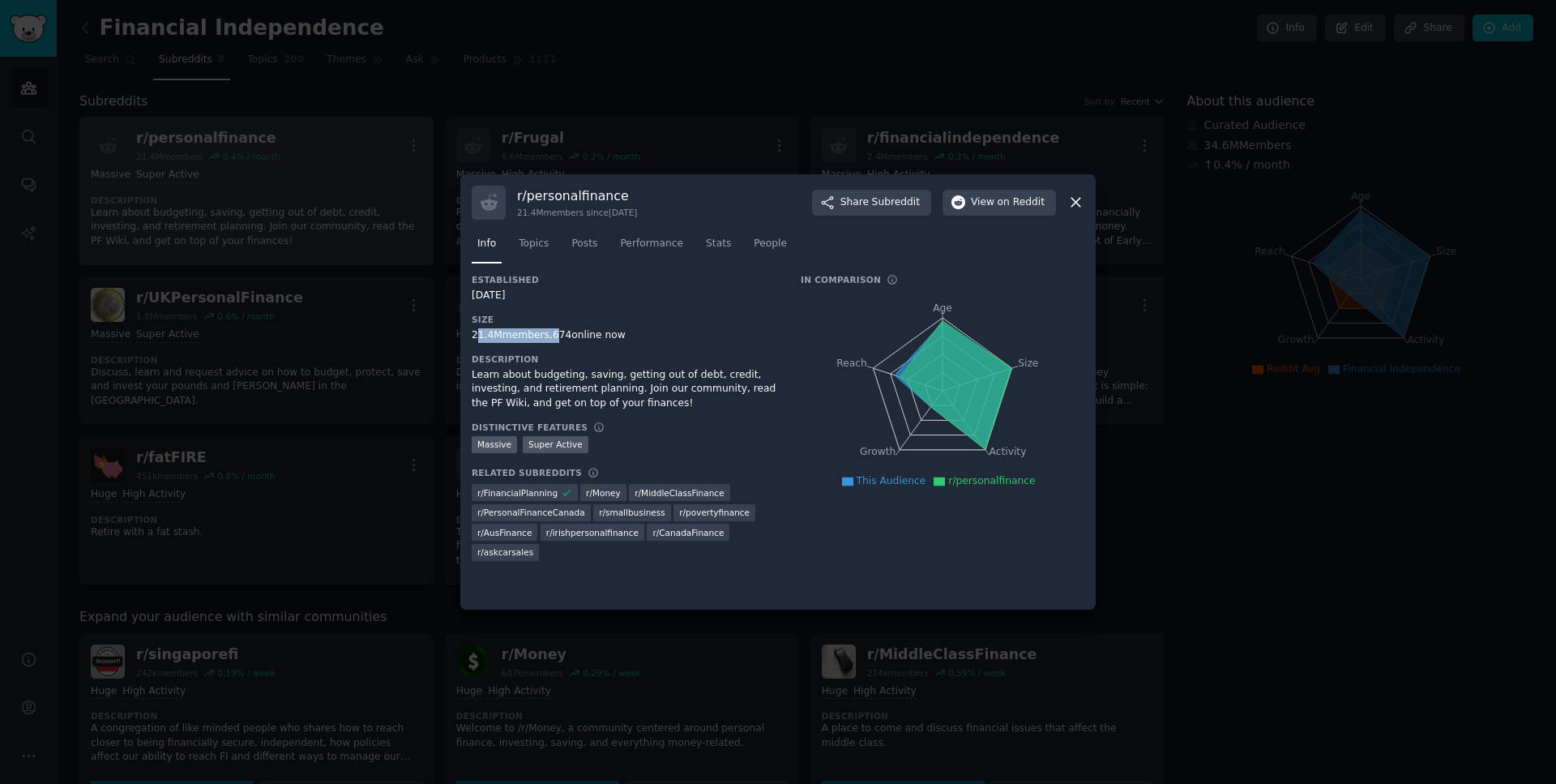
click at [551, 334] on div "21.4M members, 674 online now" at bounding box center [625, 335] width 306 height 15
click at [574, 340] on div "21.4M members, 674 online now" at bounding box center [625, 335] width 306 height 15
click at [534, 244] on span "Topics" at bounding box center [534, 244] width 30 height 15
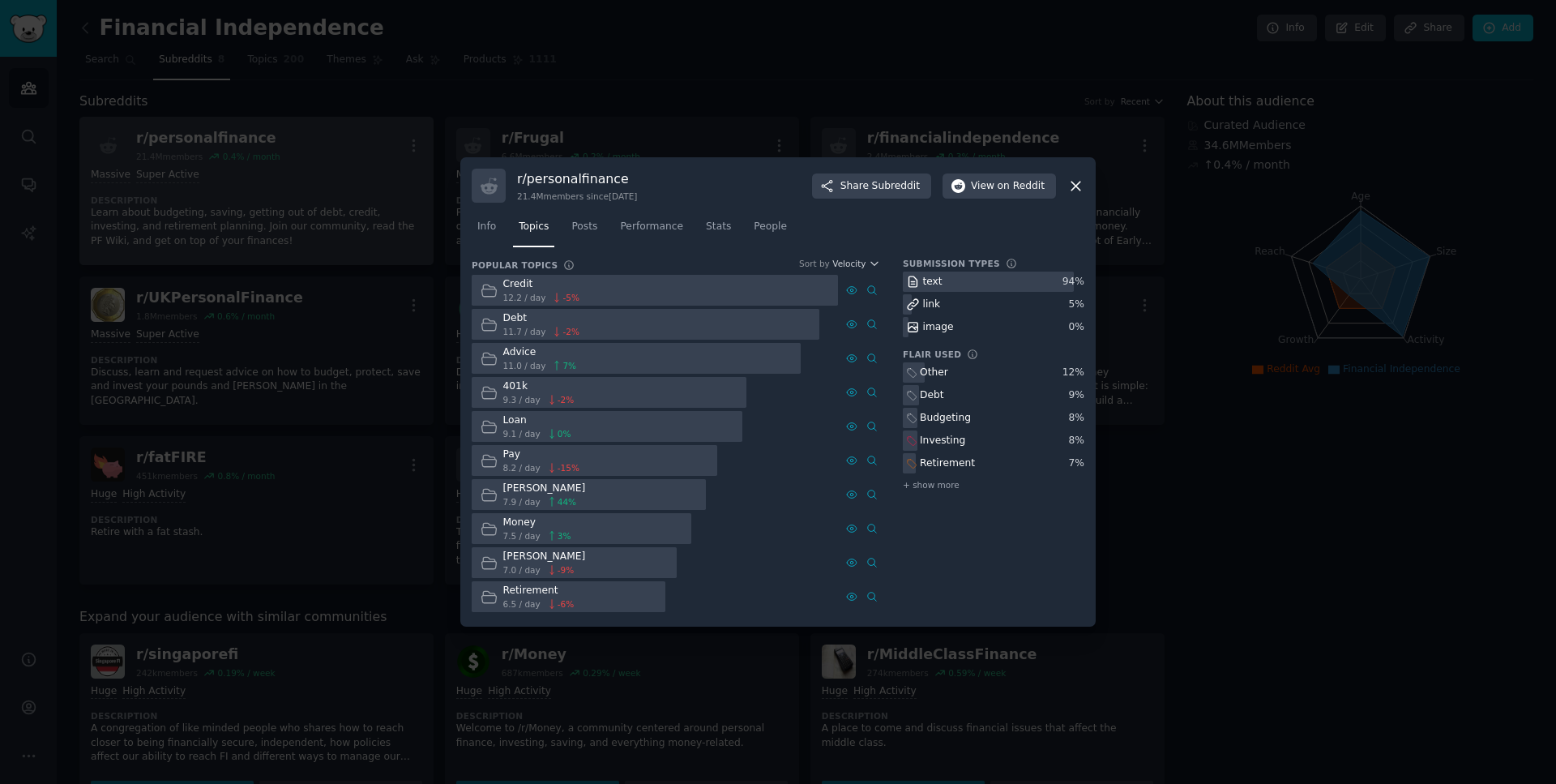
click at [506, 287] on div "Credit" at bounding box center [541, 284] width 76 height 15
click at [521, 315] on div "Debt" at bounding box center [541, 318] width 76 height 15
click at [581, 224] on span "Posts" at bounding box center [584, 227] width 26 height 15
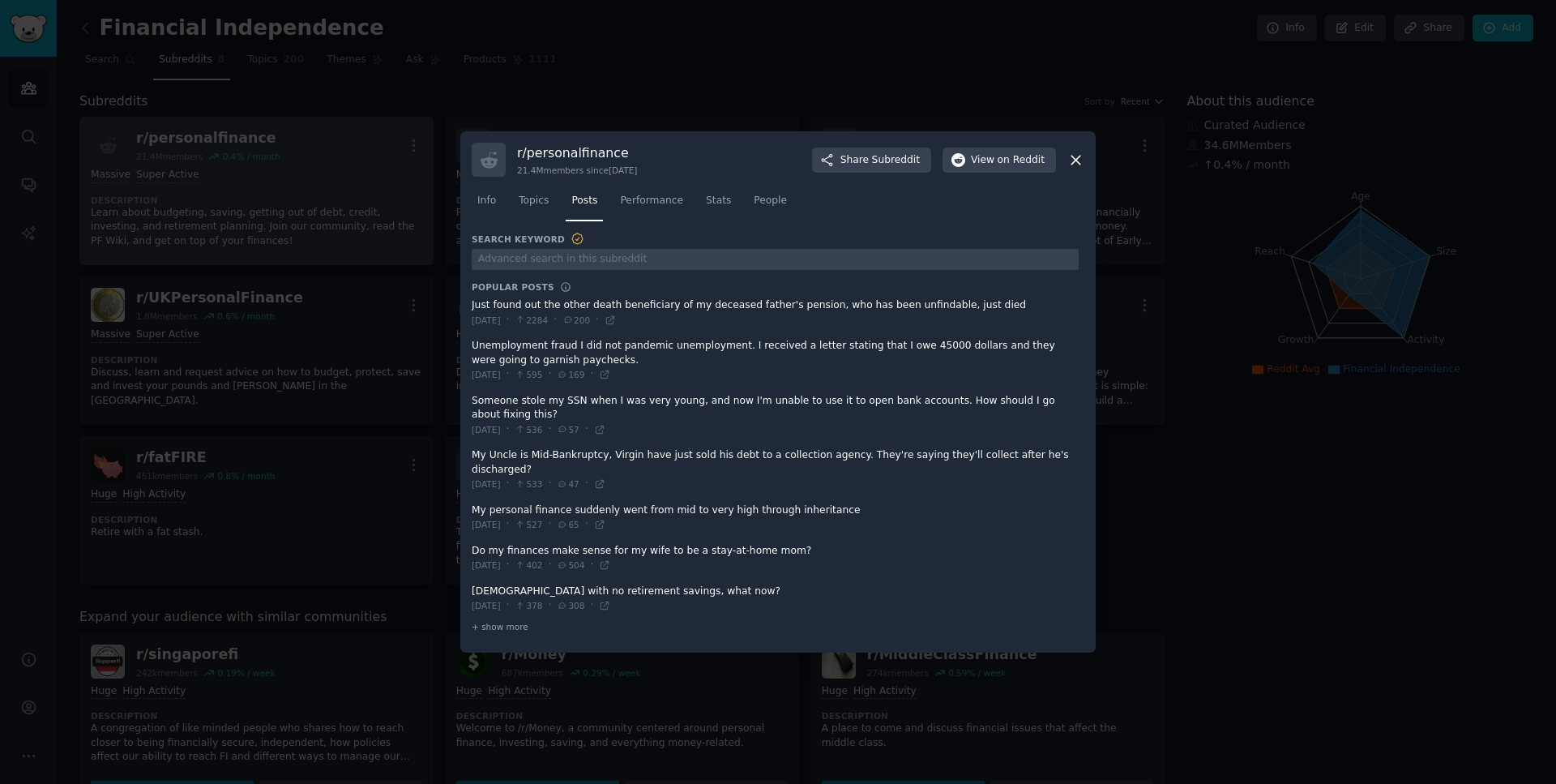
click at [625, 318] on span at bounding box center [775, 313] width 607 height 40
click at [517, 294] on div "Search Keyword Popular Posts Just found out the other death beneficiary of my d…" at bounding box center [775, 434] width 607 height 404
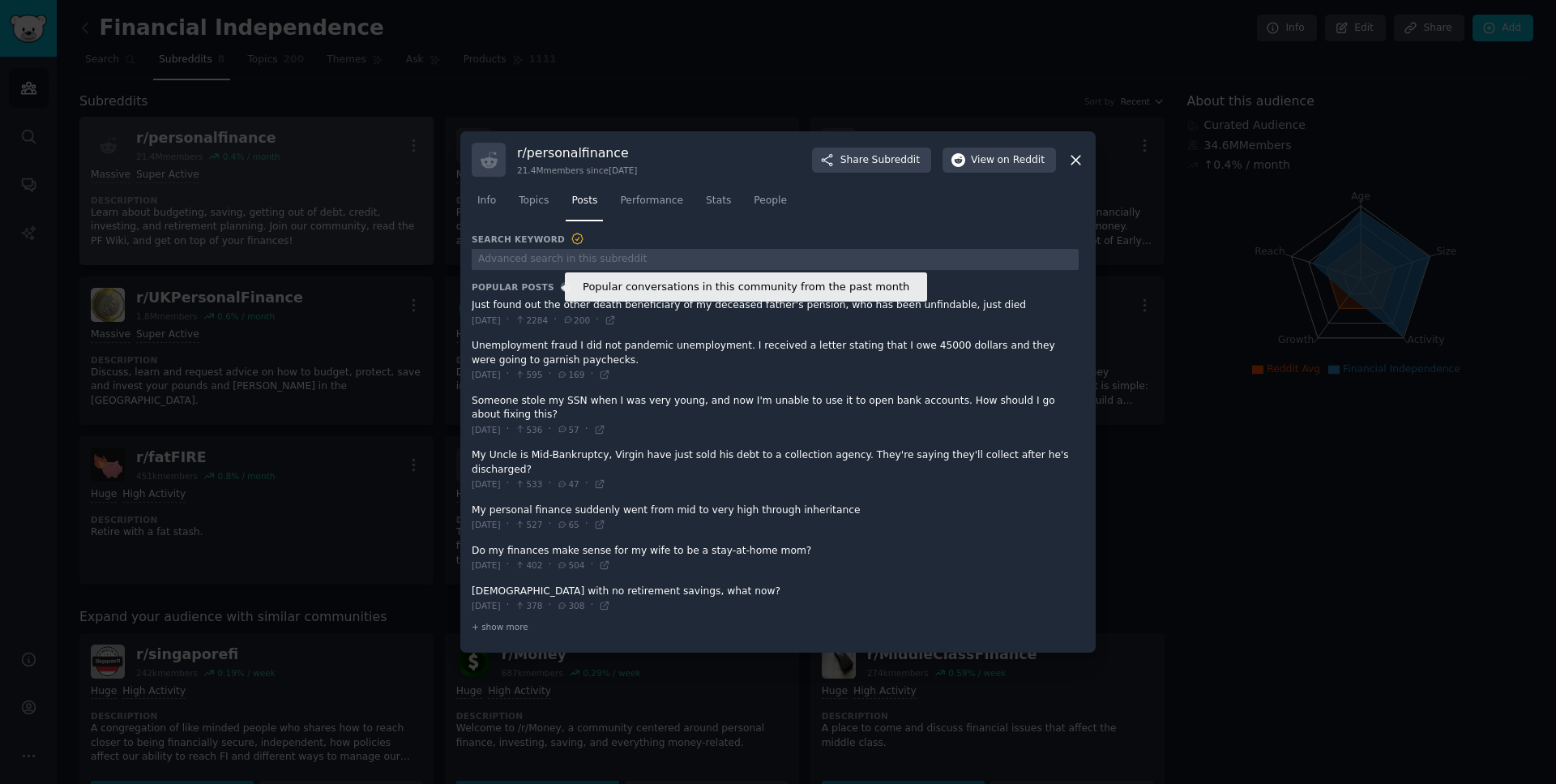
click at [560, 293] on icon at bounding box center [565, 286] width 11 height 11
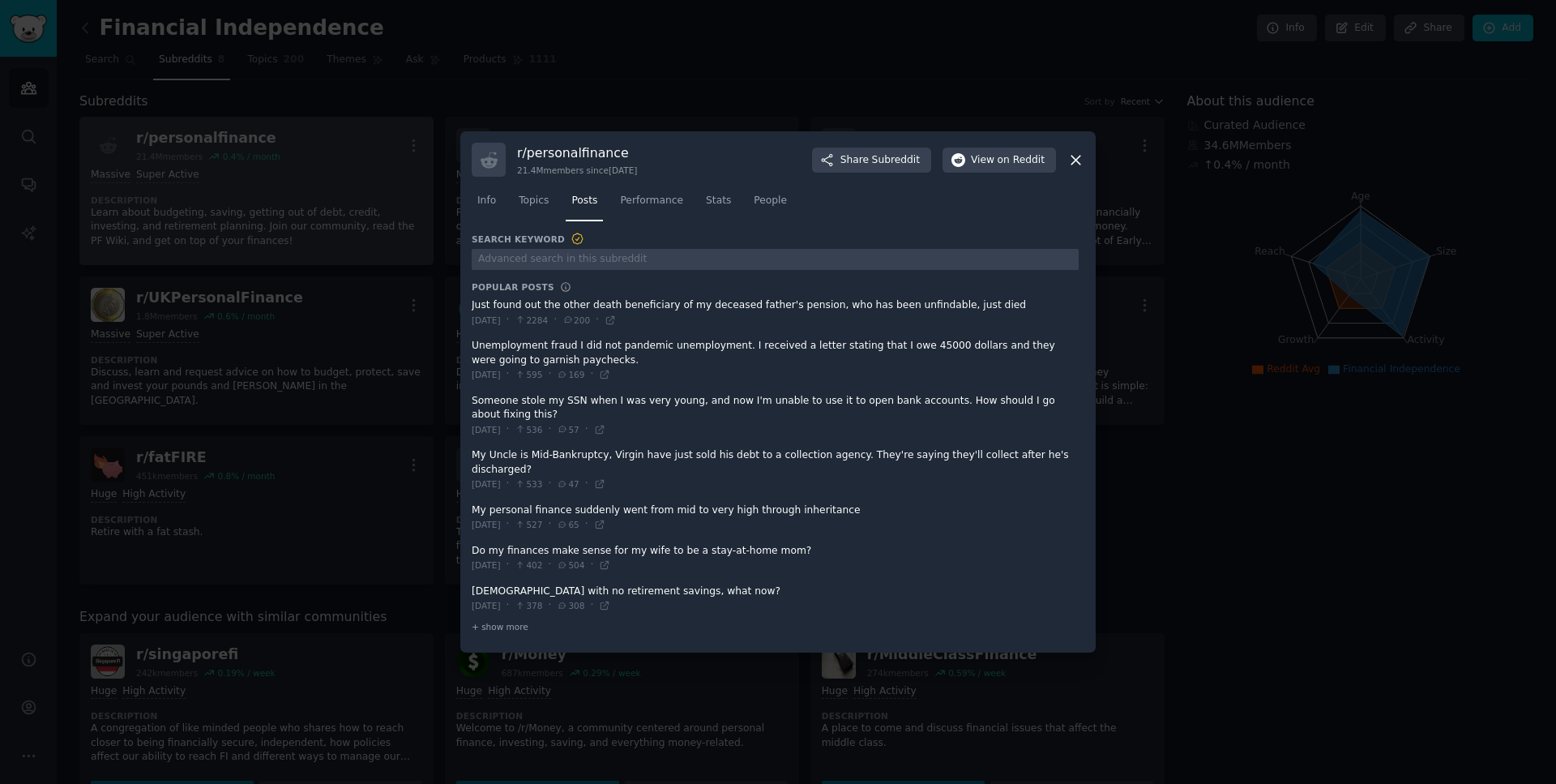
click at [580, 380] on span "169" at bounding box center [571, 374] width 28 height 11
click at [636, 208] on span "Performance" at bounding box center [651, 201] width 63 height 15
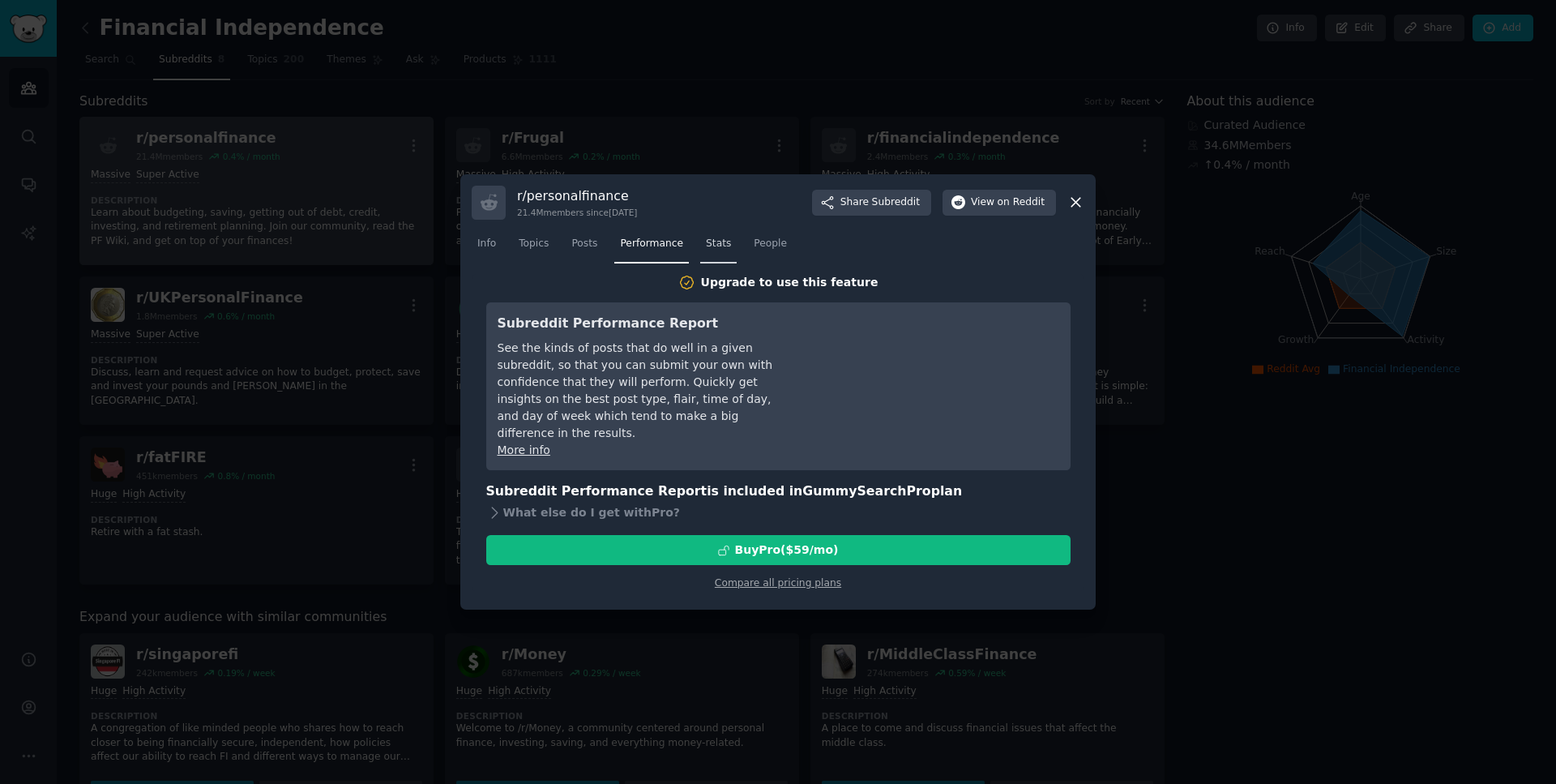
click at [706, 242] on span "Stats" at bounding box center [718, 244] width 25 height 15
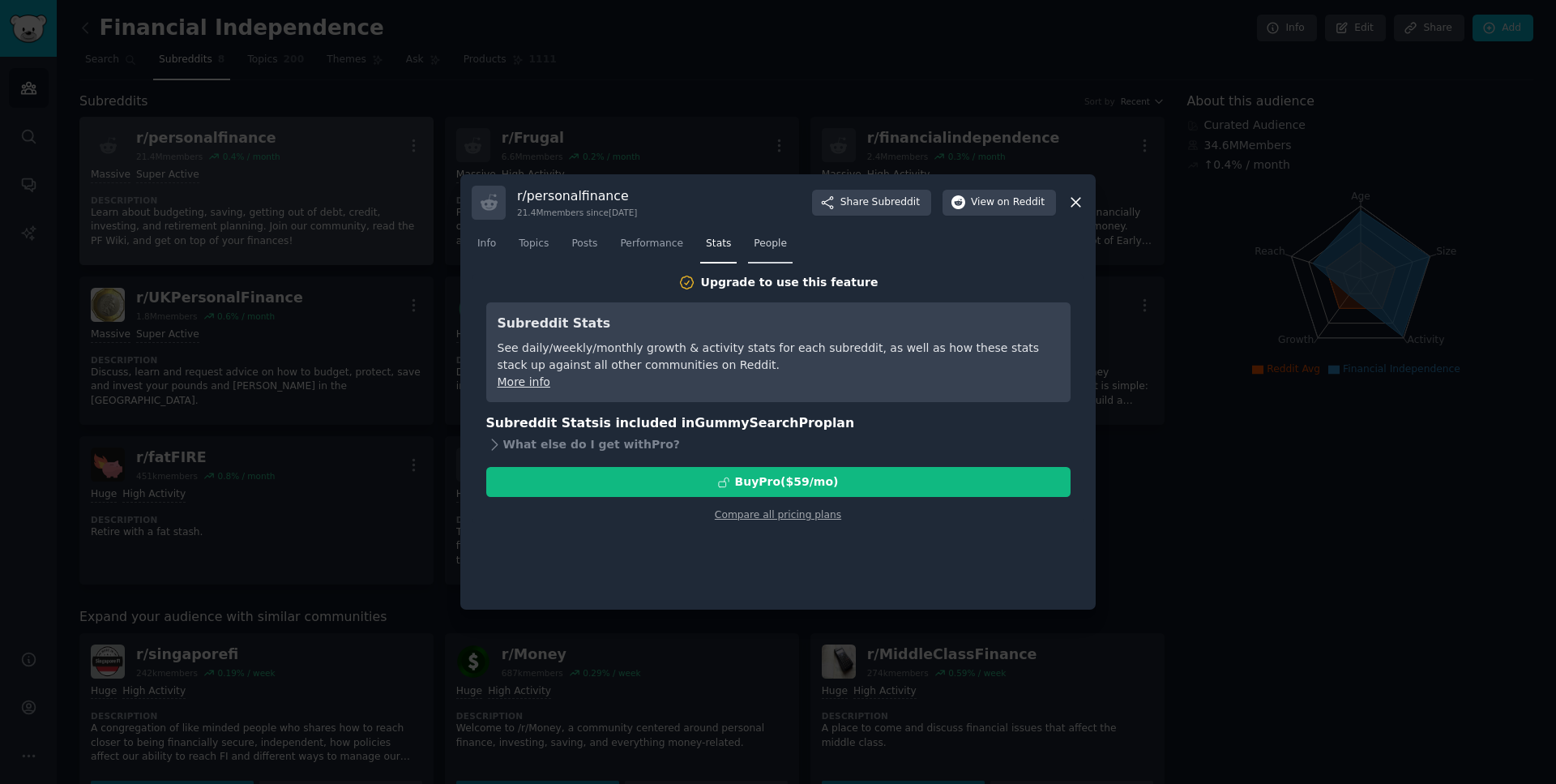
click at [754, 244] on span "People" at bounding box center [770, 244] width 33 height 15
click at [712, 241] on link "Stats" at bounding box center [718, 247] width 36 height 33
click at [659, 245] on span "Performance" at bounding box center [651, 244] width 63 height 15
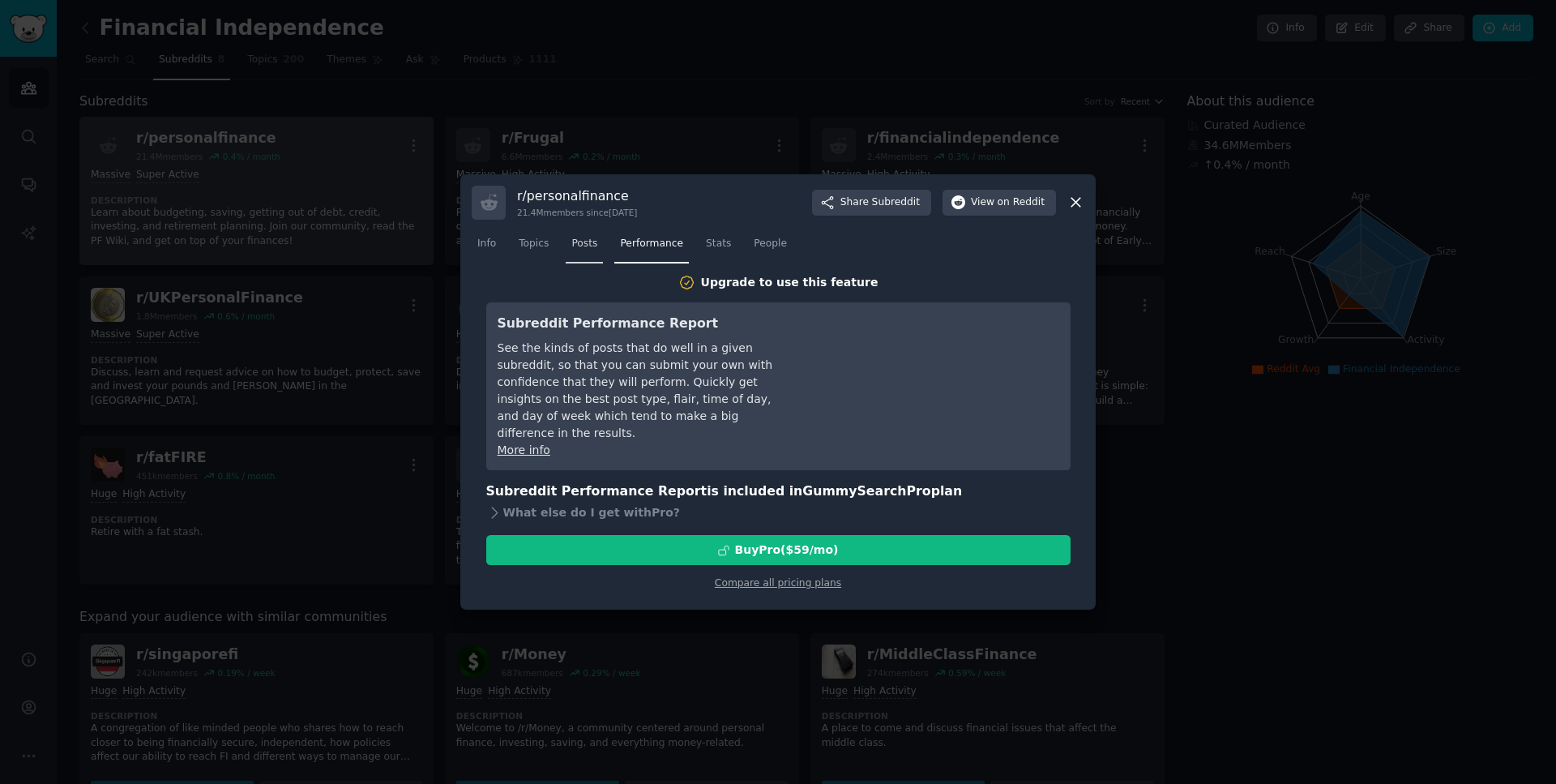
click at [584, 245] on span "Posts" at bounding box center [584, 244] width 26 height 15
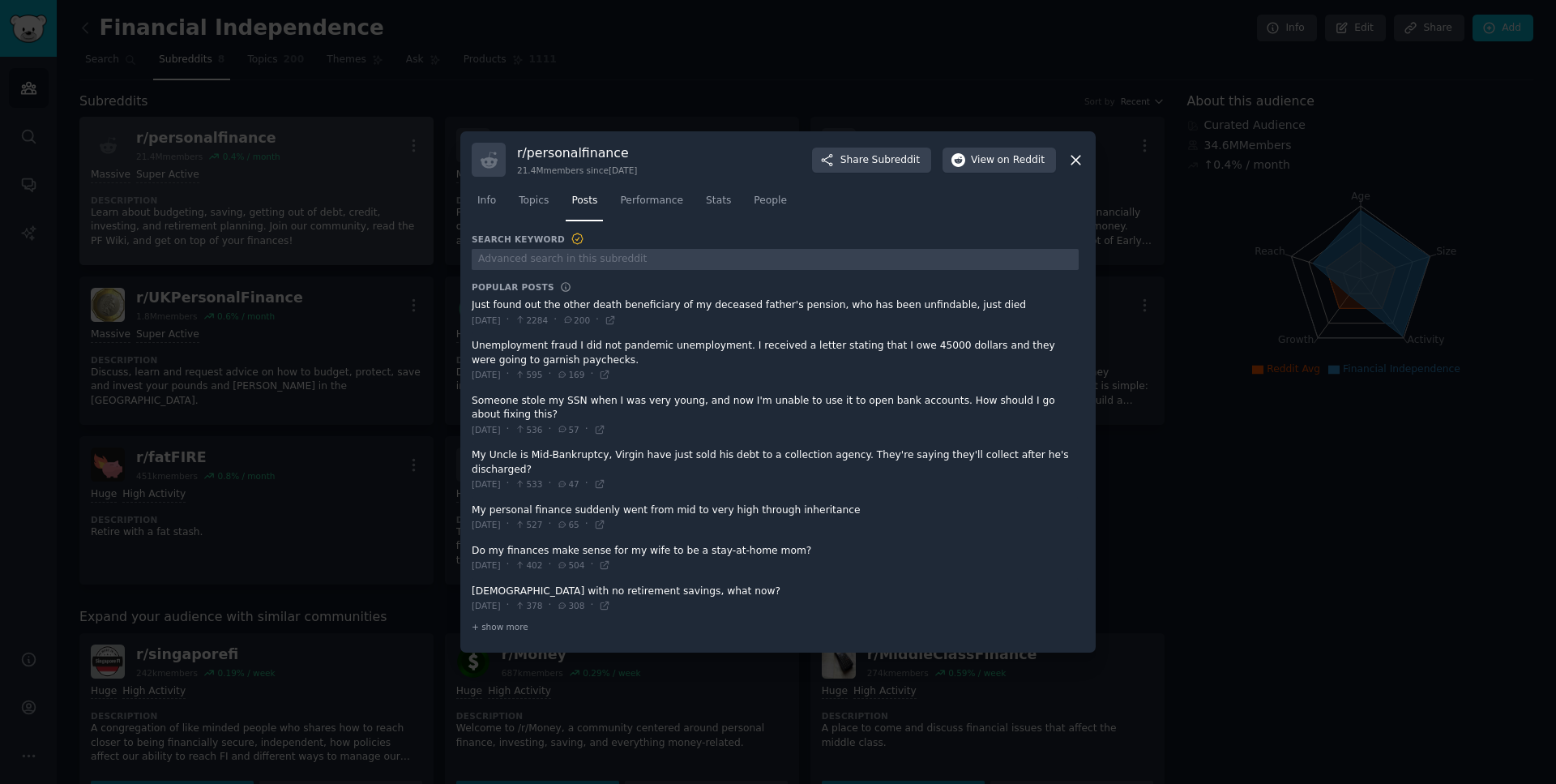
click at [593, 323] on span at bounding box center [775, 313] width 607 height 40
click at [599, 324] on span at bounding box center [775, 313] width 607 height 40
click at [610, 315] on span at bounding box center [775, 313] width 607 height 40
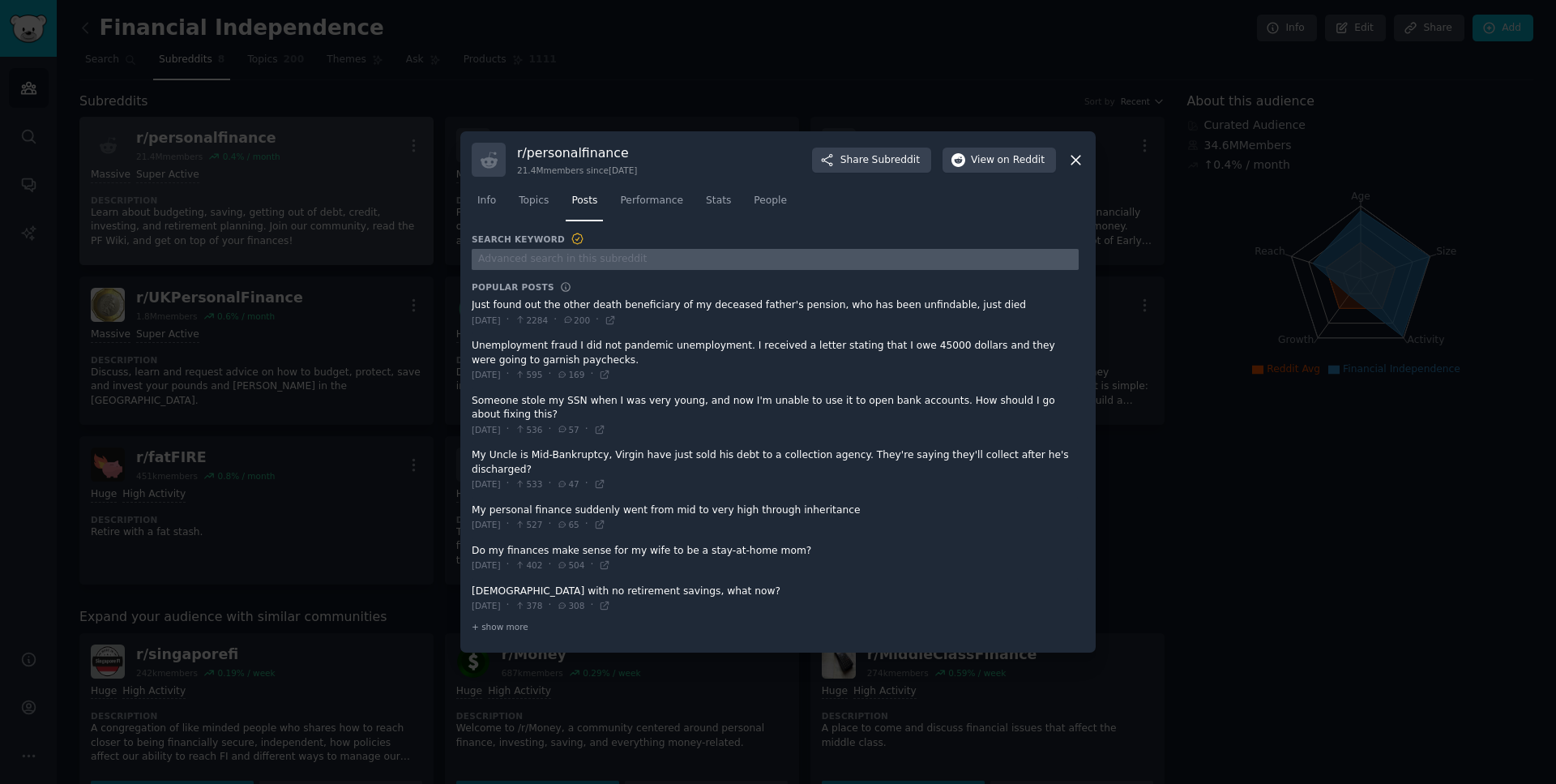
click at [654, 263] on input "text" at bounding box center [775, 260] width 607 height 22
type input "credit"
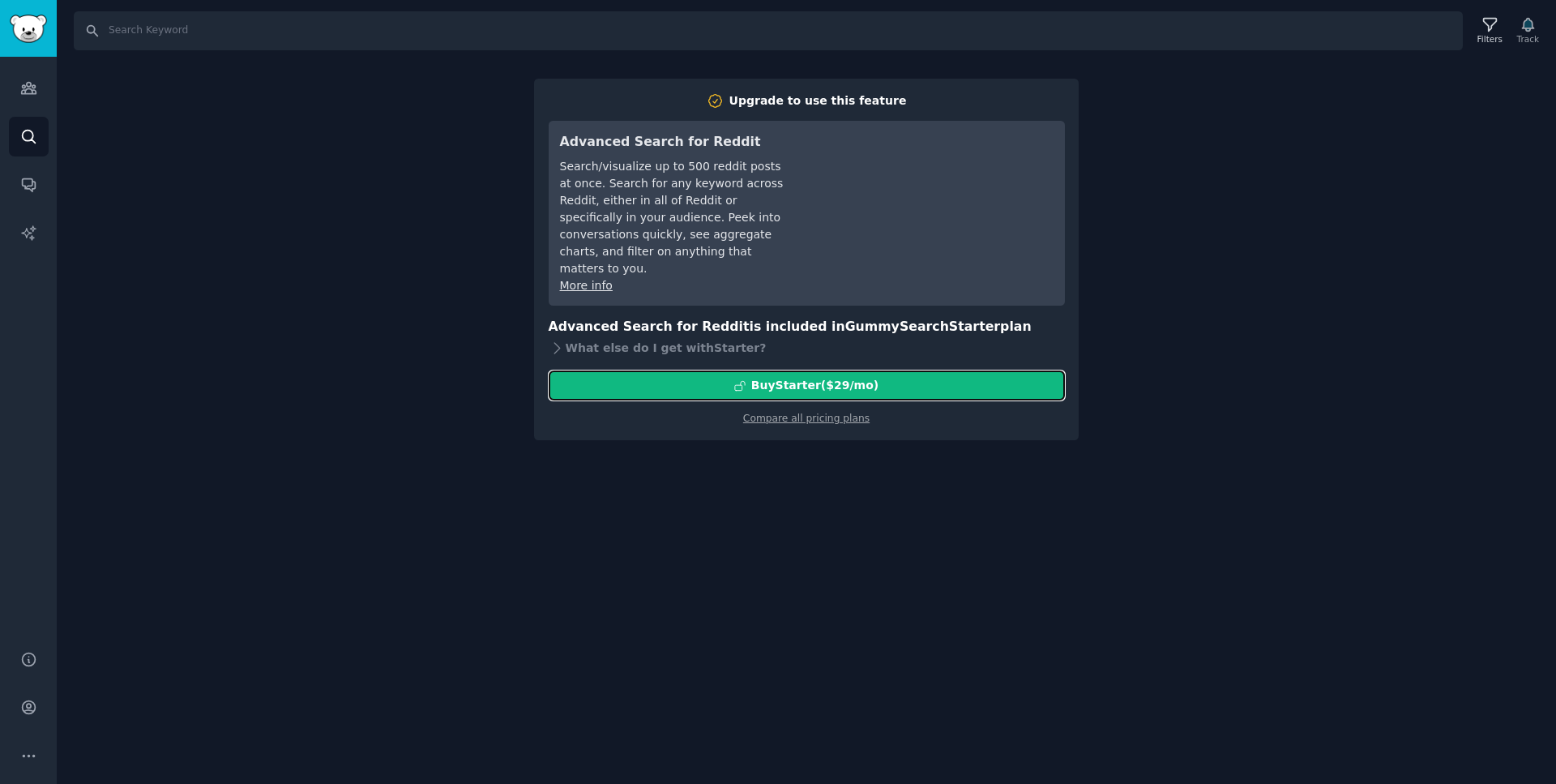
drag, startPoint x: 893, startPoint y: 341, endPoint x: 278, endPoint y: 398, distance: 617.8
click at [278, 398] on div "Search Filters Track Upgrade to use this feature Advanced Search for Reddit Sea…" at bounding box center [806, 392] width 1499 height 784
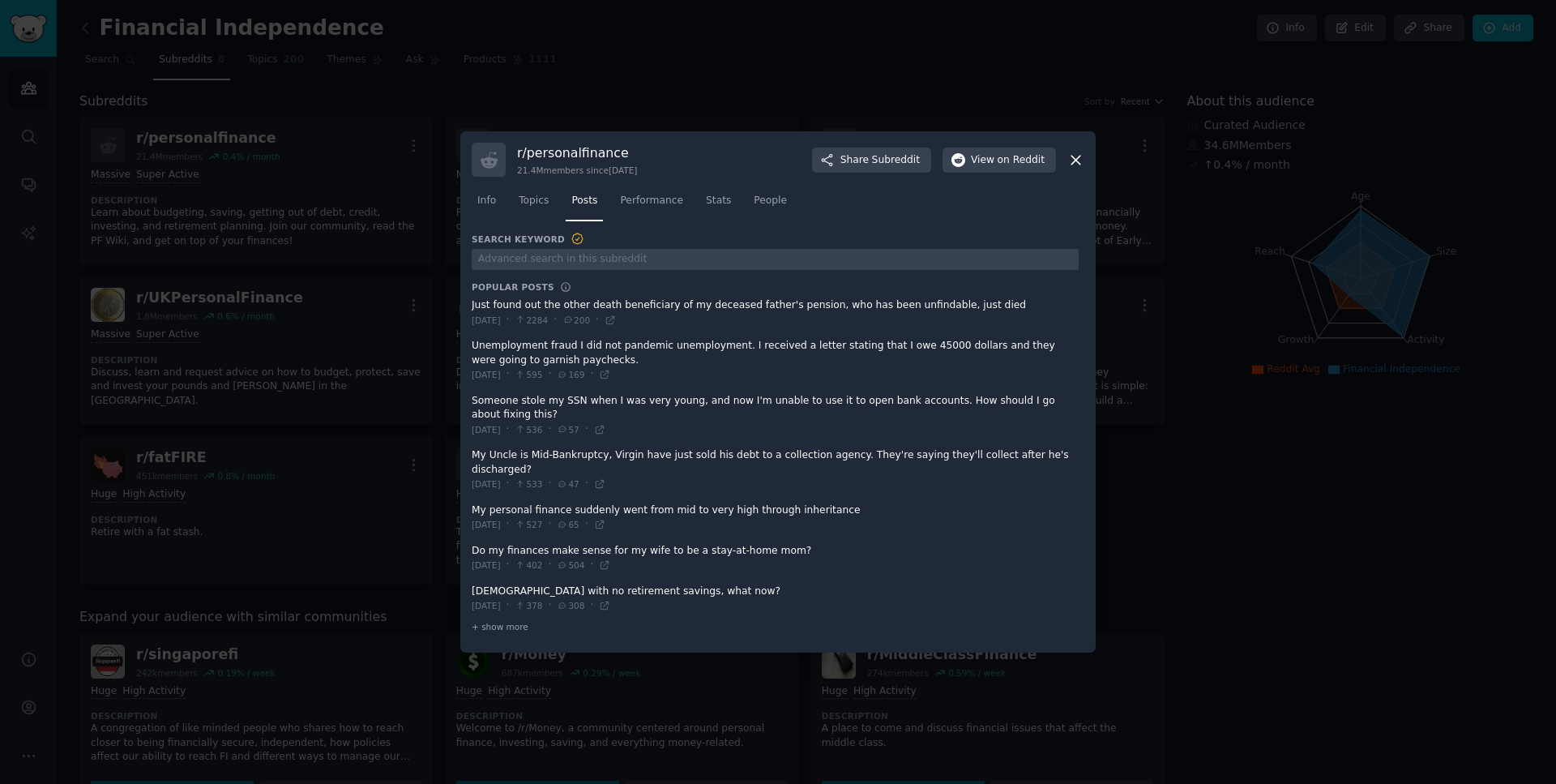
click at [540, 412] on span at bounding box center [775, 415] width 607 height 54
click at [657, 417] on span at bounding box center [775, 415] width 607 height 54
click at [754, 208] on span "People" at bounding box center [770, 201] width 33 height 15
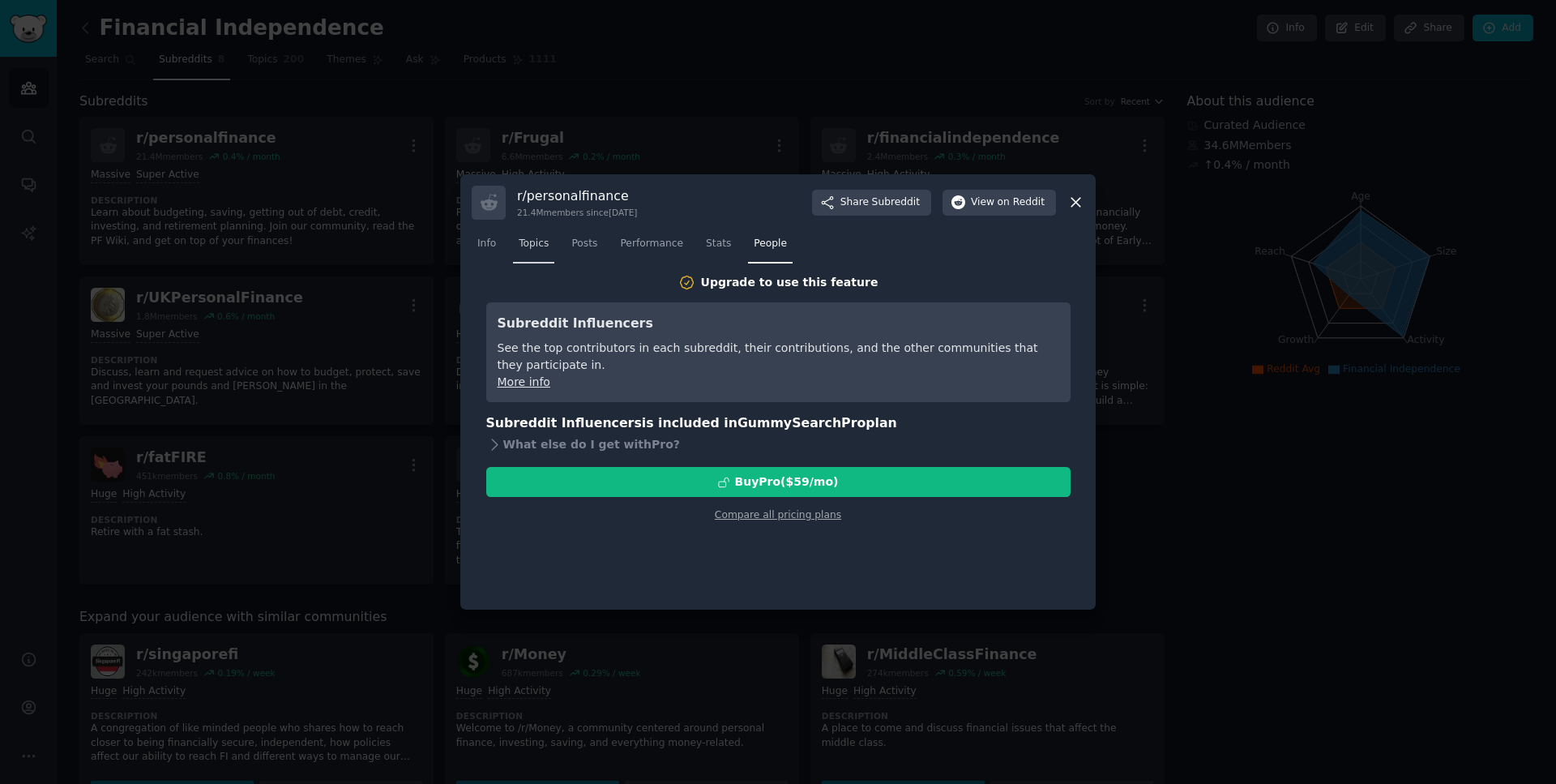
click at [532, 248] on span "Topics" at bounding box center [534, 244] width 30 height 15
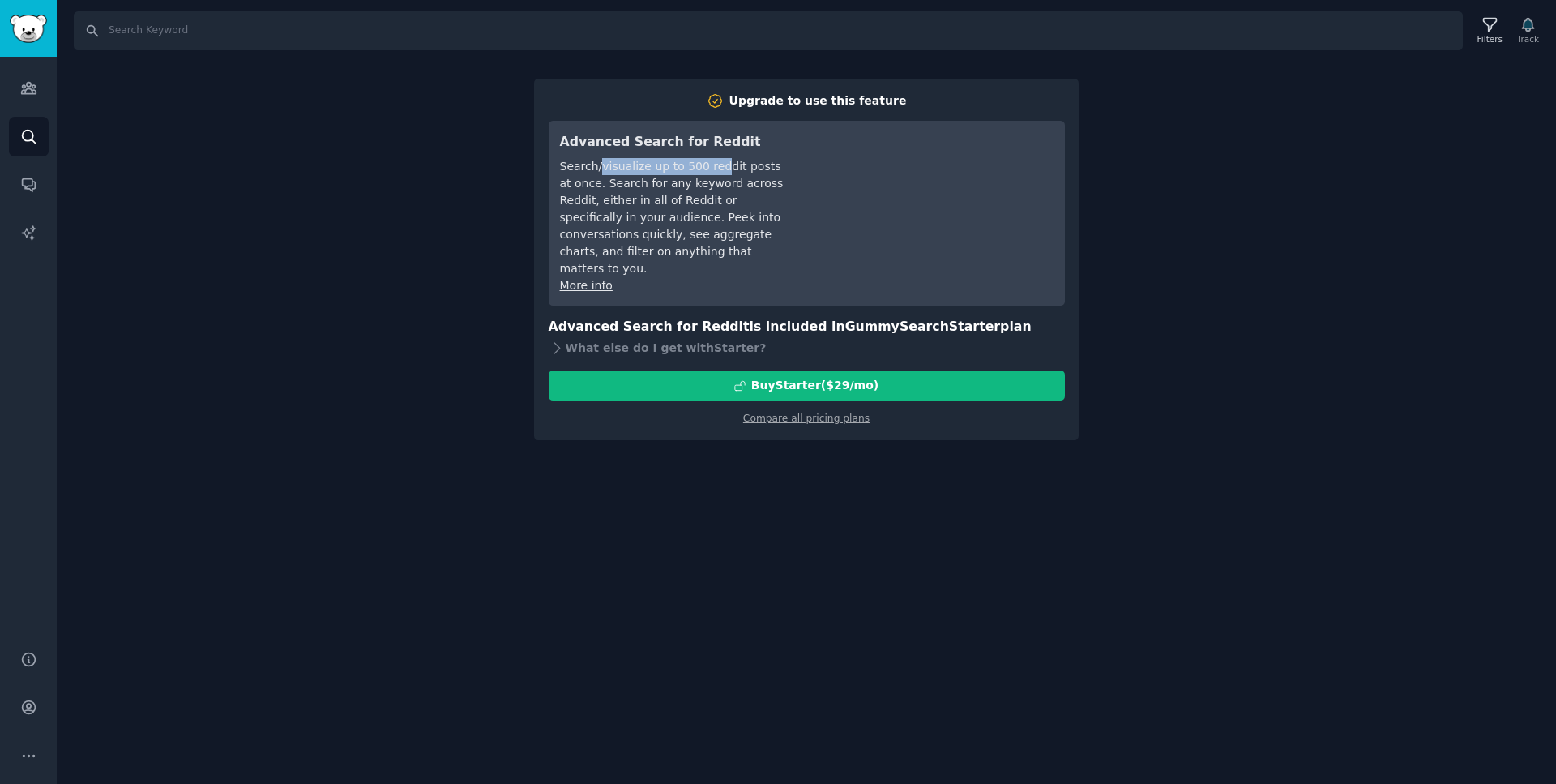
drag, startPoint x: 597, startPoint y: 165, endPoint x: 712, endPoint y: 166, distance: 115.1
click at [712, 166] on div "Search/visualize up to 500 reddit posts at once. Search for any keyword across …" at bounding box center [674, 217] width 228 height 119
click at [762, 175] on div "Search/visualize up to 500 reddit posts at once. Search for any keyword across …" at bounding box center [674, 217] width 228 height 119
click at [578, 279] on link "More info" at bounding box center [586, 285] width 53 height 13
drag, startPoint x: 615, startPoint y: 196, endPoint x: 732, endPoint y: 202, distance: 116.9
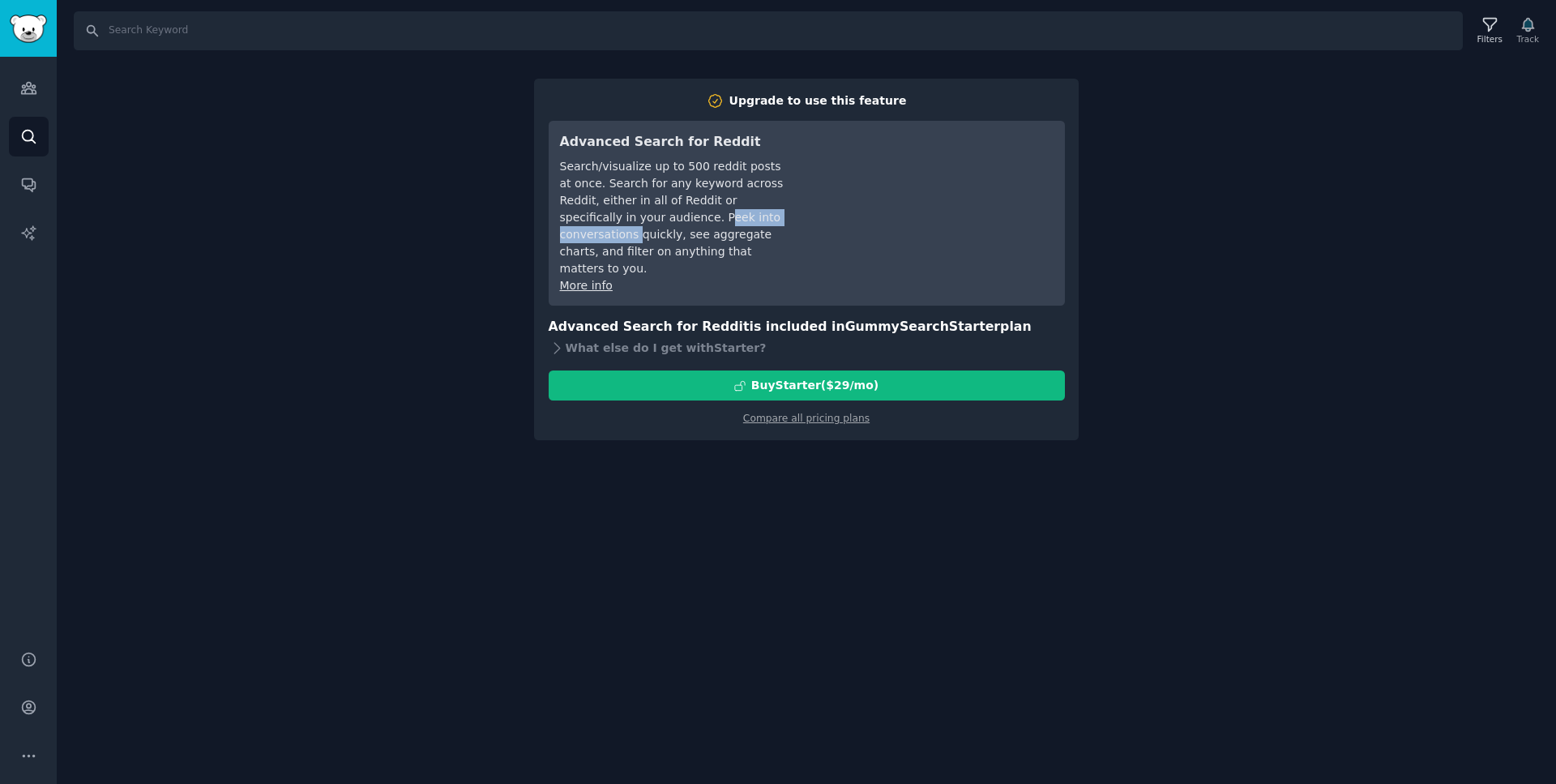
click at [732, 202] on div "Search/visualize up to 500 reddit posts at once. Search for any keyword across …" at bounding box center [674, 217] width 228 height 119
click at [769, 211] on div "Search/visualize up to 500 reddit posts at once. Search for any keyword across …" at bounding box center [674, 217] width 228 height 119
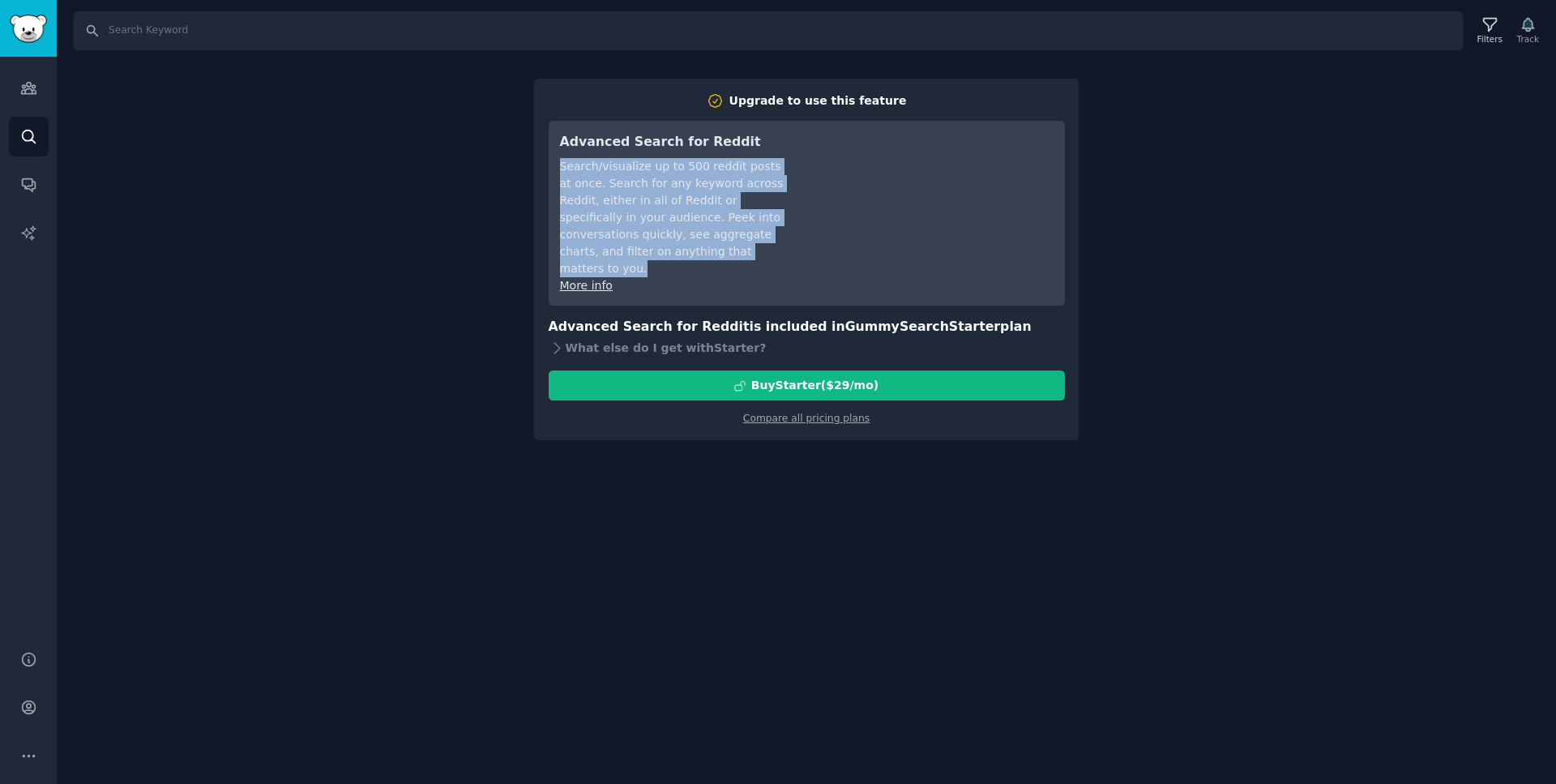
drag, startPoint x: 785, startPoint y: 222, endPoint x: 552, endPoint y: 170, distance: 238.3
click at [552, 170] on div "Advanced Search for Reddit Search/visualize up to 500 reddit posts at once. Sea…" at bounding box center [807, 213] width 516 height 185
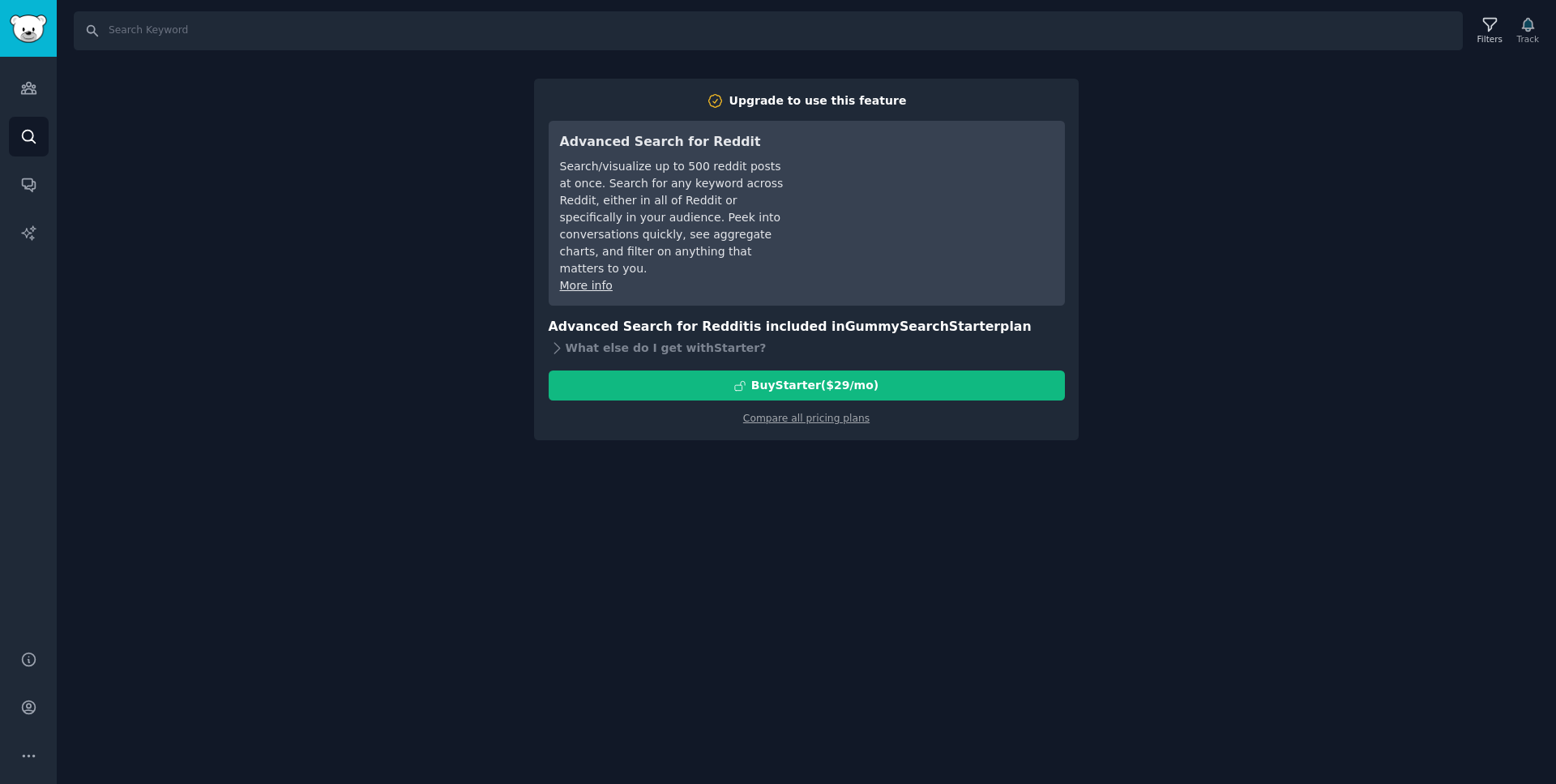
click at [682, 262] on div "Advanced Search for Reddit Search/visualize up to 500 reddit posts at once. Sea…" at bounding box center [807, 213] width 516 height 185
click at [596, 317] on h3 "Advanced Search for Reddit is included in GummySearch Starter plan" at bounding box center [807, 327] width 516 height 20
click at [580, 336] on div "What else do I get with Starter ?" at bounding box center [807, 347] width 516 height 23
